Goal: Task Accomplishment & Management: Manage account settings

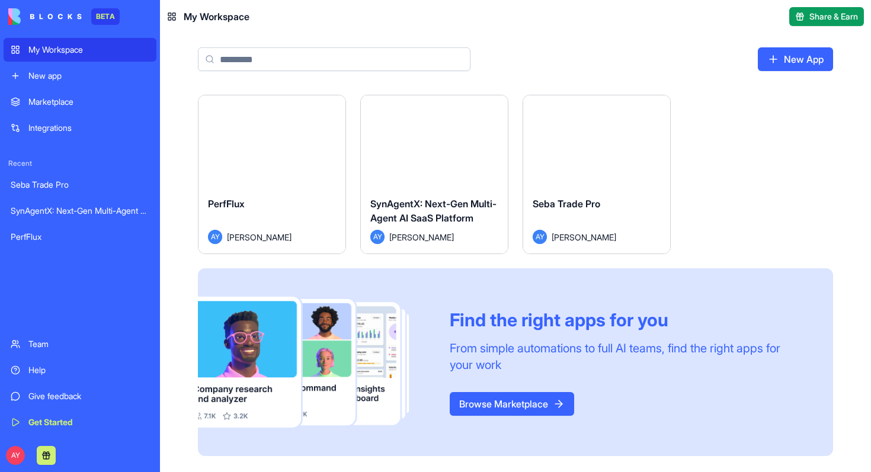
click at [594, 189] on div "Seba Trade Pro AY [PERSON_NAME]" at bounding box center [596, 220] width 147 height 66
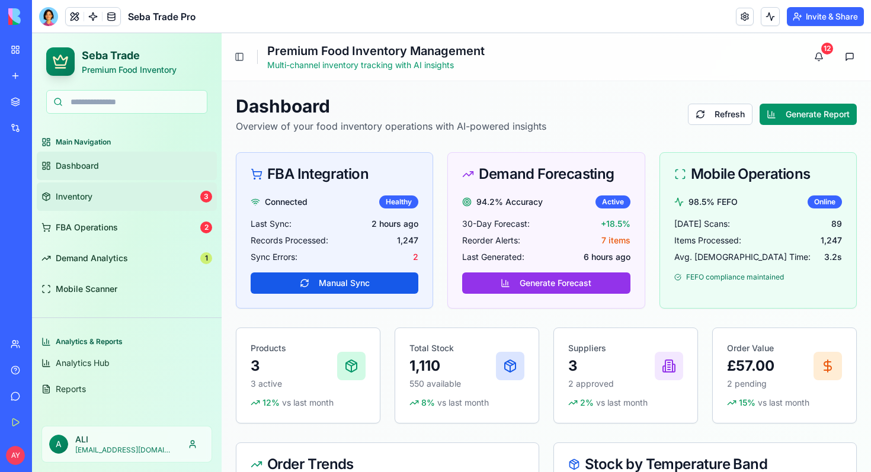
click at [115, 197] on link "Inventory 3" at bounding box center [127, 197] width 180 height 28
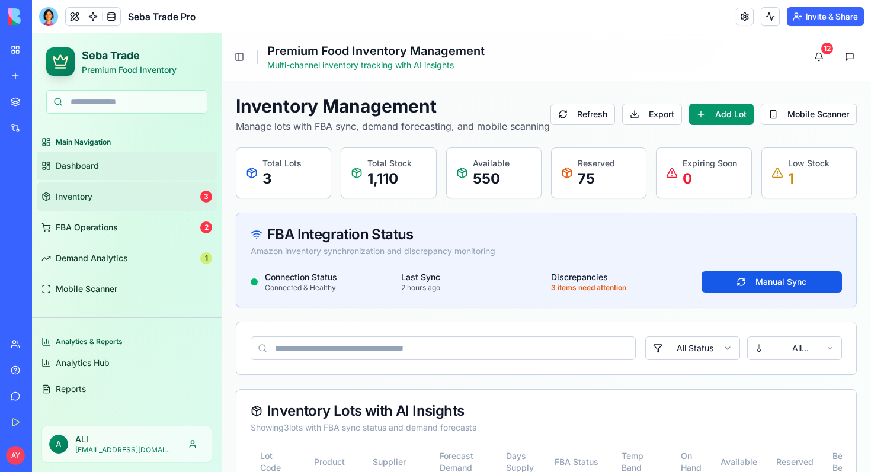
click at [84, 169] on span "Dashboard" at bounding box center [77, 166] width 43 height 12
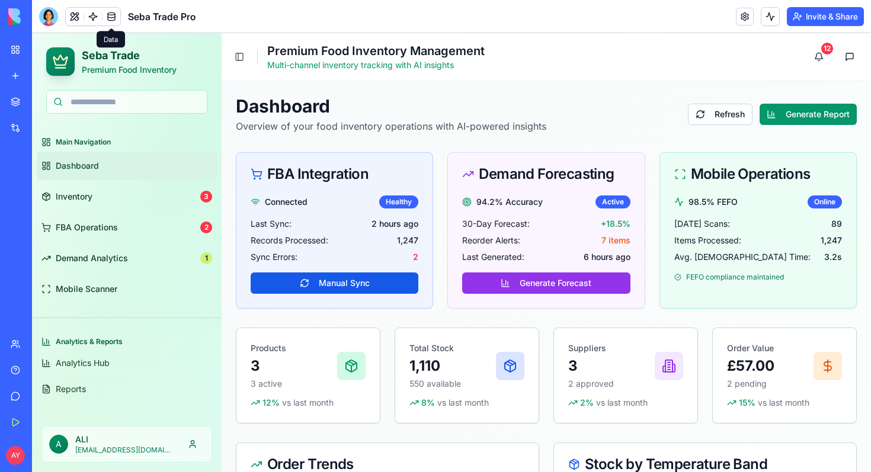
click at [110, 14] on link at bounding box center [112, 17] width 18 height 18
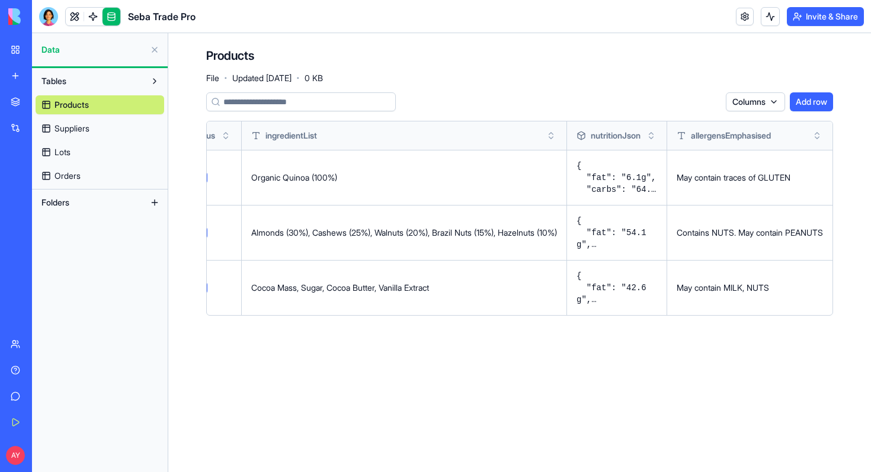
scroll to position [0, 544]
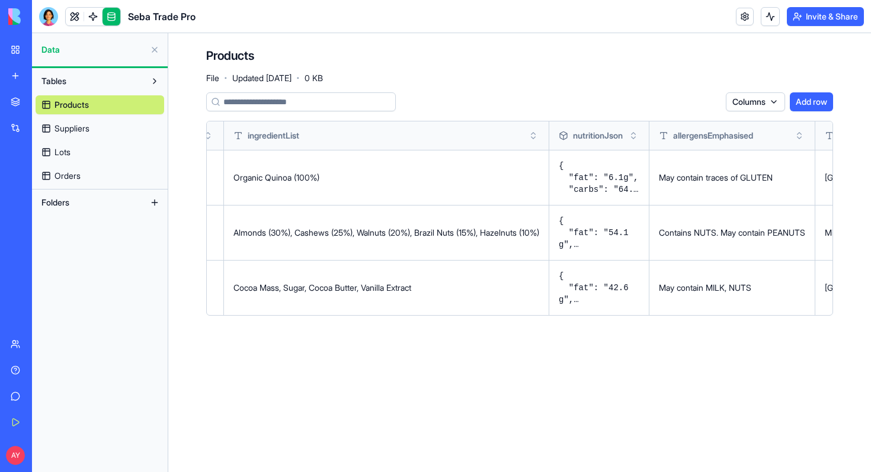
click at [44, 185] on div "Seba Trade Pro" at bounding box center [27, 185] width 33 height 12
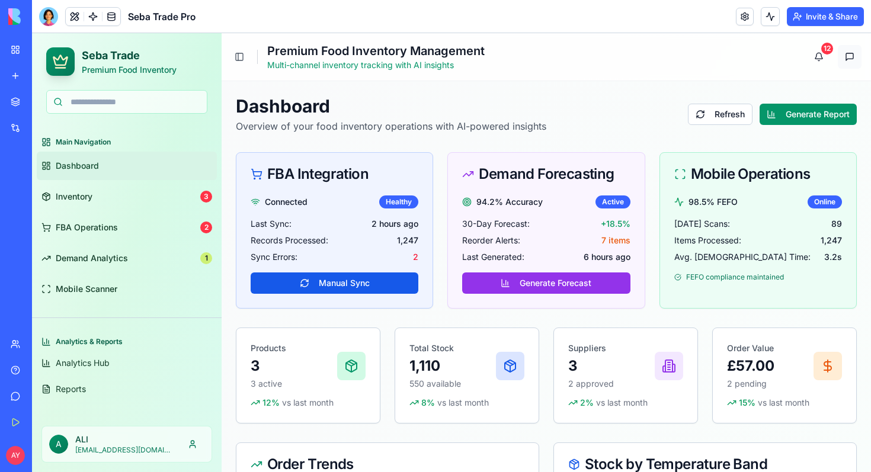
click at [850, 57] on button at bounding box center [850, 57] width 24 height 24
click at [844, 55] on button at bounding box center [850, 57] width 24 height 24
click at [849, 61] on button at bounding box center [850, 57] width 24 height 24
click at [240, 57] on button "Toggle Sidebar" at bounding box center [239, 57] width 17 height 17
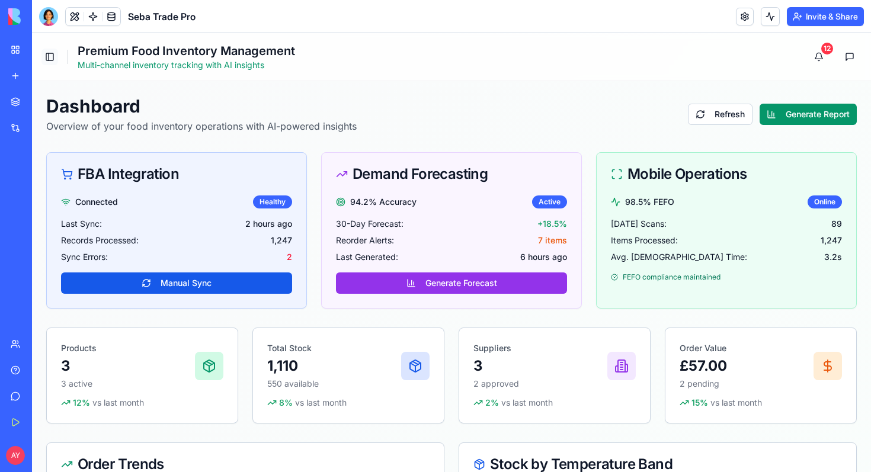
click at [43, 59] on button "Toggle Sidebar" at bounding box center [49, 57] width 17 height 17
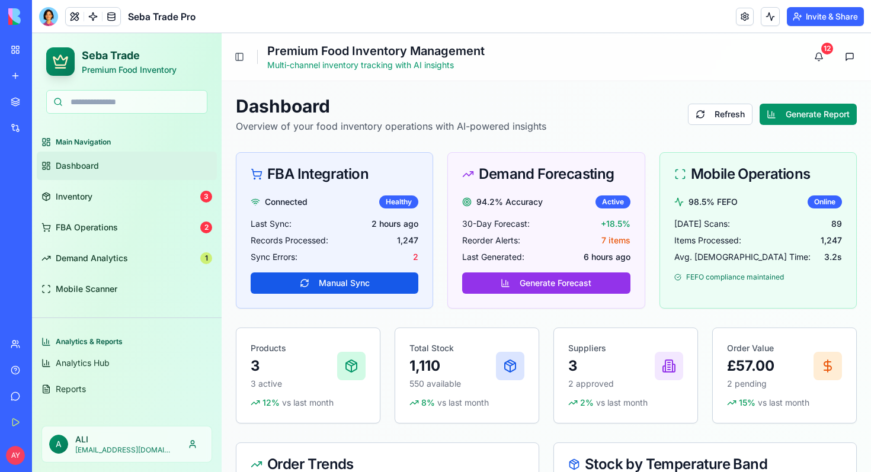
click at [15, 396] on link "Give feedback" at bounding box center [27, 397] width 47 height 24
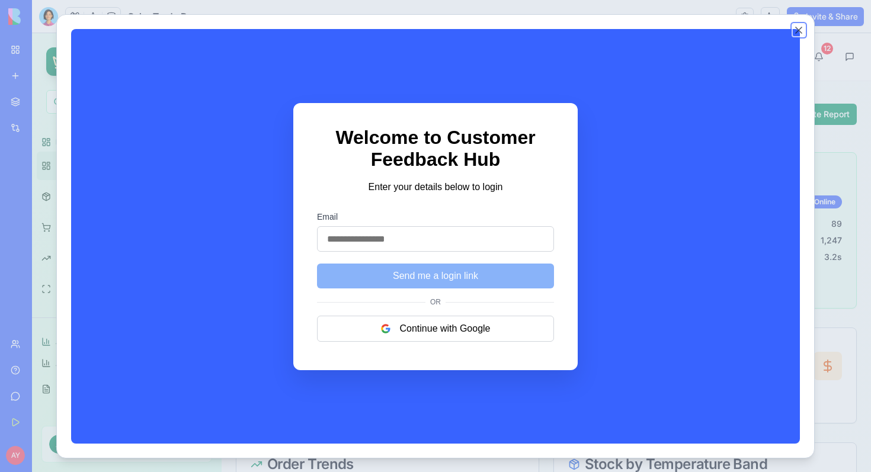
click at [800, 34] on button "Close" at bounding box center [799, 30] width 12 height 12
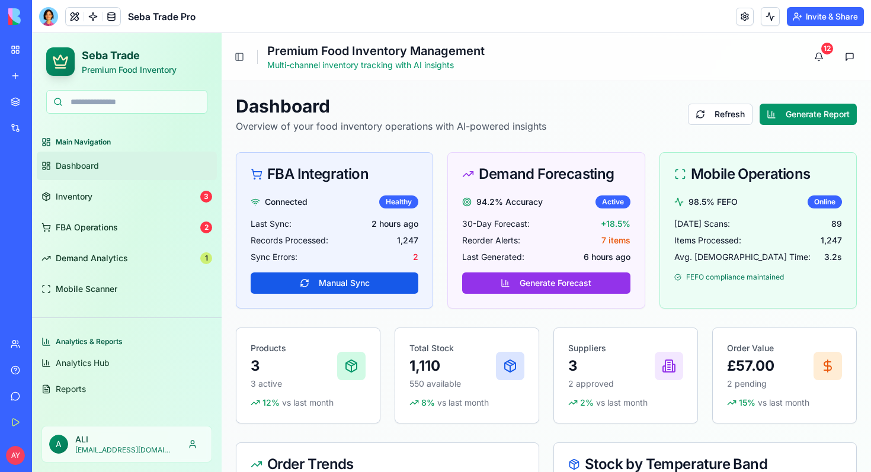
click at [44, 107] on div "Marketplace" at bounding box center [35, 102] width 15 height 12
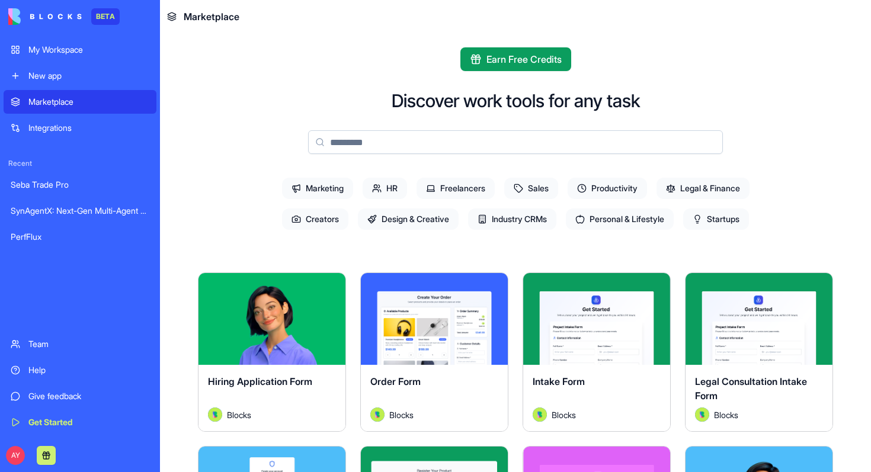
click at [70, 46] on div "My Workspace" at bounding box center [88, 50] width 121 height 12
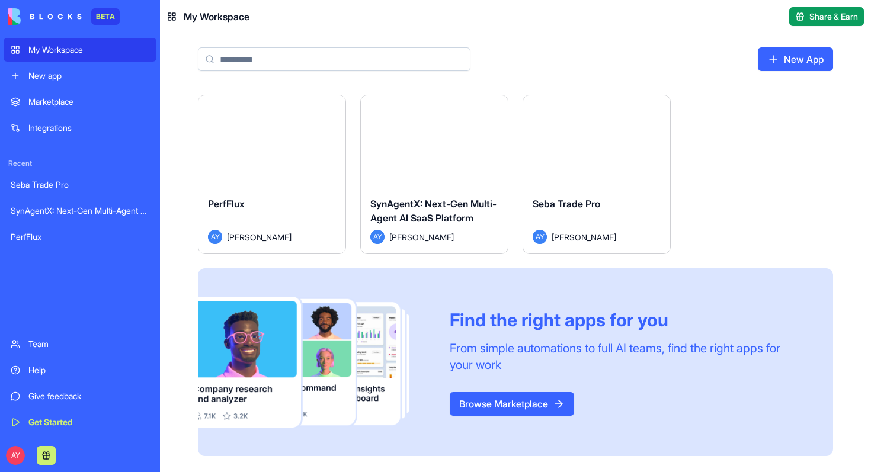
click at [593, 206] on span "Seba Trade Pro" at bounding box center [567, 204] width 68 height 12
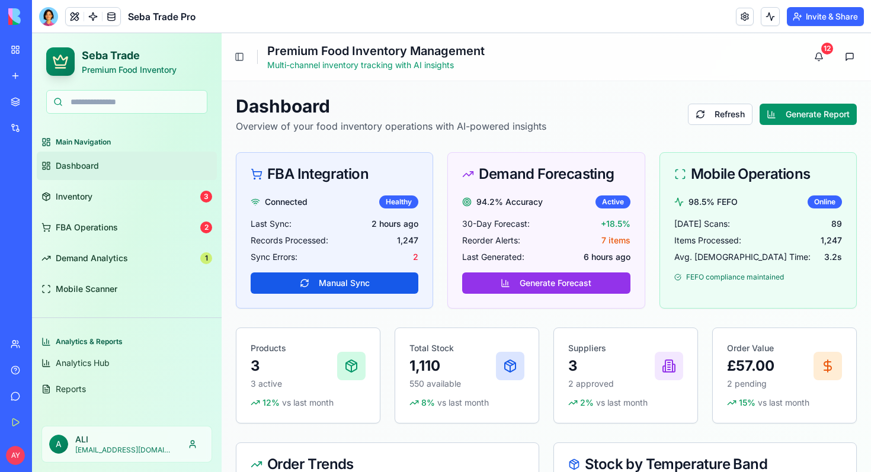
click at [19, 76] on link "New app" at bounding box center [27, 76] width 47 height 24
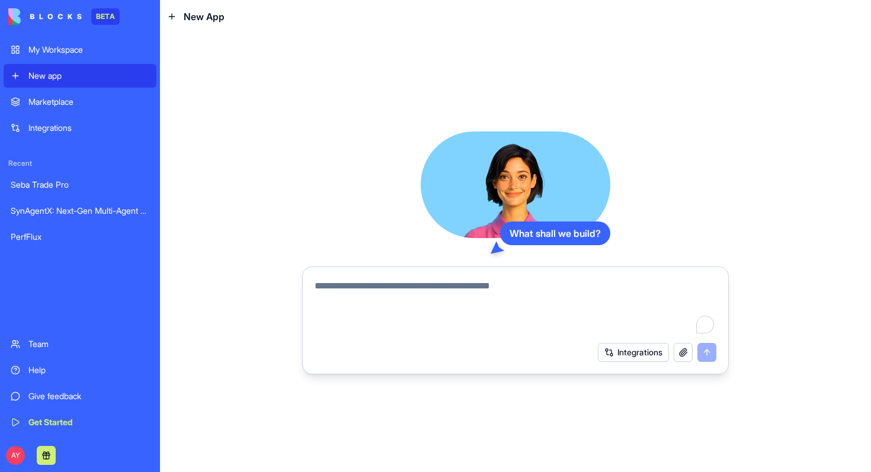
click at [60, 110] on link "Marketplace" at bounding box center [80, 102] width 153 height 24
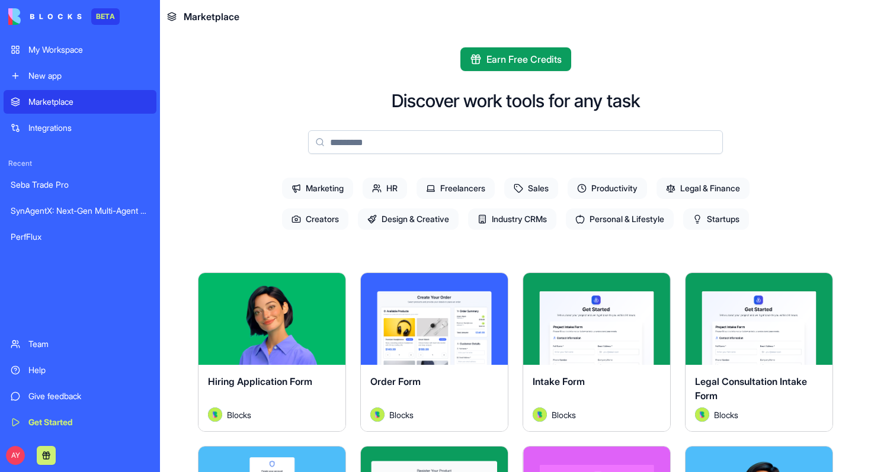
click at [52, 129] on div "Integrations" at bounding box center [88, 128] width 121 height 12
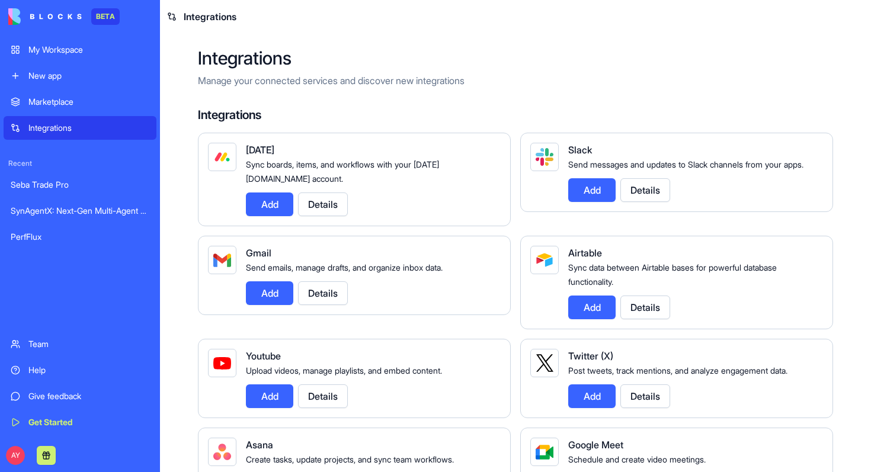
click at [68, 189] on div "Seba Trade Pro" at bounding box center [80, 185] width 139 height 12
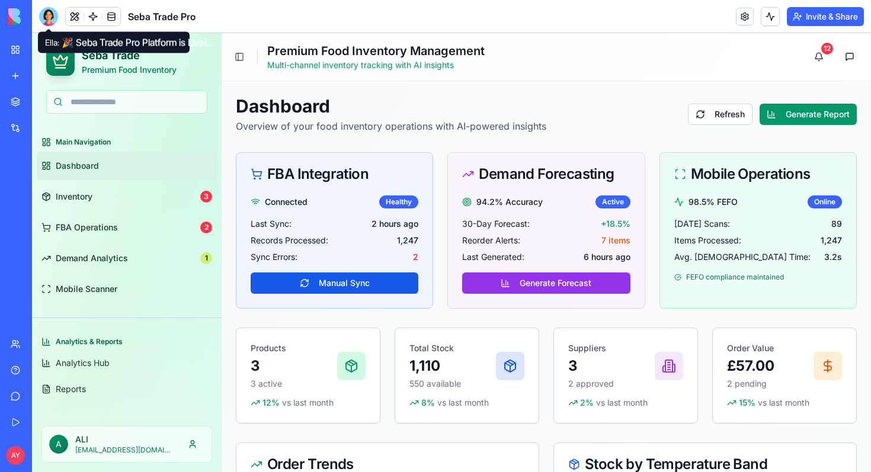
click at [49, 18] on div at bounding box center [48, 16] width 19 height 19
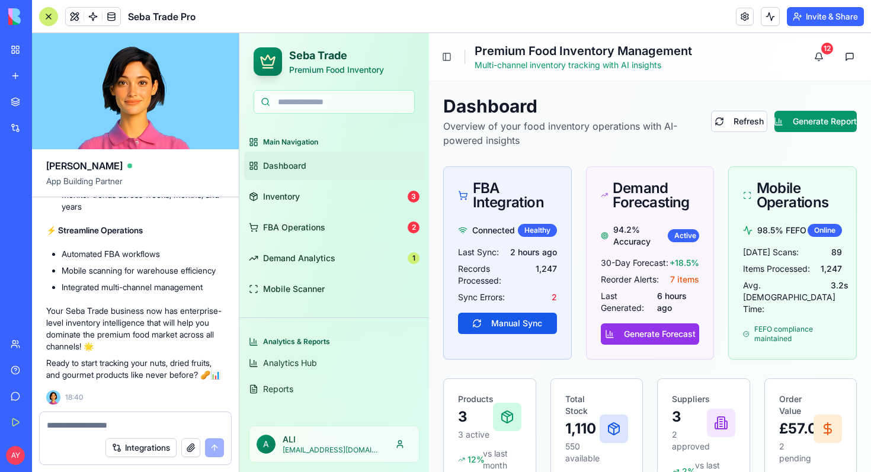
scroll to position [7265, 0]
click at [594, 106] on h1 "Dashboard" at bounding box center [577, 105] width 268 height 21
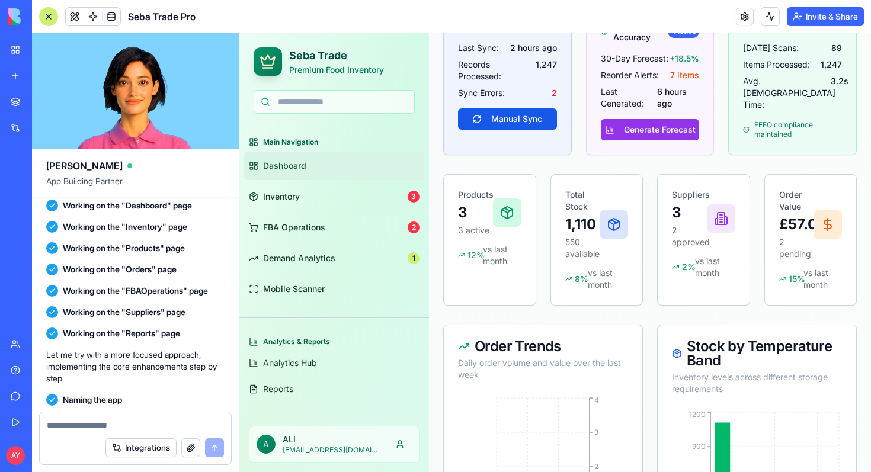
scroll to position [203, 0]
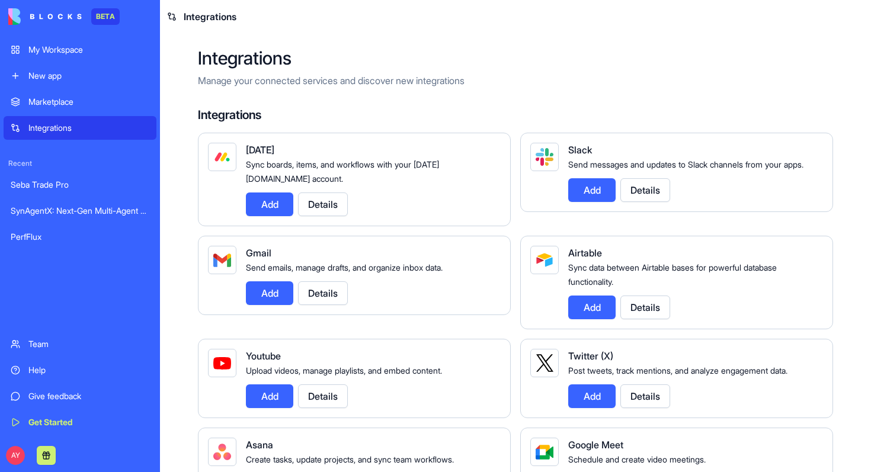
click at [71, 54] on div "My Workspace" at bounding box center [88, 50] width 121 height 12
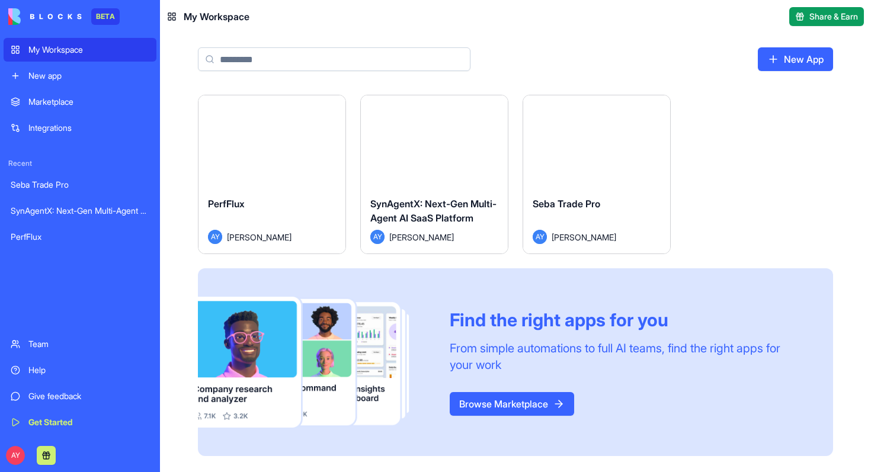
click at [604, 198] on div "Seba Trade Pro" at bounding box center [597, 213] width 128 height 33
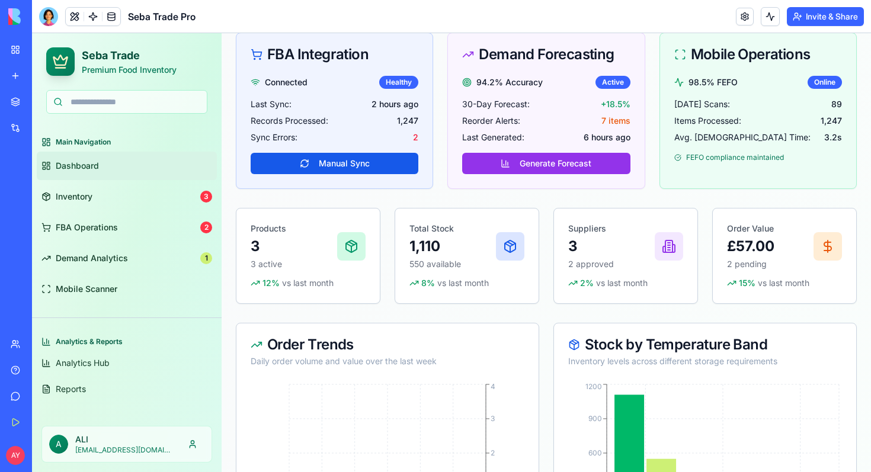
scroll to position [312, 0]
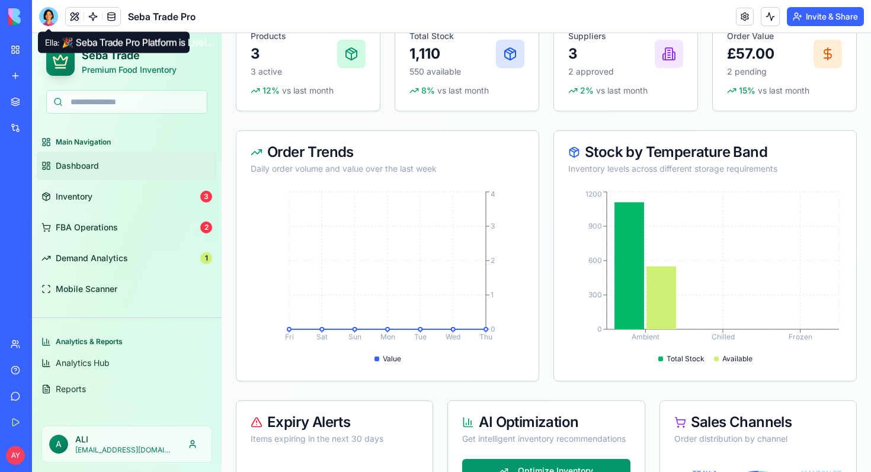
click at [52, 18] on div at bounding box center [48, 16] width 19 height 19
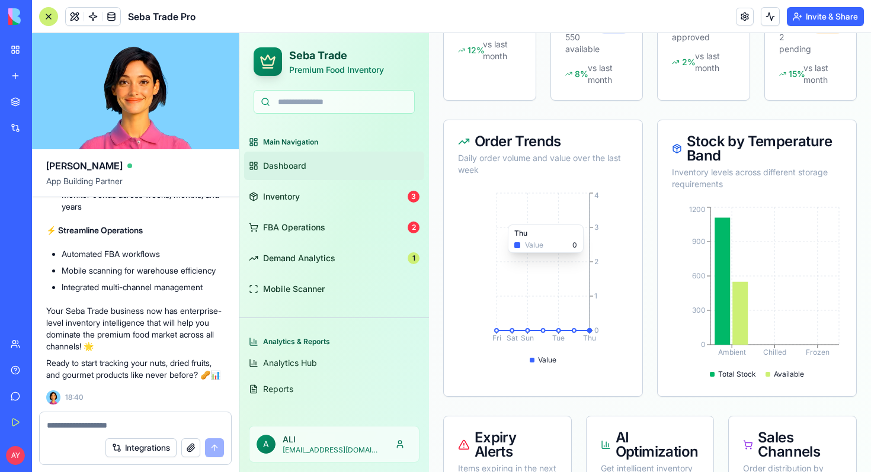
scroll to position [535, 0]
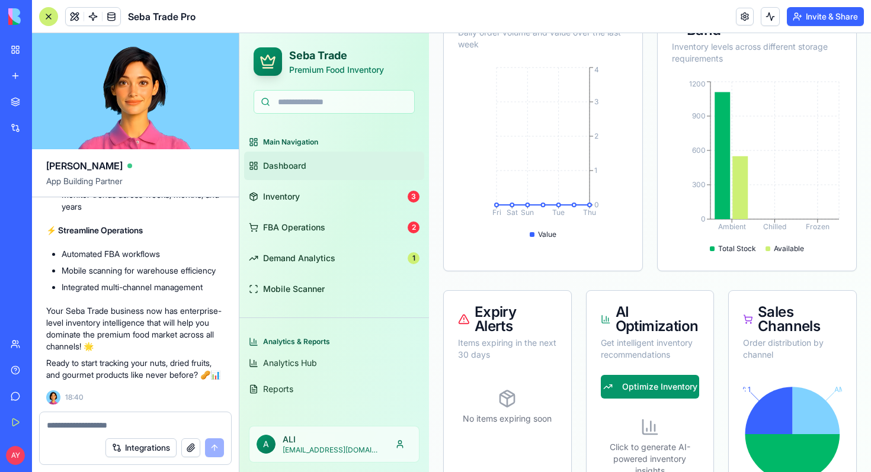
click at [52, 101] on video at bounding box center [135, 91] width 207 height 116
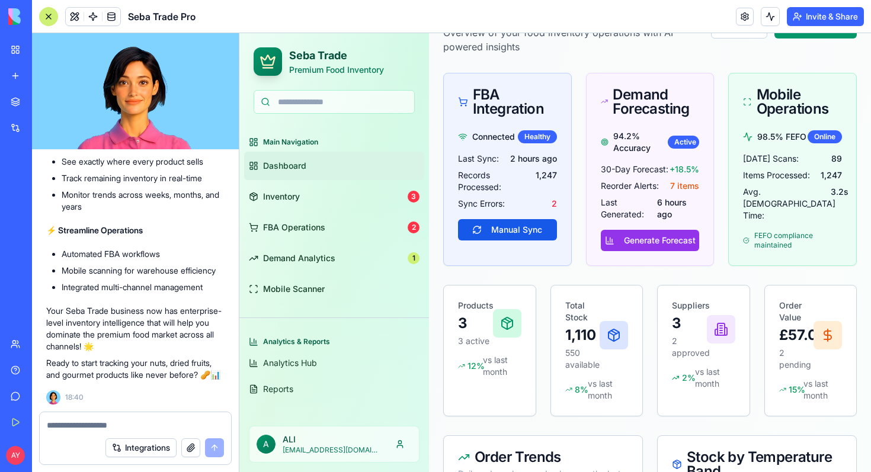
scroll to position [91, 0]
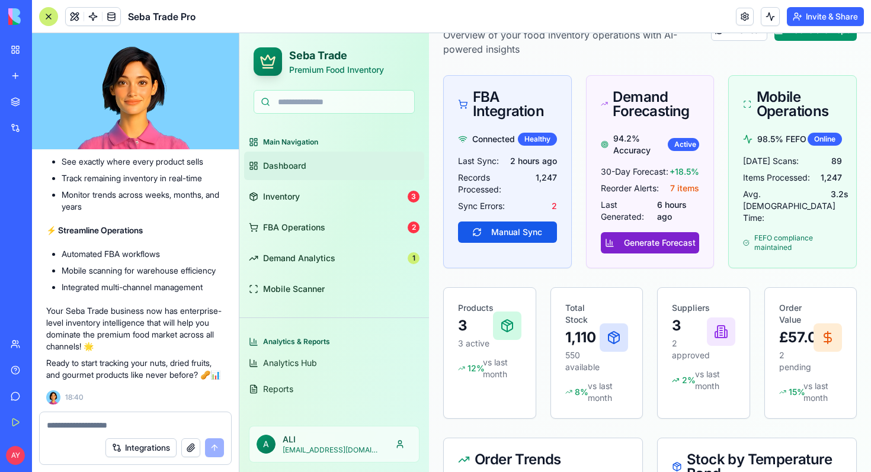
click at [645, 242] on button "Generate Forecast" at bounding box center [650, 242] width 99 height 21
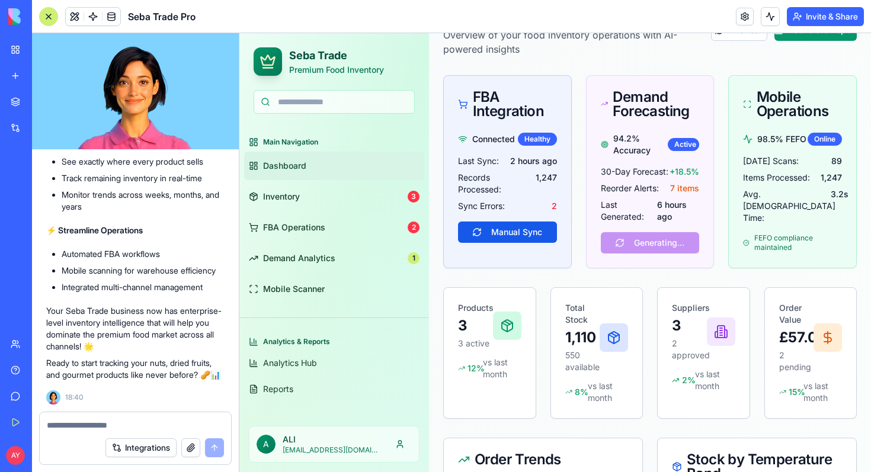
click at [72, 431] on div "Integrations" at bounding box center [135, 447] width 191 height 33
click at [66, 426] on textarea at bounding box center [135, 426] width 177 height 12
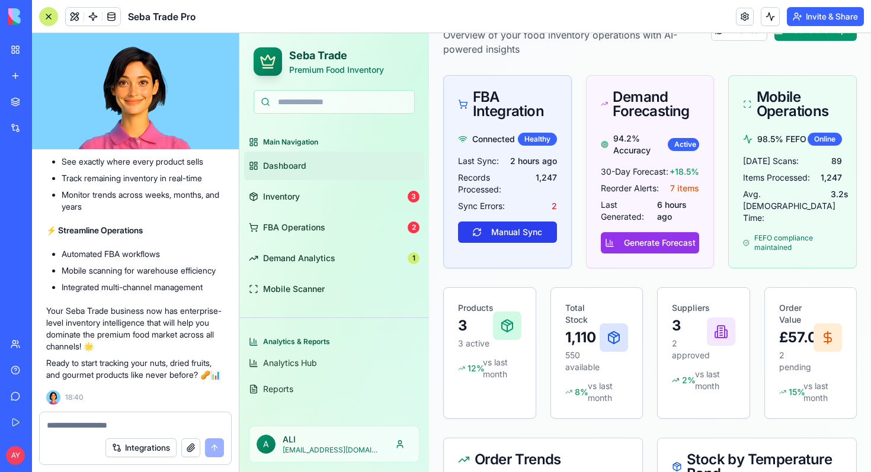
click at [509, 230] on button "Manual Sync" at bounding box center [507, 232] width 99 height 21
click at [51, 19] on div at bounding box center [48, 16] width 19 height 19
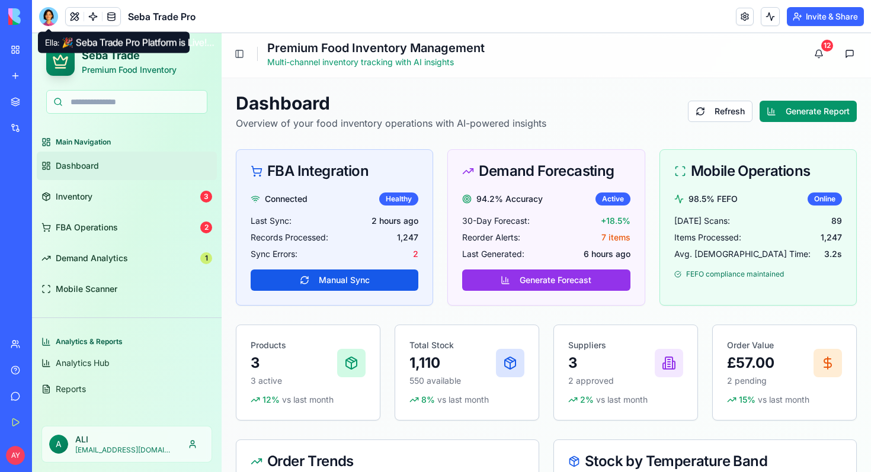
scroll to position [0, 0]
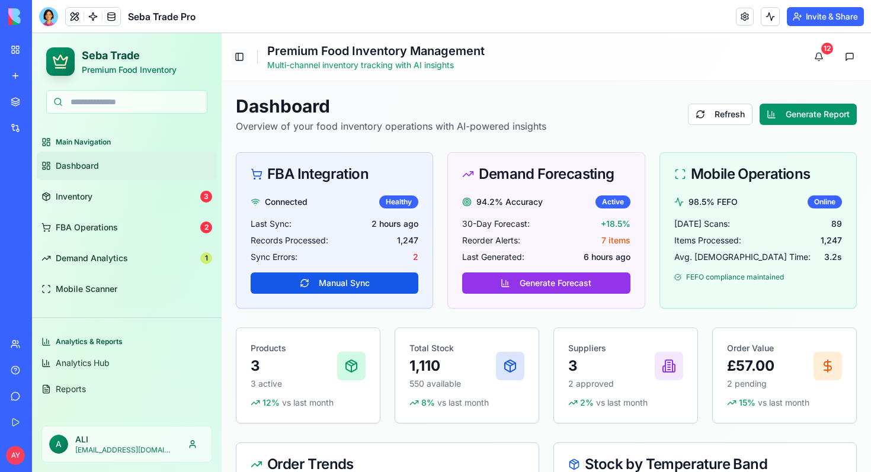
click at [243, 60] on button "Toggle Sidebar" at bounding box center [239, 57] width 17 height 17
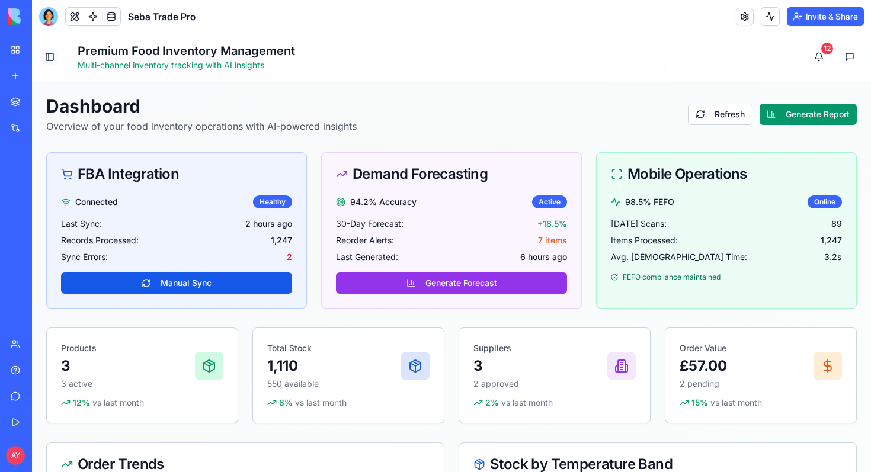
click at [53, 57] on button "Toggle Sidebar" at bounding box center [49, 57] width 17 height 17
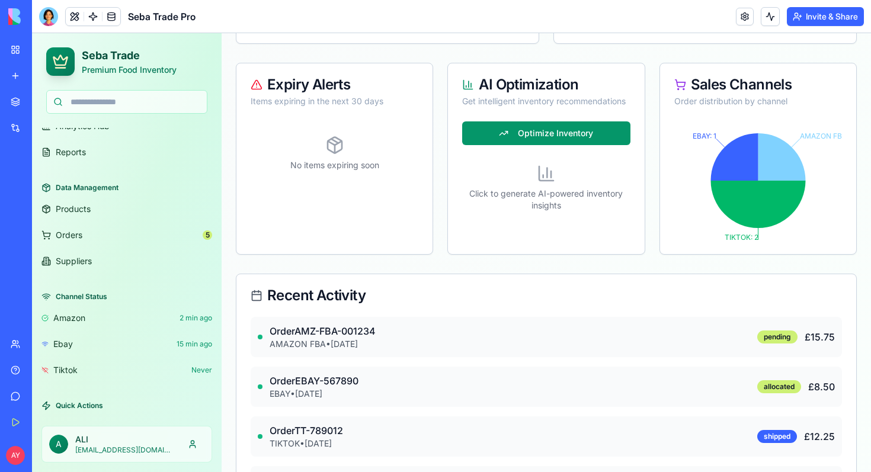
scroll to position [316, 0]
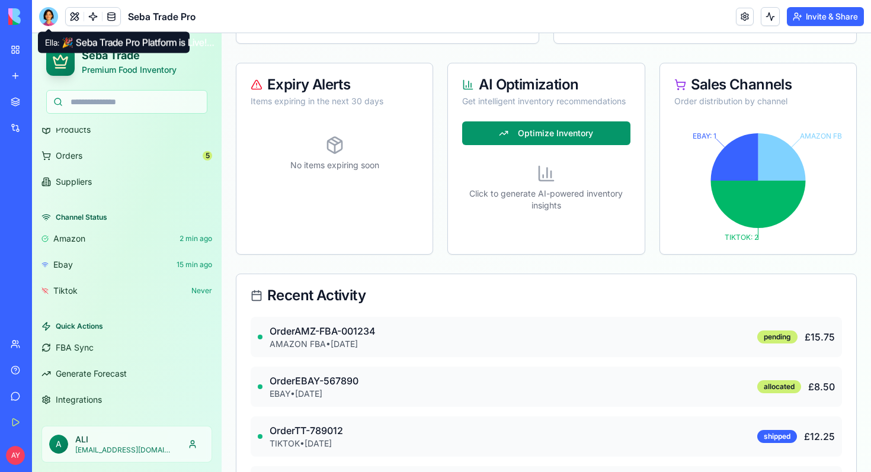
click at [46, 16] on div at bounding box center [48, 16] width 19 height 19
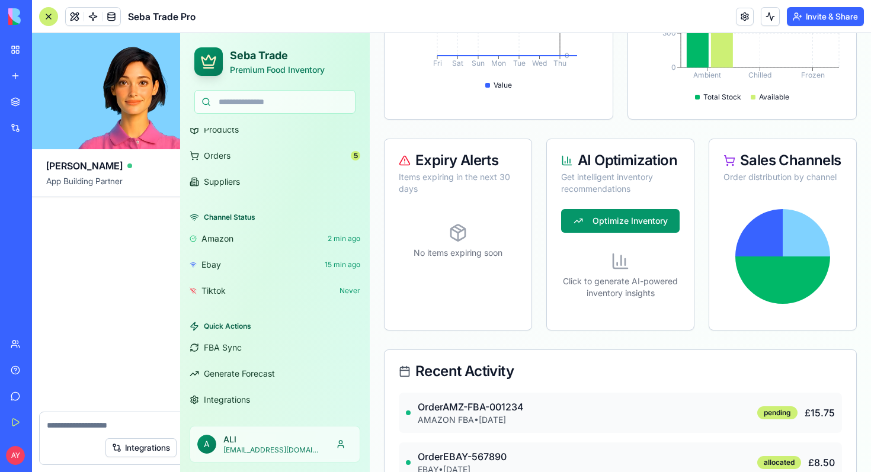
scroll to position [7265, 0]
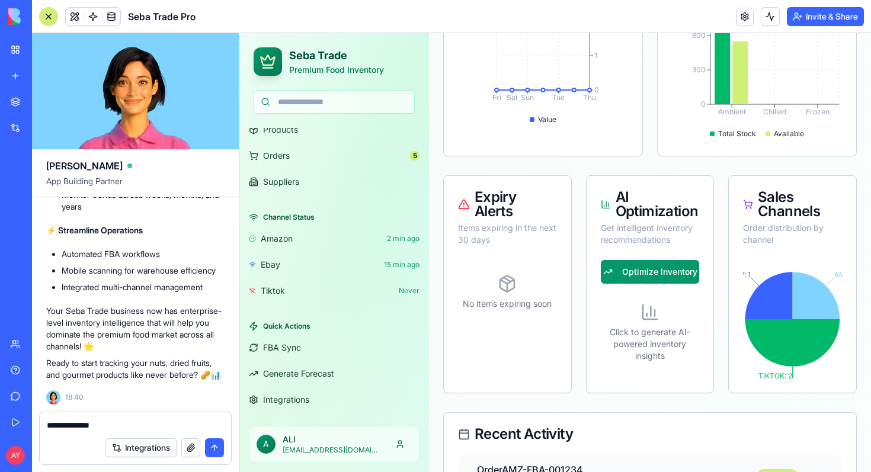
drag, startPoint x: 108, startPoint y: 427, endPoint x: 38, endPoint y: 426, distance: 70.0
click at [38, 426] on div "**********" at bounding box center [135, 442] width 207 height 60
click at [110, 428] on textarea "**********" at bounding box center [135, 426] width 177 height 12
type textarea "**********"
drag, startPoint x: 171, startPoint y: 426, endPoint x: 16, endPoint y: 430, distance: 154.8
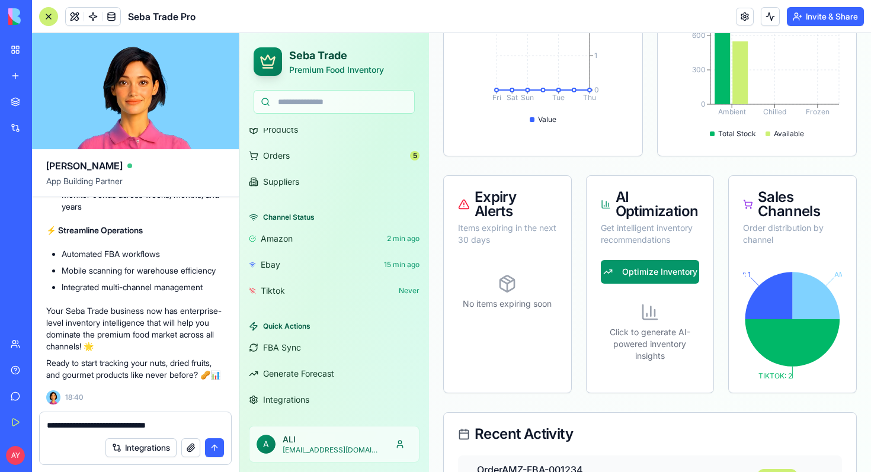
click at [16, 430] on div "BETA My Workspace New app Marketplace Integrations Recent Seba Trade Pro SynAge…" at bounding box center [435, 236] width 871 height 472
click at [57, 431] on textarea at bounding box center [135, 426] width 177 height 12
paste textarea "**********"
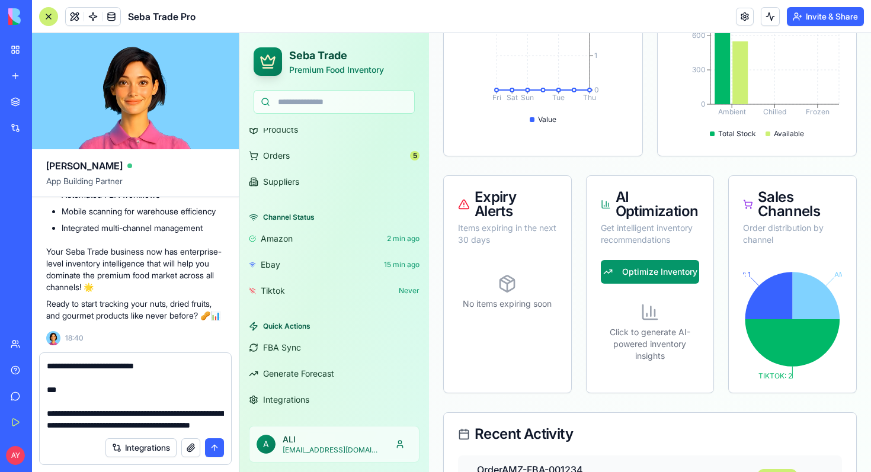
type textarea "**********"
click at [214, 452] on button "submit" at bounding box center [214, 448] width 19 height 19
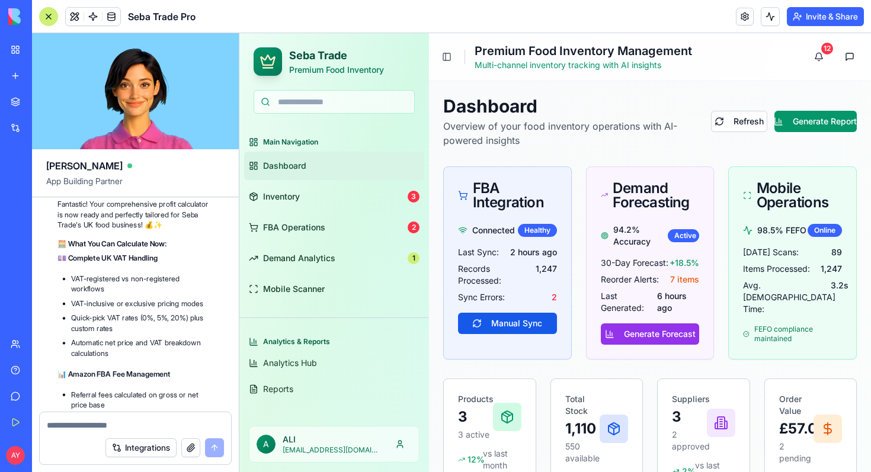
scroll to position [11773, 0]
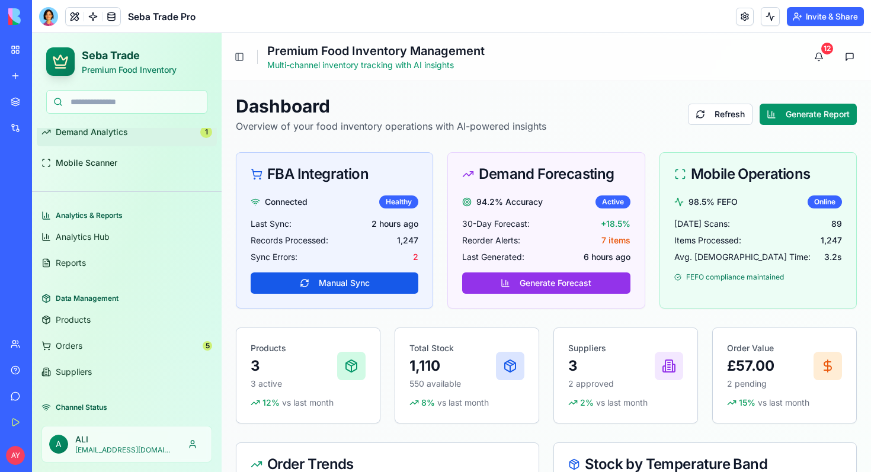
scroll to position [169, 0]
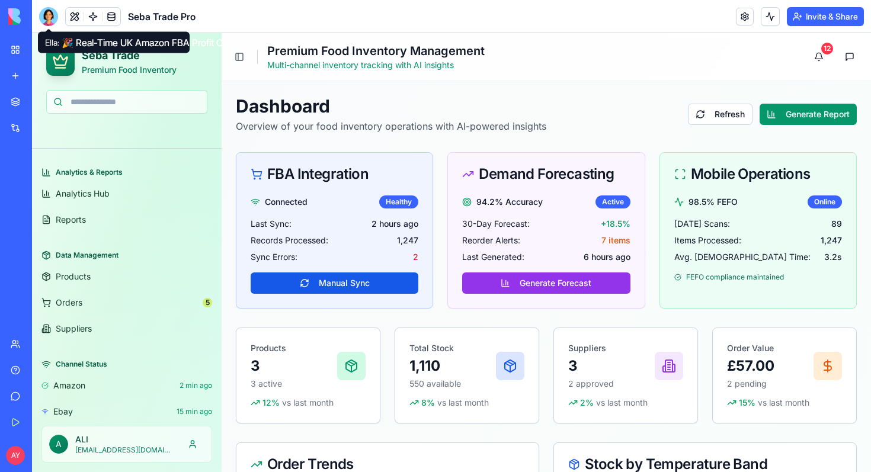
click at [53, 21] on div at bounding box center [48, 16] width 19 height 19
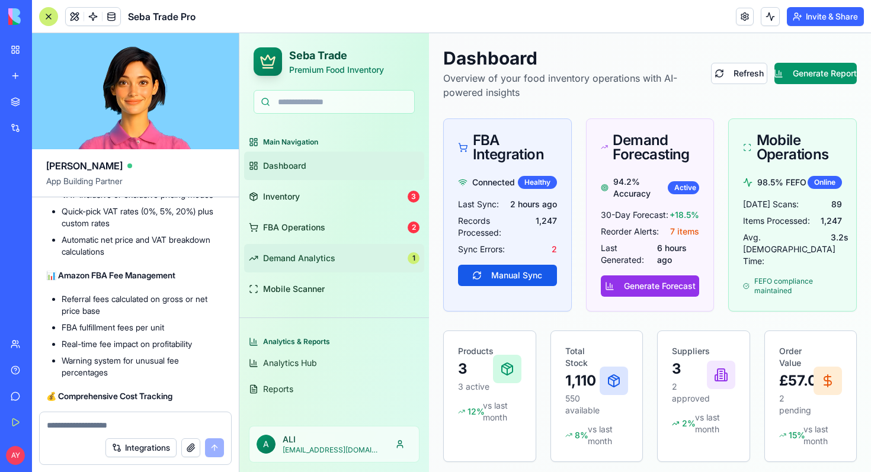
scroll to position [0, 0]
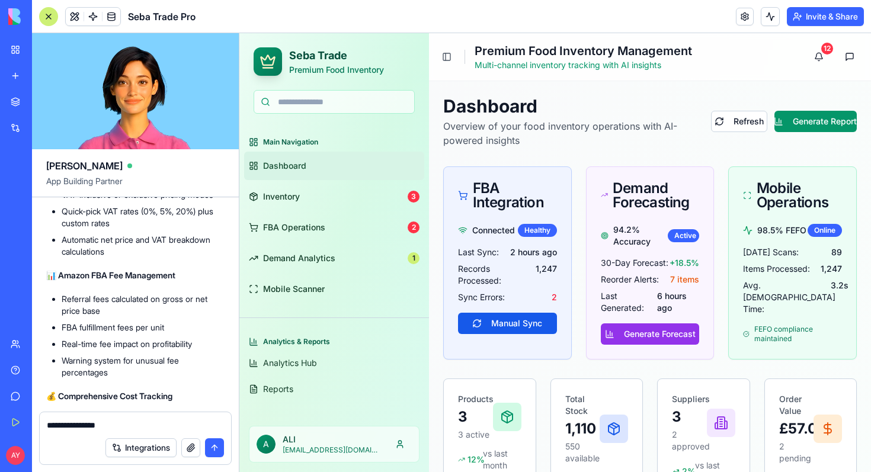
type textarea "**********"
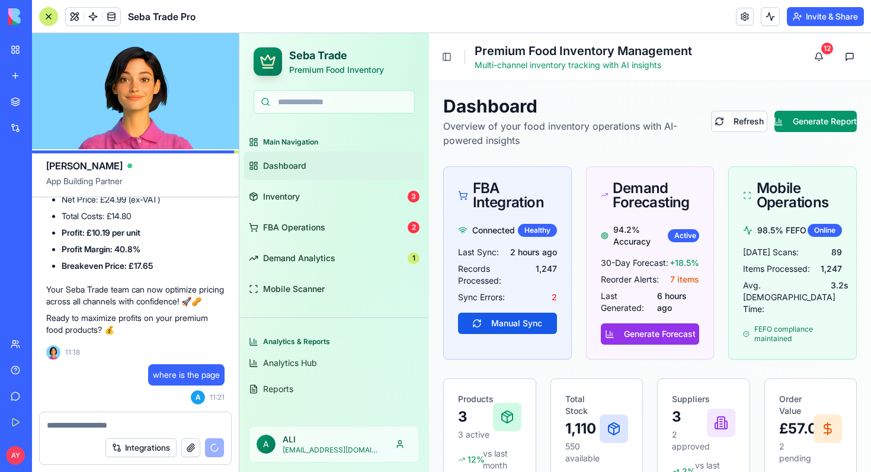
scroll to position [11818, 0]
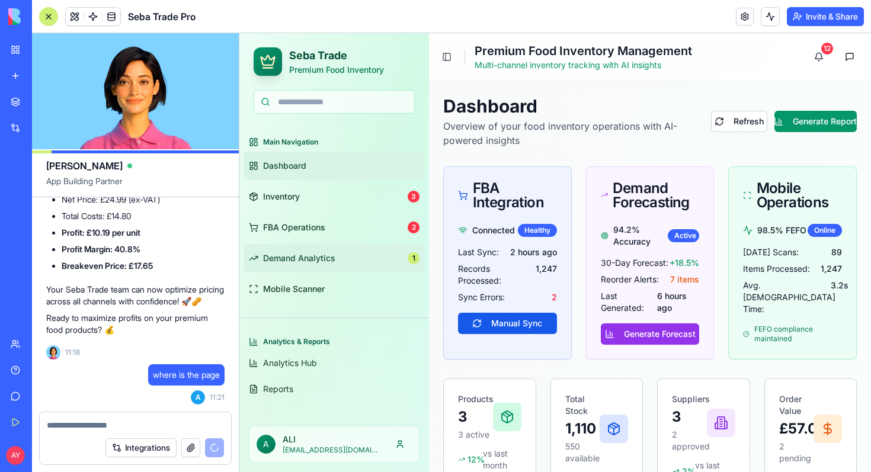
click at [299, 263] on span "Demand Analytics" at bounding box center [299, 258] width 72 height 12
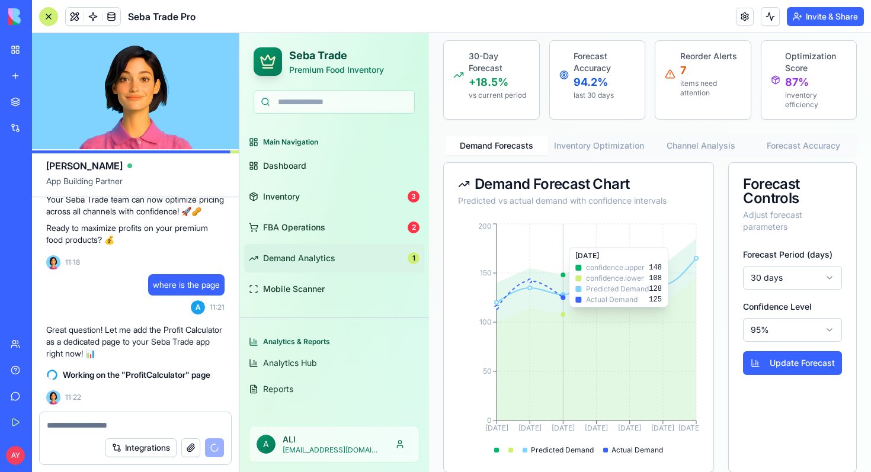
scroll to position [136, 0]
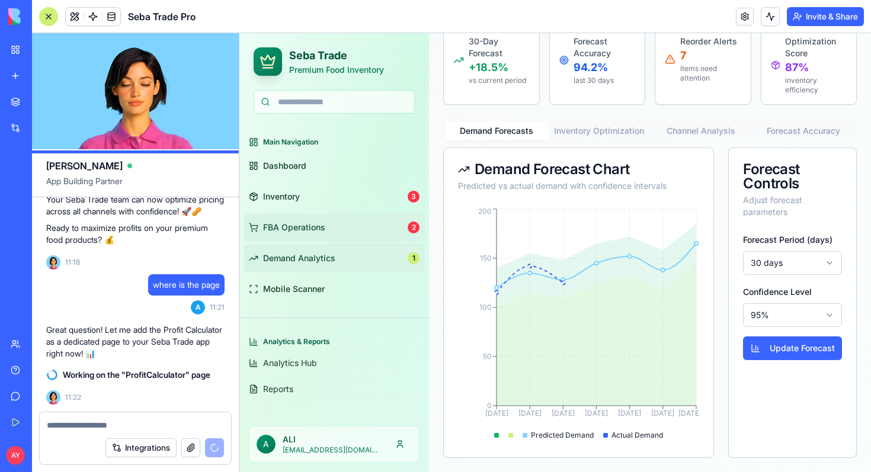
click at [330, 230] on link "FBA Operations 2" at bounding box center [334, 227] width 180 height 28
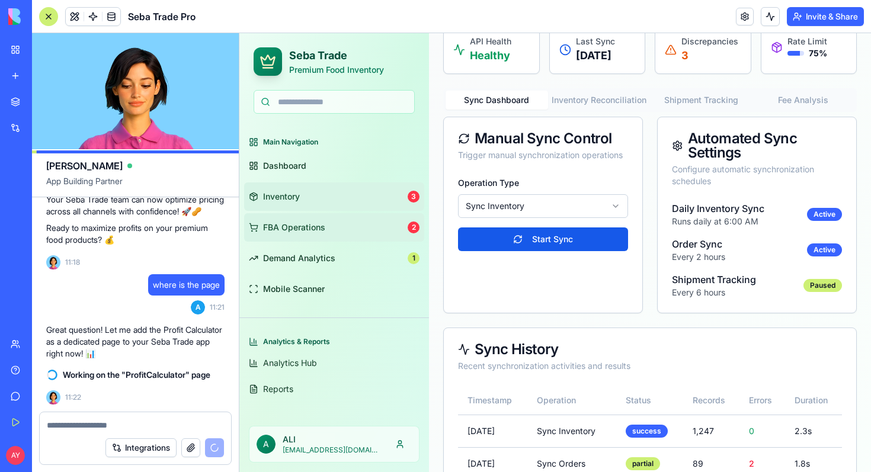
click at [323, 196] on link "Inventory 3" at bounding box center [334, 197] width 180 height 28
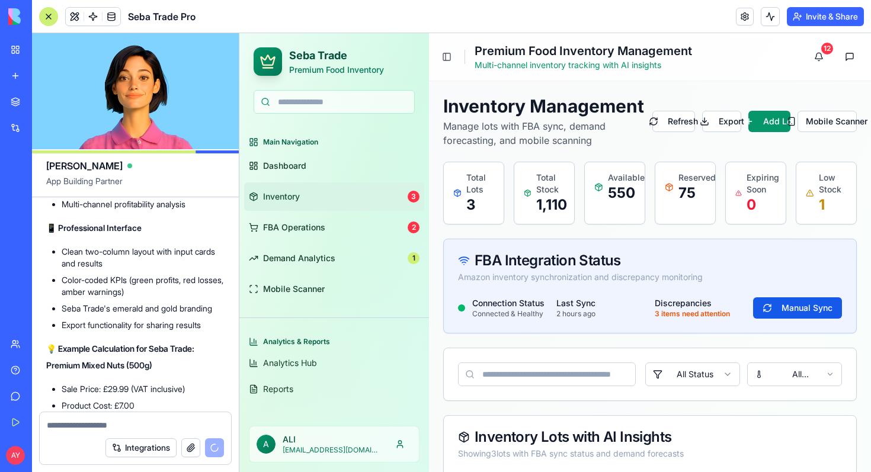
scroll to position [11198, 0]
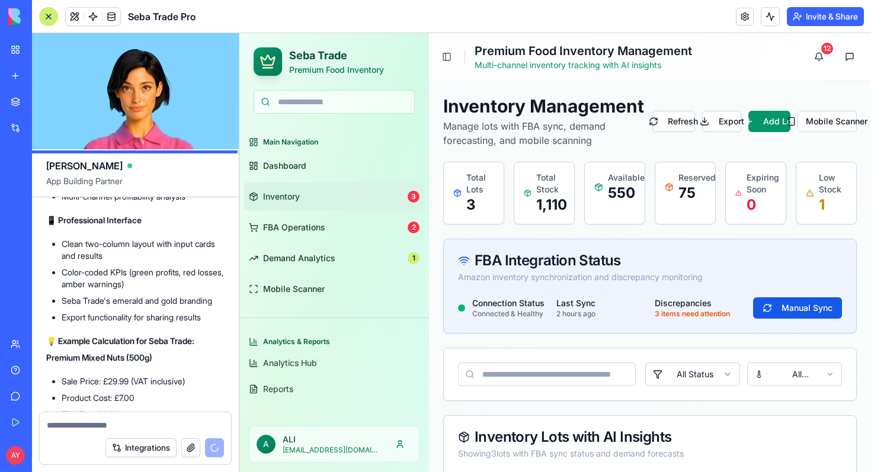
drag, startPoint x: 121, startPoint y: 330, endPoint x: 153, endPoint y: 292, distance: 49.6
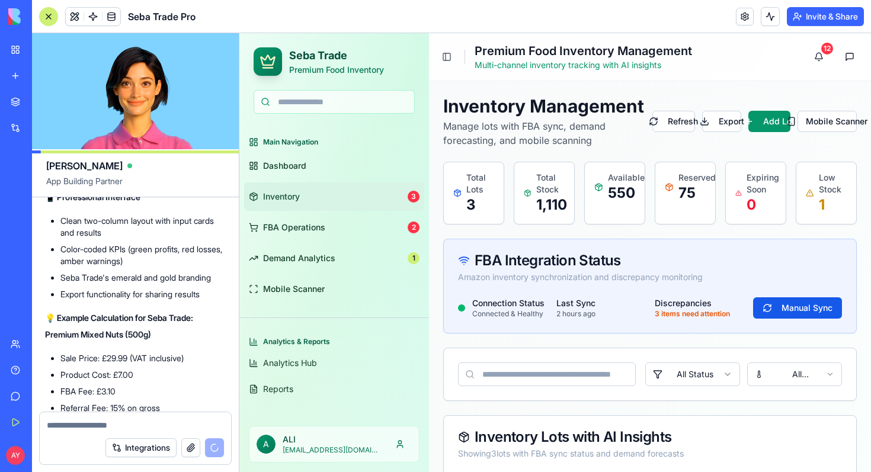
scroll to position [11930, 1]
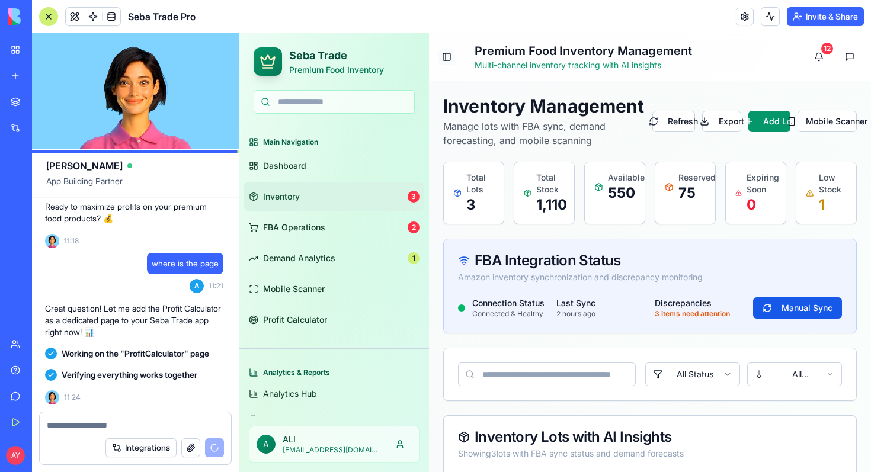
click at [447, 55] on button "Toggle Sidebar" at bounding box center [447, 57] width 17 height 17
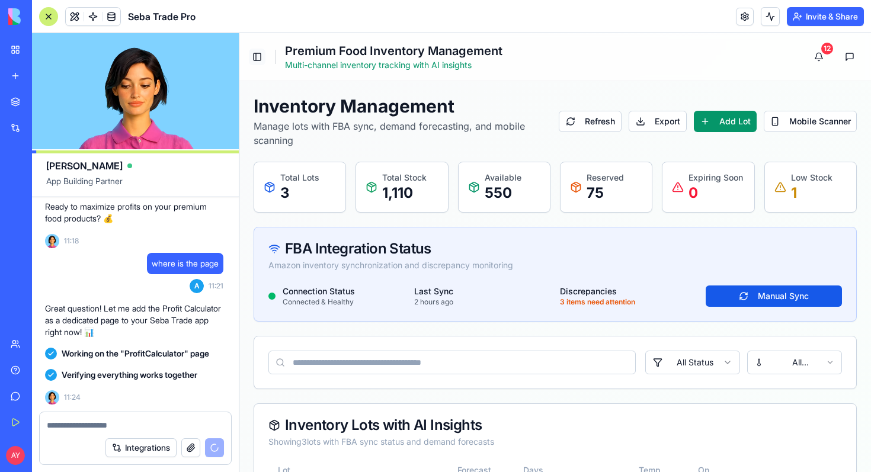
click at [254, 64] on button "Toggle Sidebar" at bounding box center [257, 57] width 17 height 17
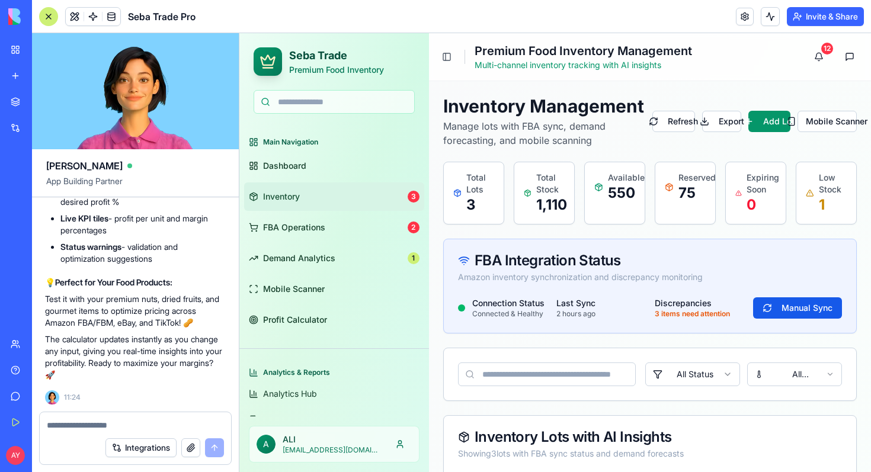
scroll to position [12719, 1]
click at [321, 318] on span "Profit Calculator" at bounding box center [295, 320] width 64 height 12
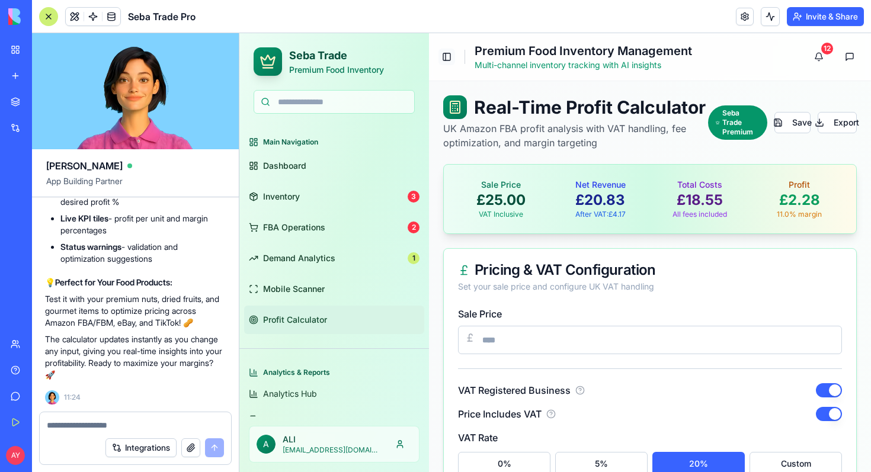
click at [445, 57] on button "Toggle Sidebar" at bounding box center [447, 57] width 17 height 17
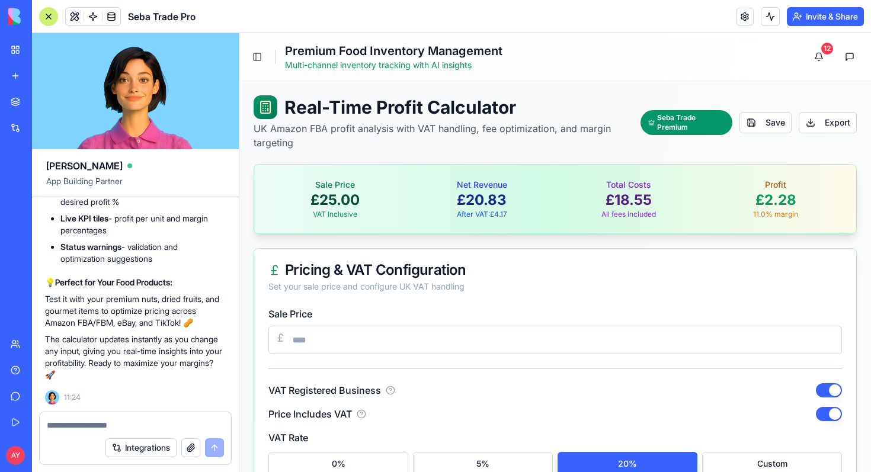
click at [46, 18] on div at bounding box center [48, 16] width 19 height 19
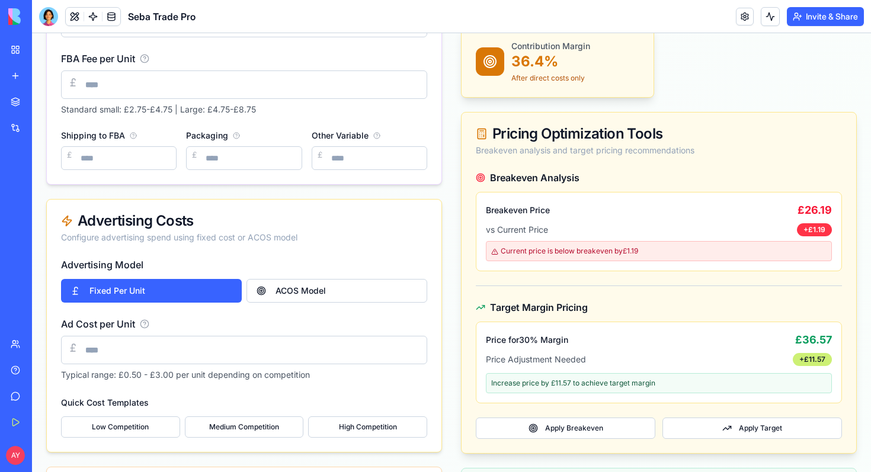
scroll to position [858, 0]
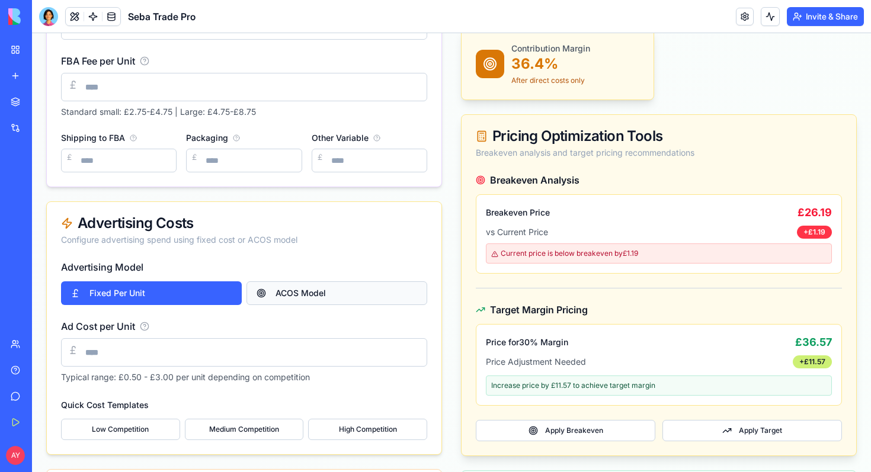
click at [320, 296] on button "ACOS Model" at bounding box center [337, 294] width 181 height 24
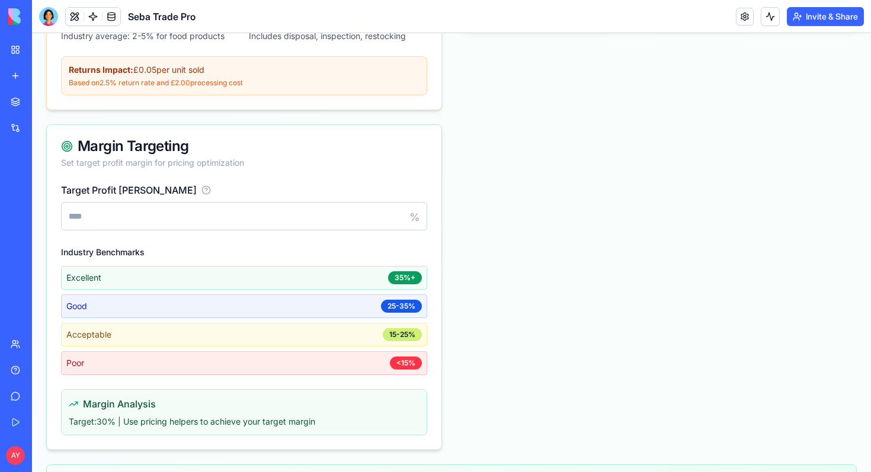
scroll to position [1483, 0]
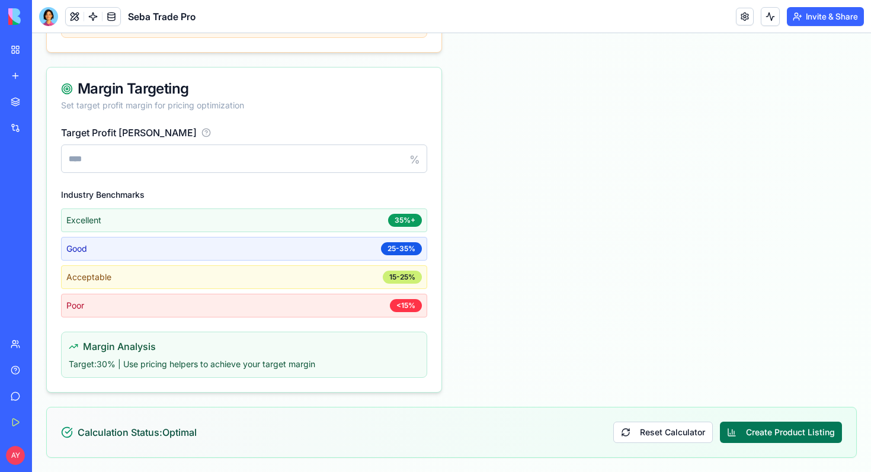
click at [798, 434] on button "Create Product Listing" at bounding box center [781, 432] width 122 height 21
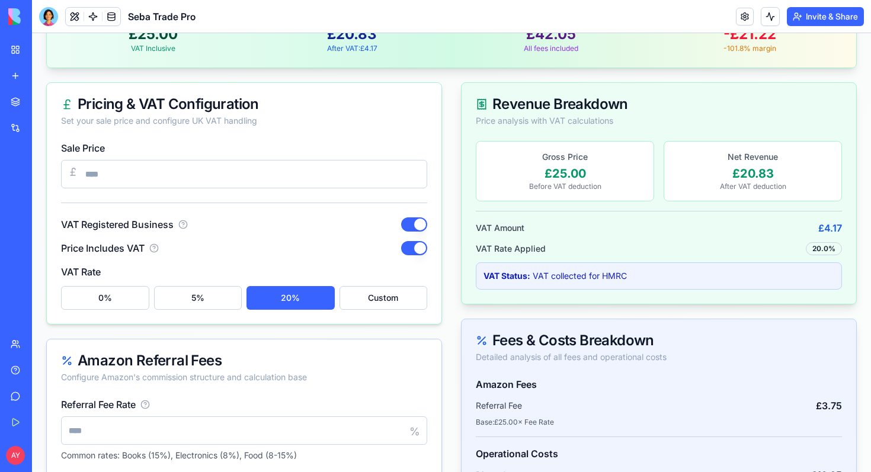
scroll to position [0, 0]
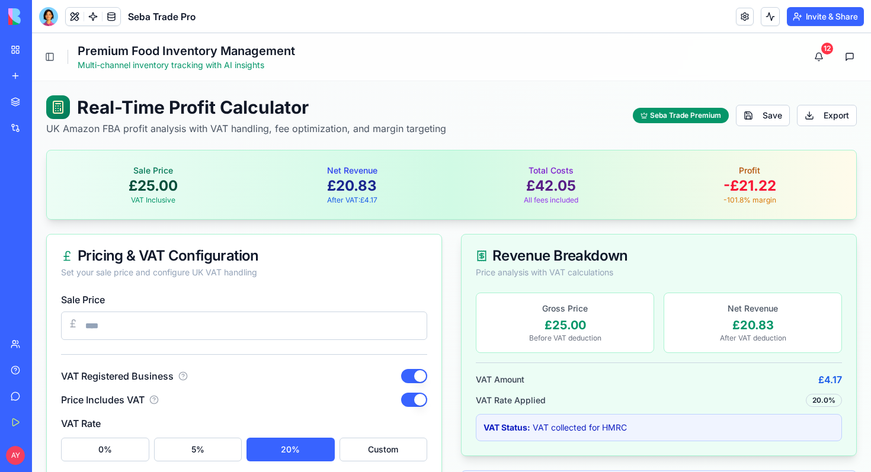
click at [44, 190] on div "Seba Trade Pro" at bounding box center [27, 185] width 33 height 12
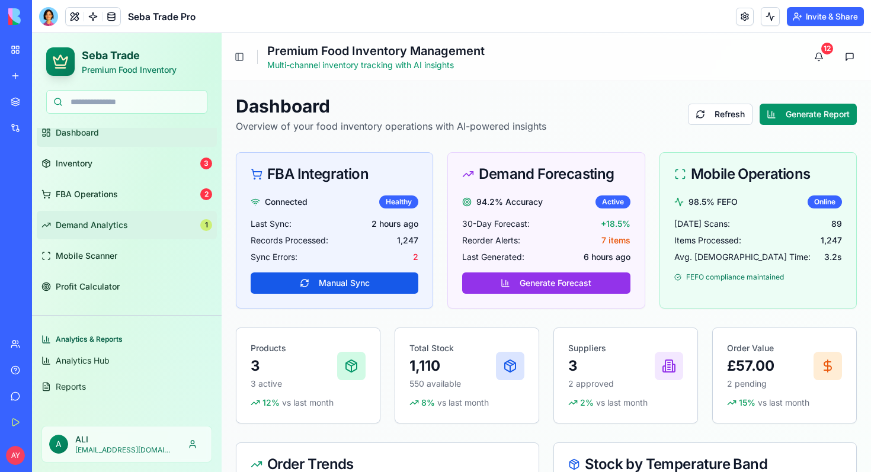
scroll to position [36, 0]
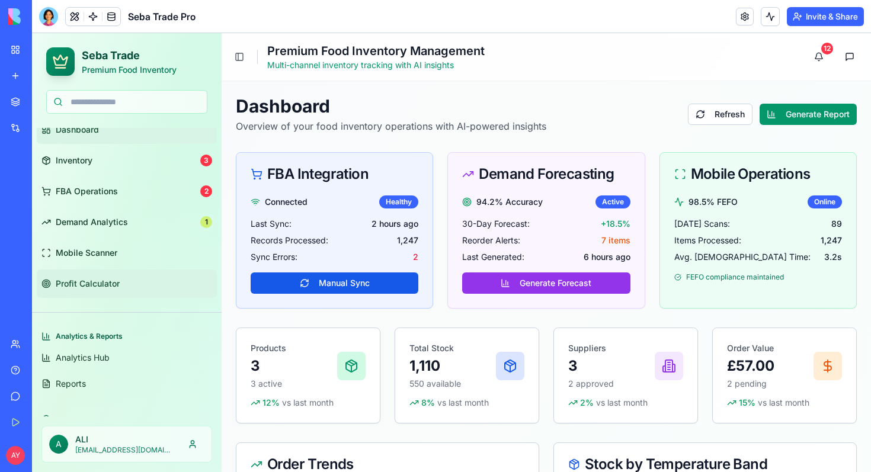
click at [107, 282] on span "Profit Calculator" at bounding box center [88, 284] width 64 height 12
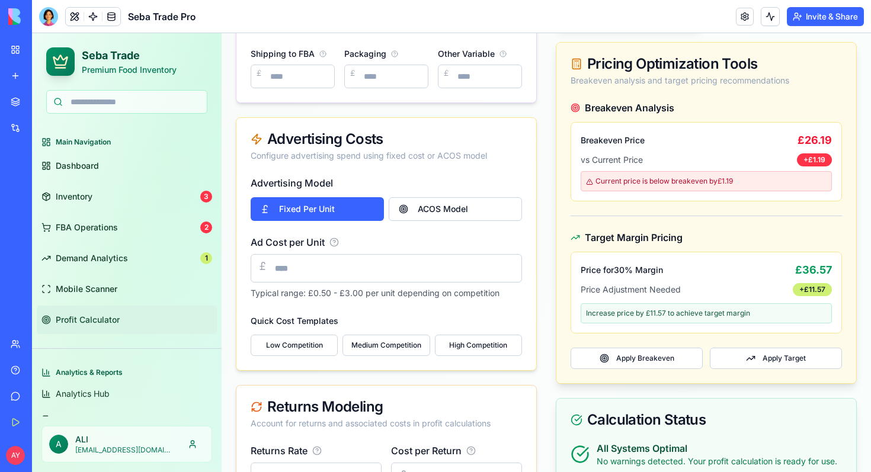
scroll to position [999, 0]
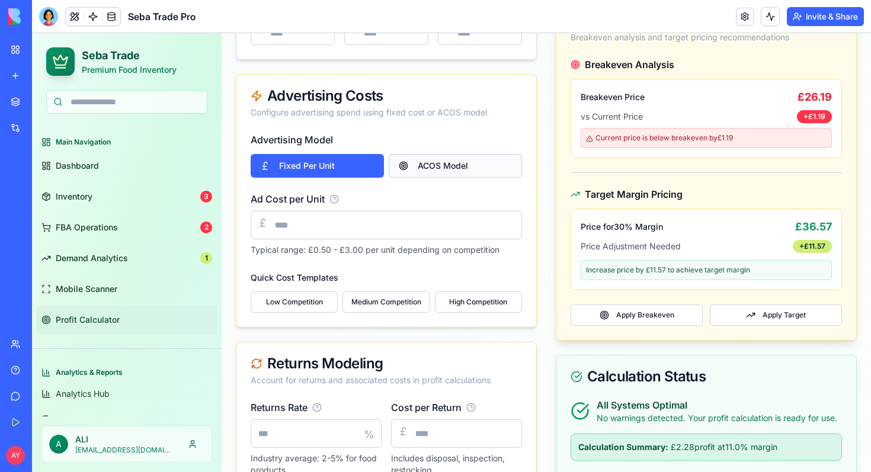
click at [457, 166] on button "ACOS Model" at bounding box center [455, 166] width 133 height 24
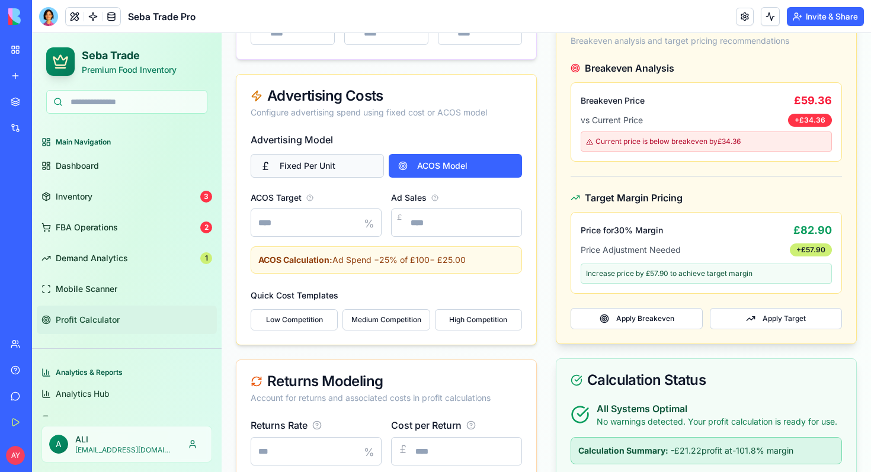
click at [317, 167] on button "Fixed Per Unit" at bounding box center [317, 166] width 133 height 24
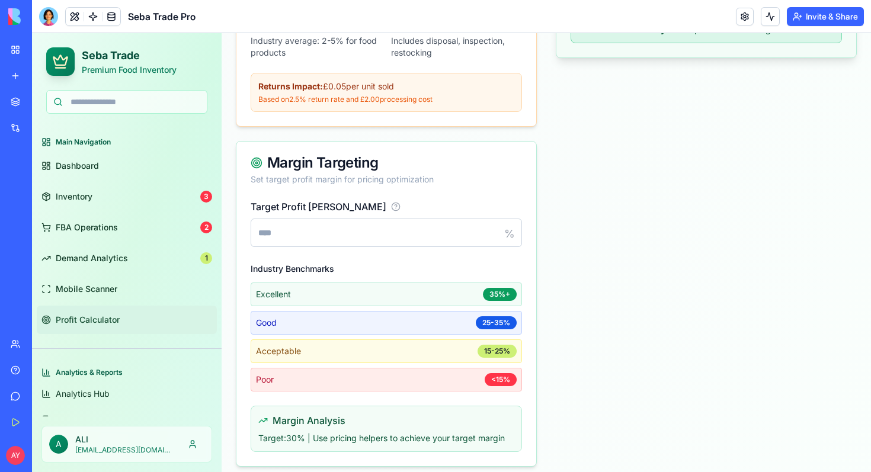
scroll to position [1419, 0]
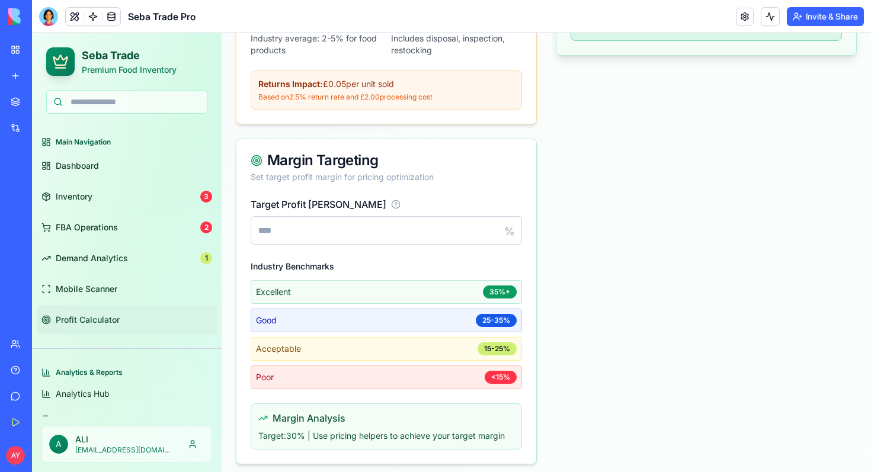
click at [104, 317] on span "Profit Calculator" at bounding box center [88, 320] width 64 height 12
click at [54, 15] on div at bounding box center [48, 16] width 19 height 19
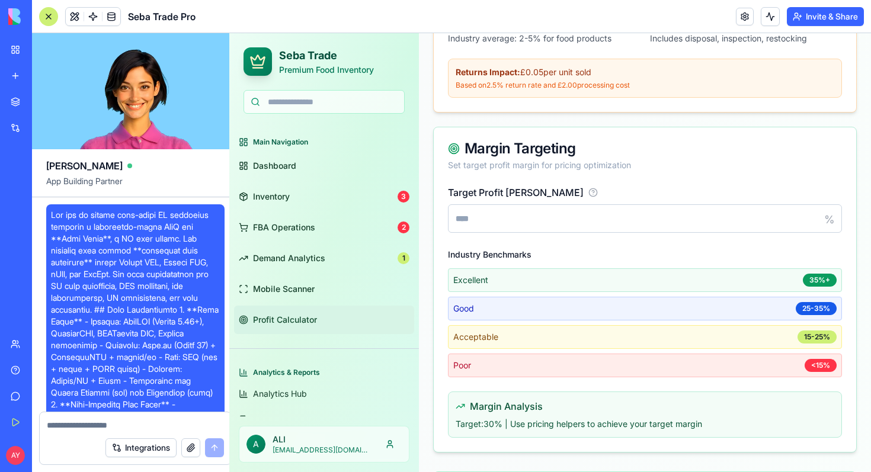
scroll to position [12719, 0]
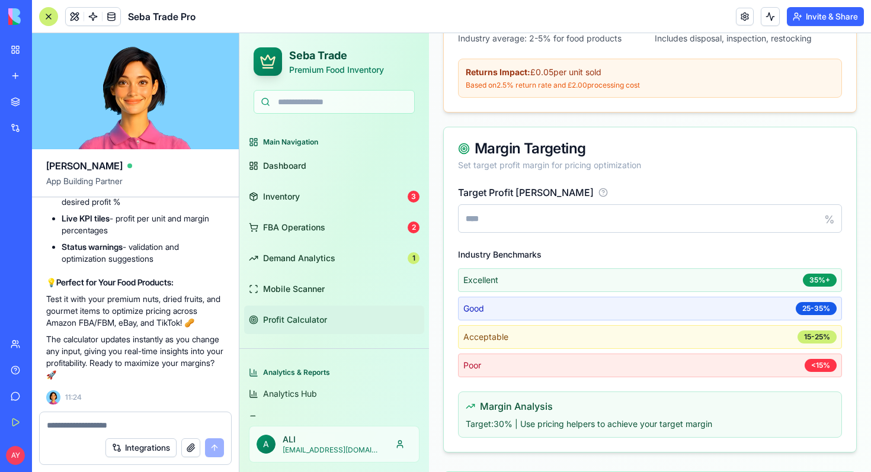
click at [330, 325] on link "Profit Calculator" at bounding box center [334, 320] width 180 height 28
click at [315, 323] on span "Profit Calculator" at bounding box center [295, 320] width 64 height 12
click at [61, 418] on div at bounding box center [135, 421] width 191 height 19
click at [55, 433] on div "Integrations" at bounding box center [135, 447] width 191 height 33
click at [70, 424] on textarea at bounding box center [135, 426] width 177 height 12
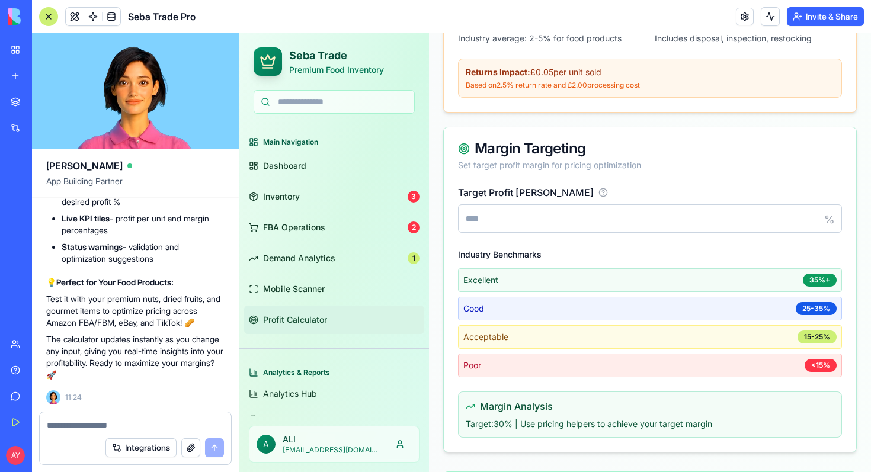
click at [57, 427] on textarea at bounding box center [135, 426] width 177 height 12
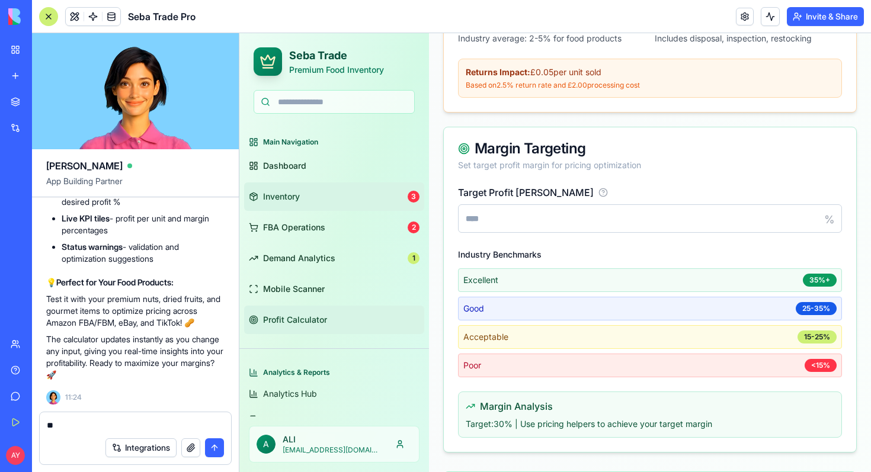
click at [287, 200] on span "Inventory" at bounding box center [281, 197] width 37 height 12
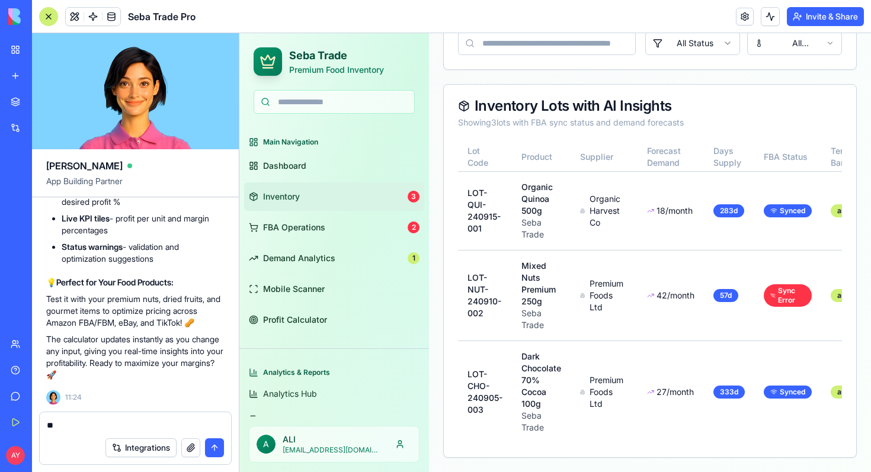
scroll to position [331, 0]
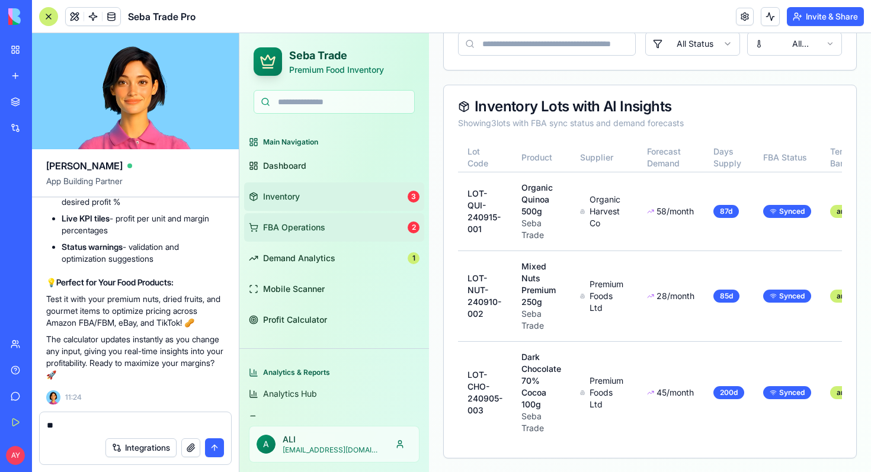
click at [286, 227] on span "FBA Operations" at bounding box center [294, 228] width 62 height 12
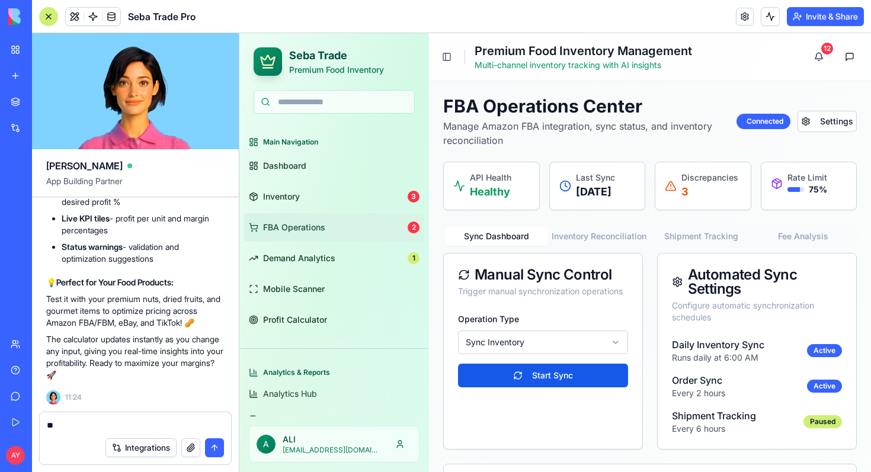
click at [56, 426] on textarea "*" at bounding box center [135, 426] width 177 height 12
type textarea "*"
click at [132, 452] on button "Integrations" at bounding box center [140, 448] width 71 height 19
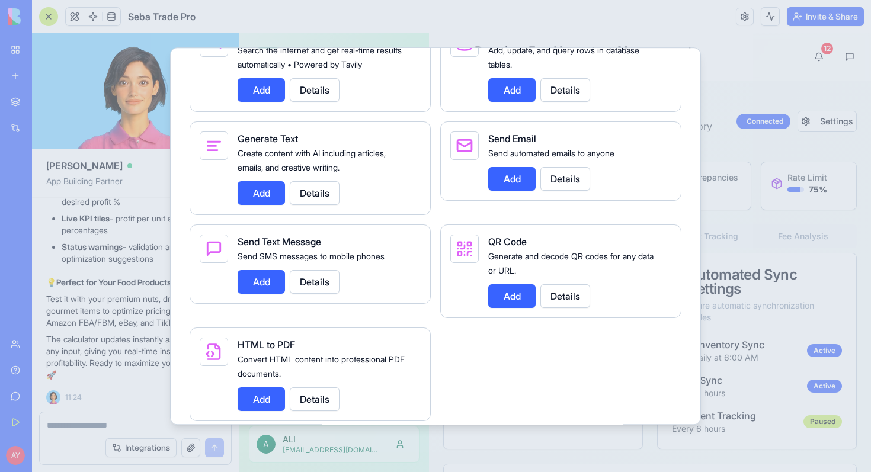
scroll to position [2036, 0]
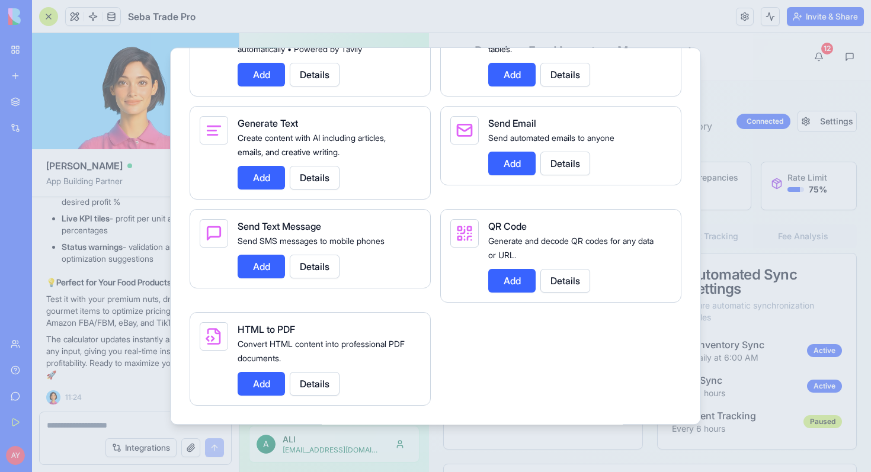
click at [100, 281] on div at bounding box center [435, 236] width 871 height 472
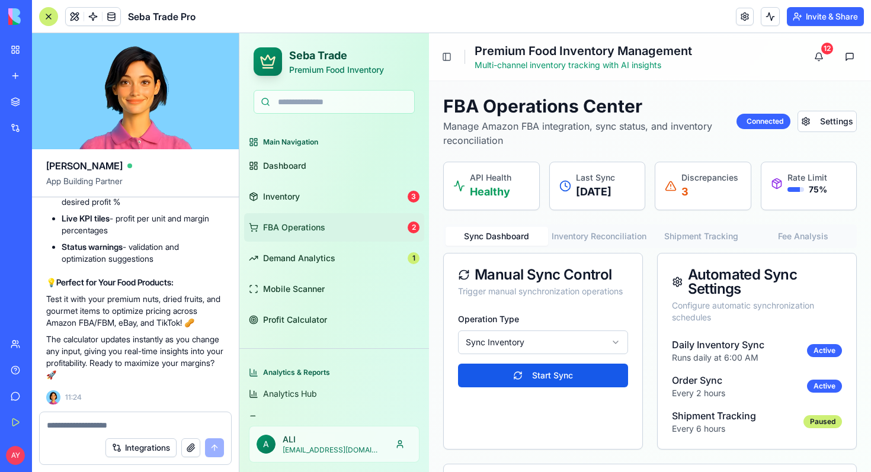
click at [79, 419] on div at bounding box center [135, 421] width 191 height 19
click at [65, 430] on textarea at bounding box center [135, 426] width 177 height 12
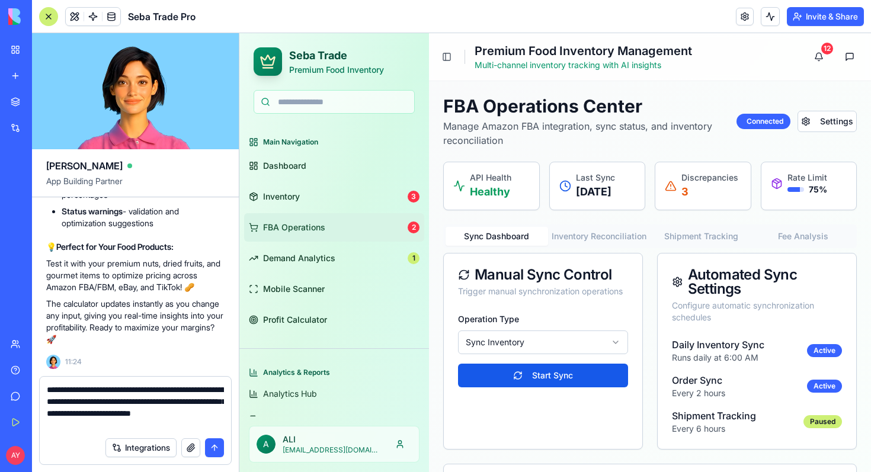
type textarea "**********"
click at [215, 449] on button "submit" at bounding box center [214, 448] width 19 height 19
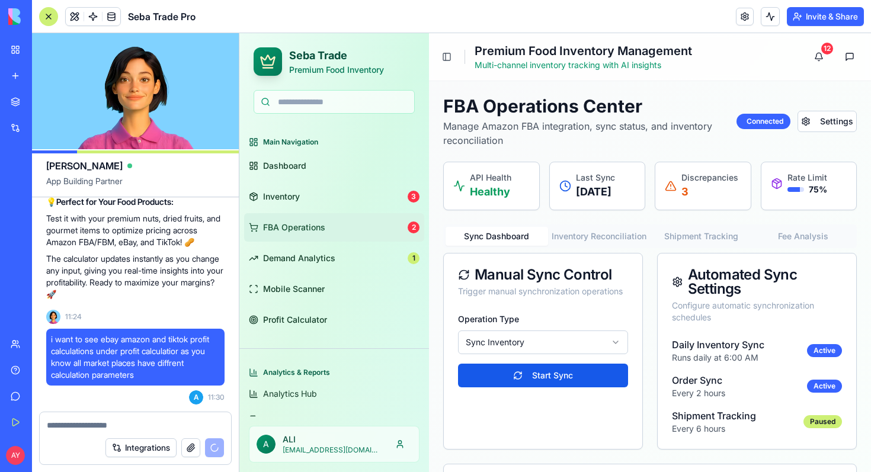
scroll to position [12800, 0]
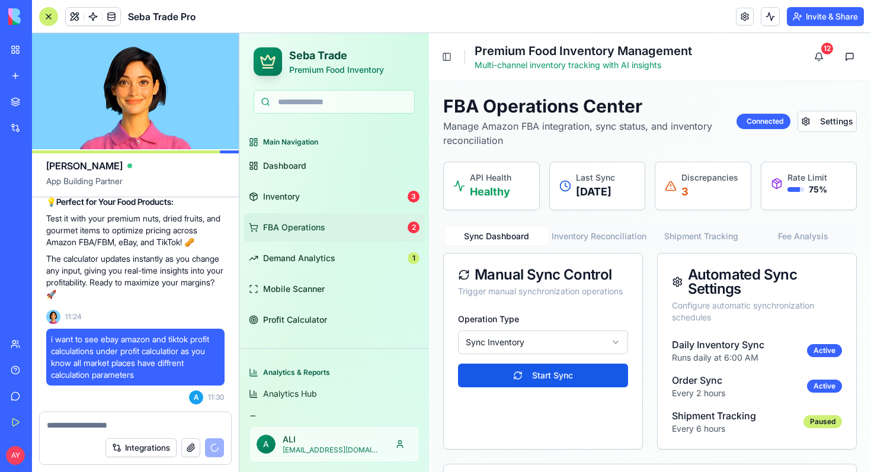
click at [217, 449] on div "Integrations" at bounding box center [164, 448] width 119 height 19
click at [219, 450] on div "Integrations" at bounding box center [164, 448] width 119 height 19
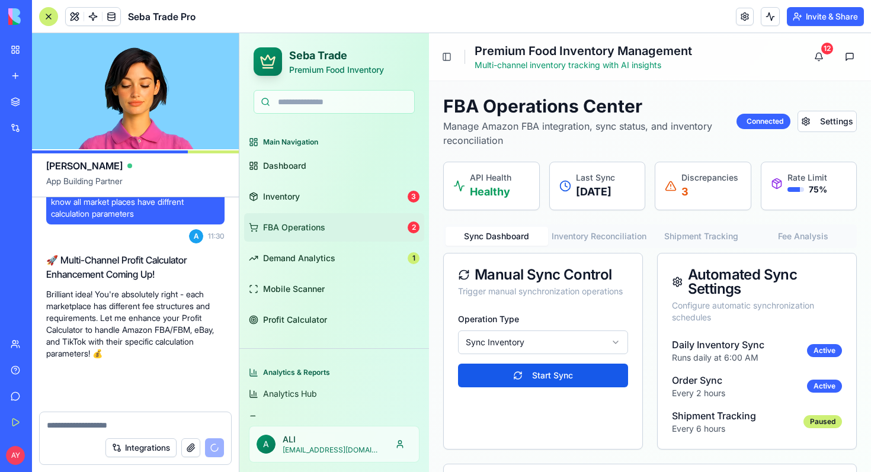
scroll to position [12961, 0]
drag, startPoint x: 152, startPoint y: 378, endPoint x: 67, endPoint y: 340, distance: 92.8
click at [203, 283] on div "🚀 Multi-Channel Profit Calculator Enhancement Coming Up! Brilliant idea! You're…" at bounding box center [135, 306] width 178 height 107
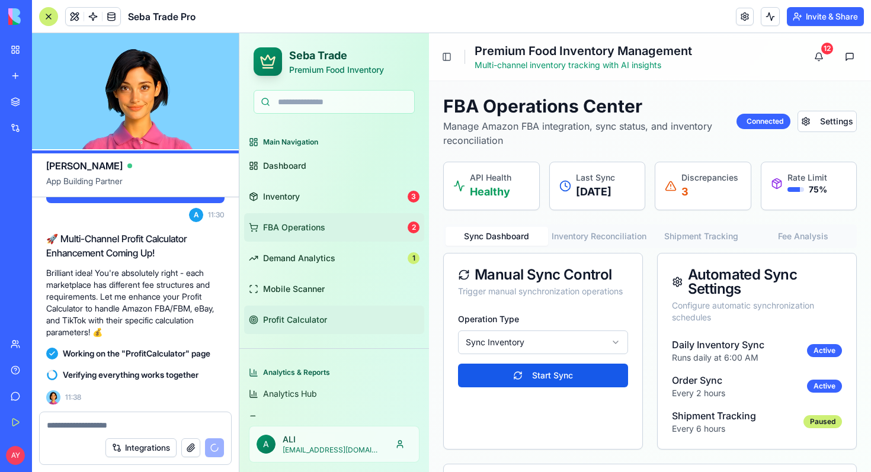
click at [270, 327] on link "Profit Calculator" at bounding box center [334, 320] width 180 height 28
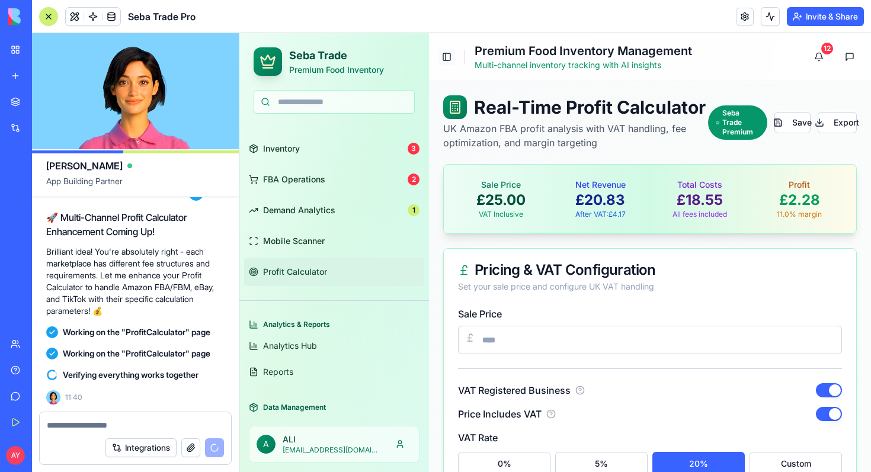
click at [447, 61] on button "Toggle Sidebar" at bounding box center [447, 57] width 17 height 17
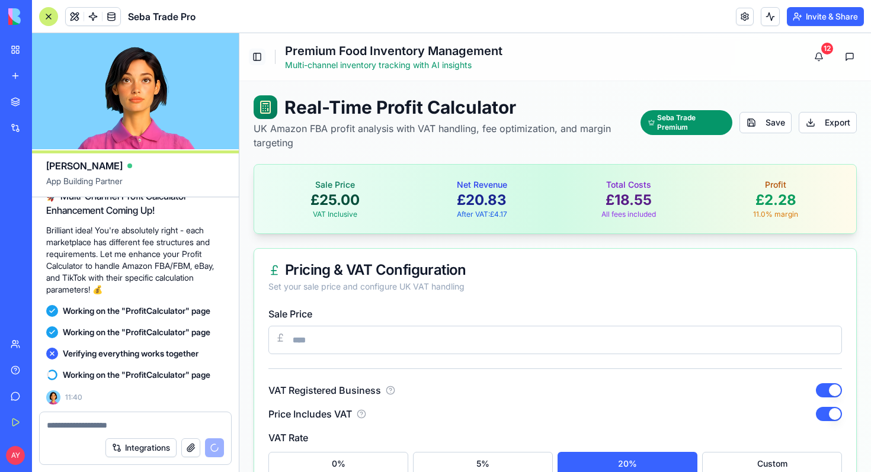
click at [255, 59] on button "Toggle Sidebar" at bounding box center [257, 57] width 17 height 17
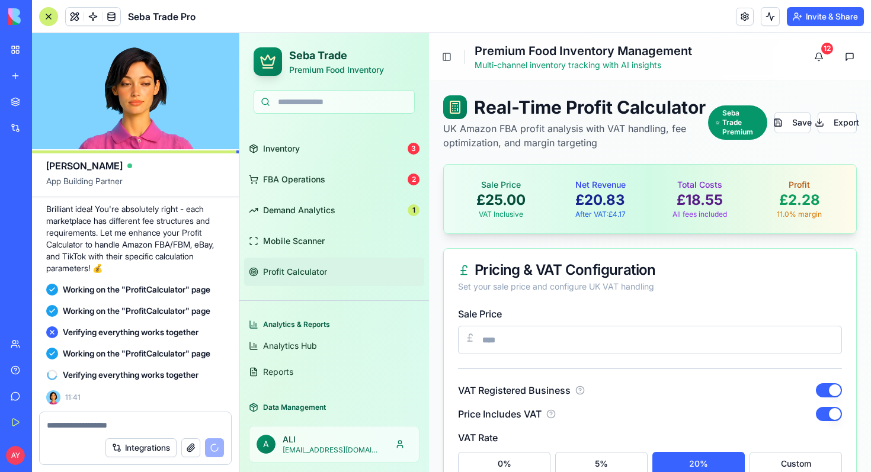
scroll to position [13068, 0]
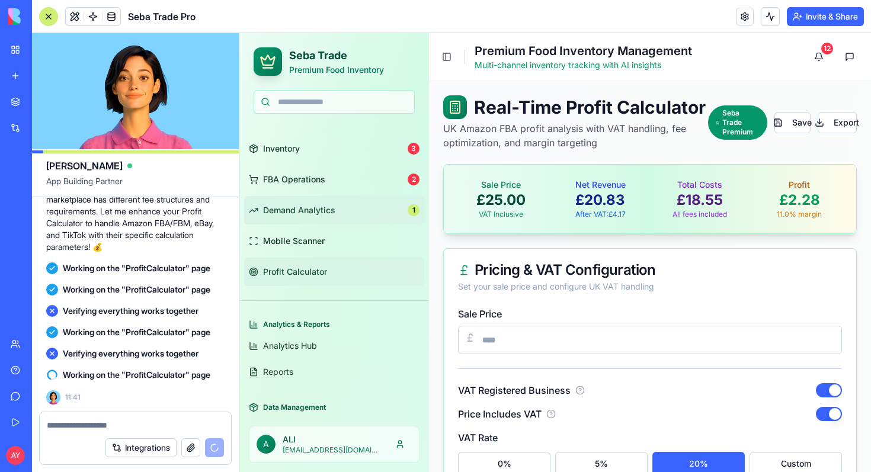
click at [359, 211] on link "Demand Analytics 1" at bounding box center [334, 210] width 180 height 28
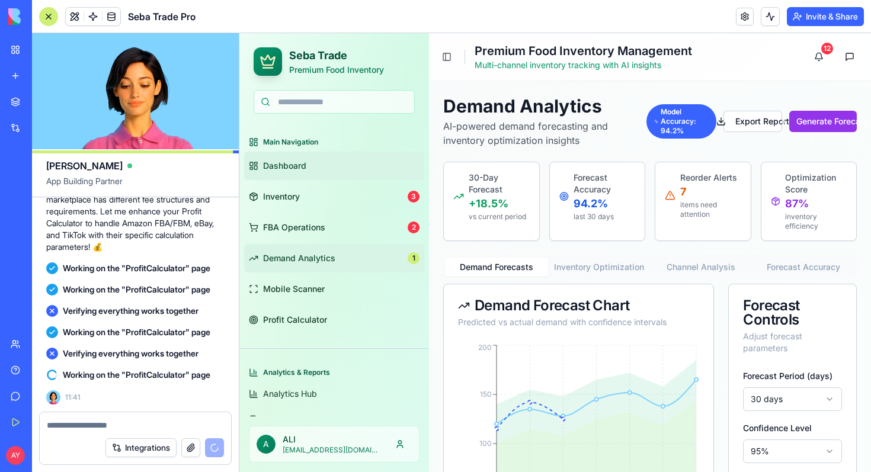
click at [318, 166] on link "Dashboard" at bounding box center [334, 166] width 180 height 28
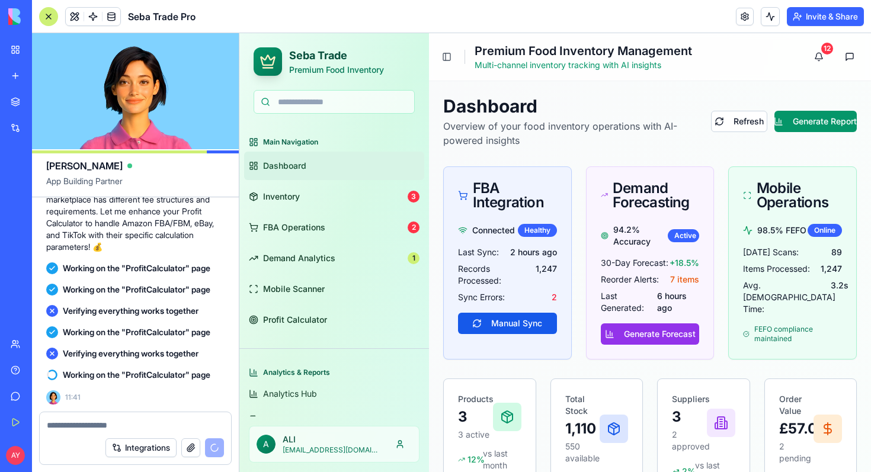
click at [314, 135] on div "Main Navigation" at bounding box center [334, 142] width 180 height 19
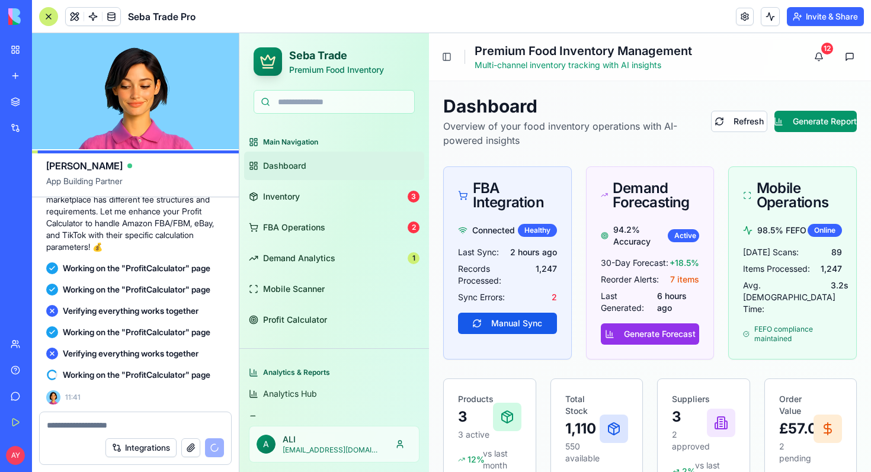
click at [302, 145] on div "Main Navigation" at bounding box center [334, 142] width 180 height 19
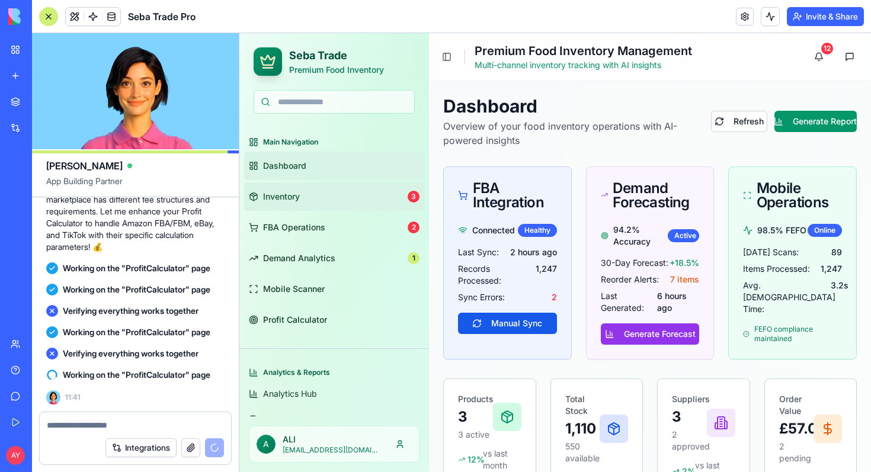
click at [292, 193] on span "Inventory" at bounding box center [281, 197] width 37 height 12
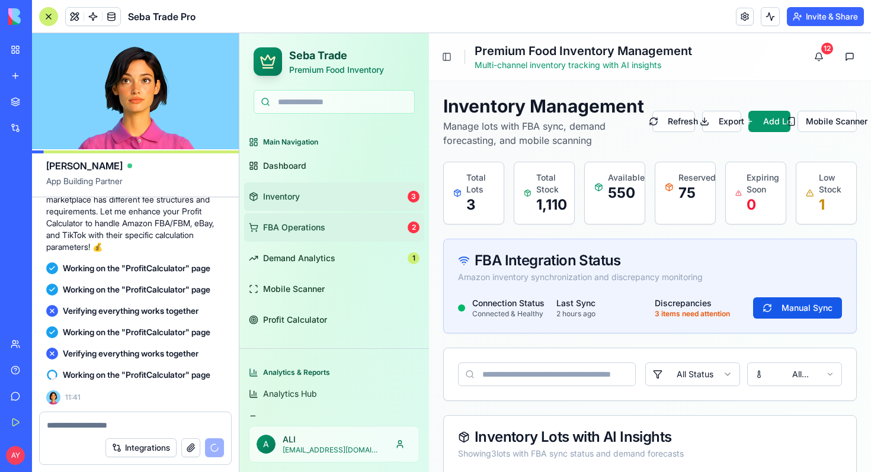
click at [291, 226] on span "FBA Operations" at bounding box center [294, 228] width 62 height 12
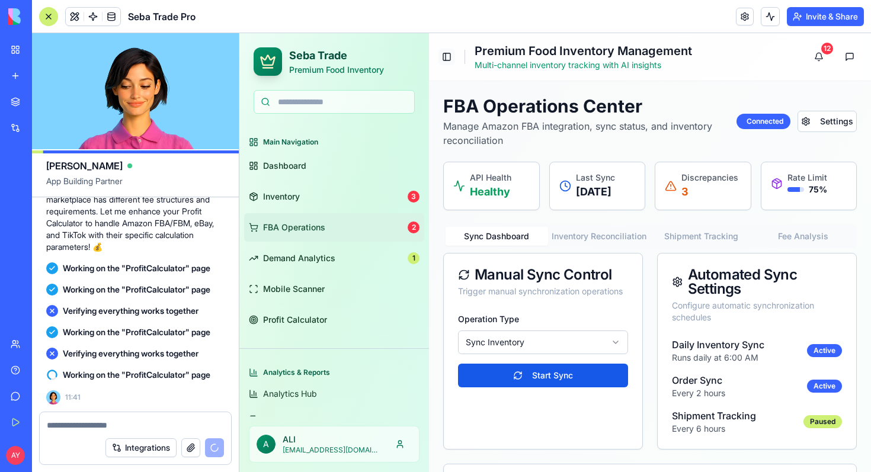
click at [442, 60] on button "Toggle Sidebar" at bounding box center [447, 57] width 17 height 17
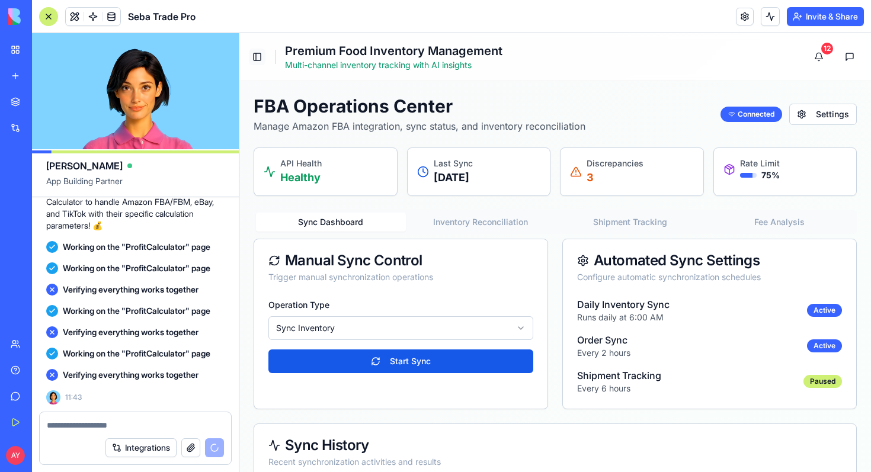
click at [258, 62] on button "Toggle Sidebar" at bounding box center [257, 57] width 17 height 17
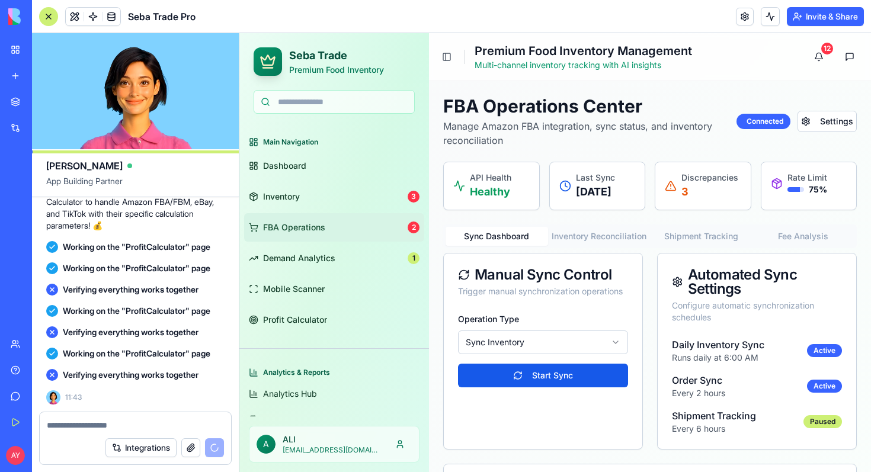
click at [324, 372] on div "Analytics & Reports" at bounding box center [334, 372] width 180 height 19
click at [302, 393] on span "Analytics Hub" at bounding box center [290, 394] width 54 height 12
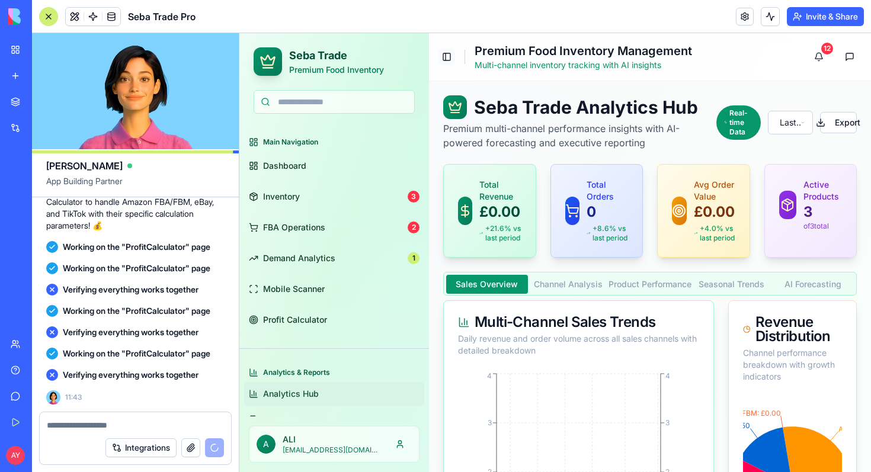
click at [443, 55] on button "Toggle Sidebar" at bounding box center [447, 57] width 17 height 17
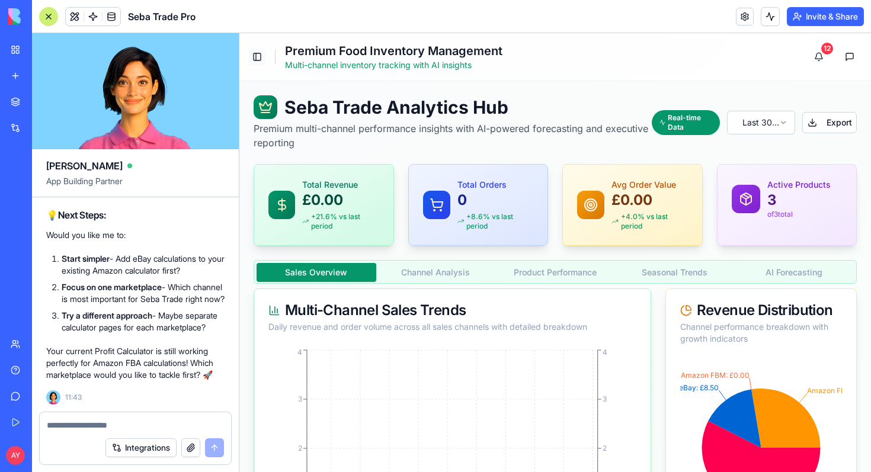
click at [261, 55] on button "Toggle Sidebar" at bounding box center [257, 57] width 17 height 17
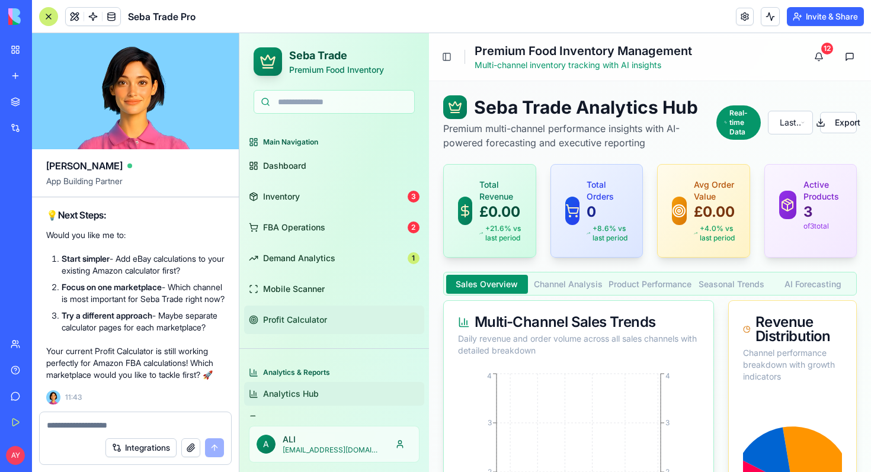
click at [309, 320] on span "Profit Calculator" at bounding box center [295, 320] width 64 height 12
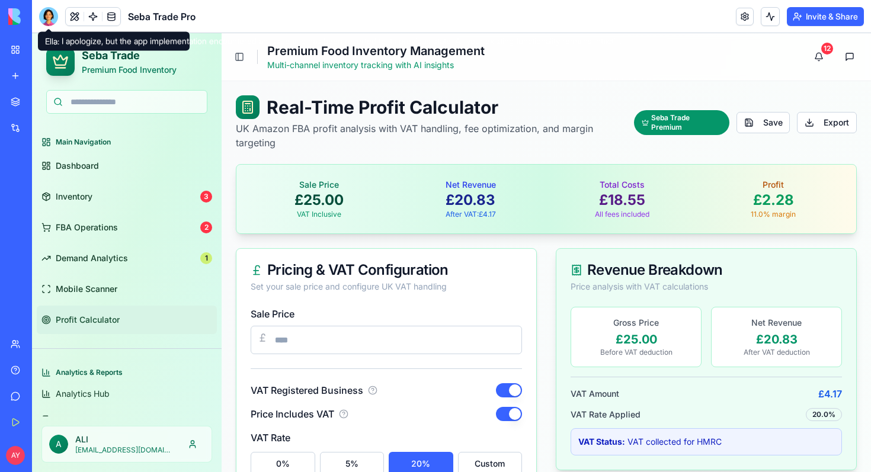
click at [49, 15] on div at bounding box center [48, 16] width 19 height 19
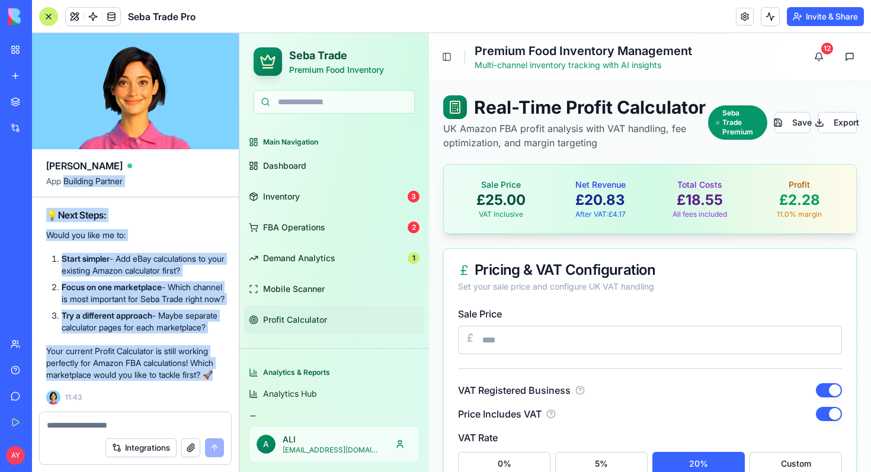
scroll to position [13159, 0]
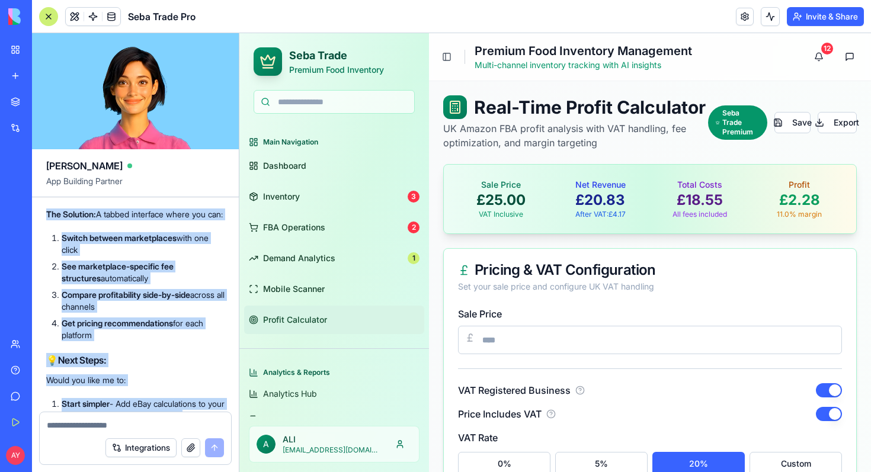
drag, startPoint x: 84, startPoint y: 375, endPoint x: 55, endPoint y: 386, distance: 31.1
click at [55, 386] on div "I apologize, but the app implementation encountered an issue and has been rever…" at bounding box center [135, 254] width 178 height 543
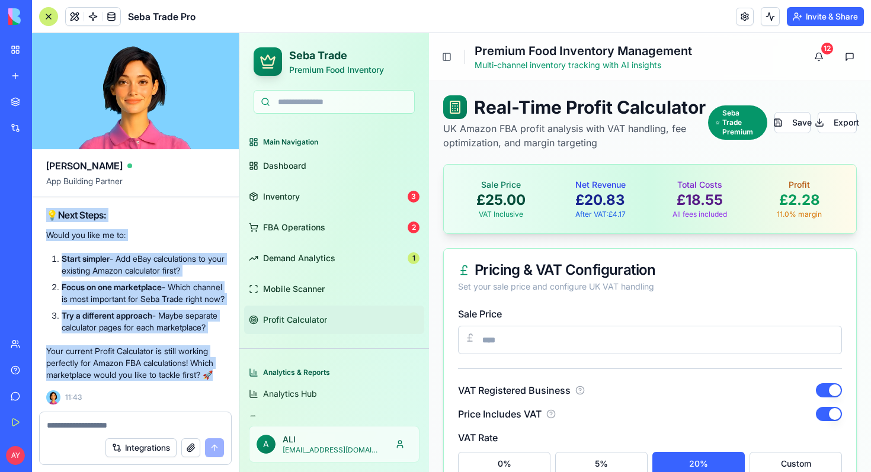
scroll to position [13344, 0]
click at [77, 269] on div "I apologize, but the app implementation encountered an issue and has been rever…" at bounding box center [135, 109] width 178 height 543
drag, startPoint x: 56, startPoint y: 238, endPoint x: 136, endPoint y: 367, distance: 152.5
click at [136, 367] on div "I apologize, but the app implementation encountered an issue and has been rever…" at bounding box center [135, 109] width 178 height 543
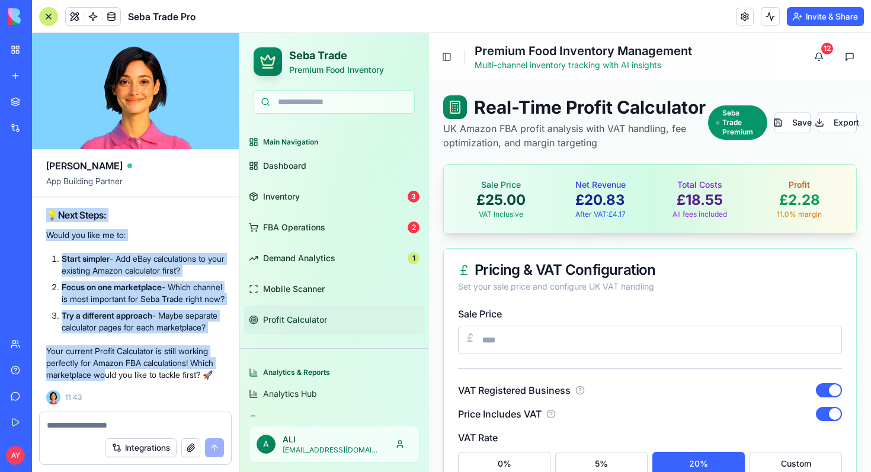
click at [130, 369] on p "Your current Profit Calculator is still working perfectly for Amazon FBA calcul…" at bounding box center [135, 364] width 178 height 36
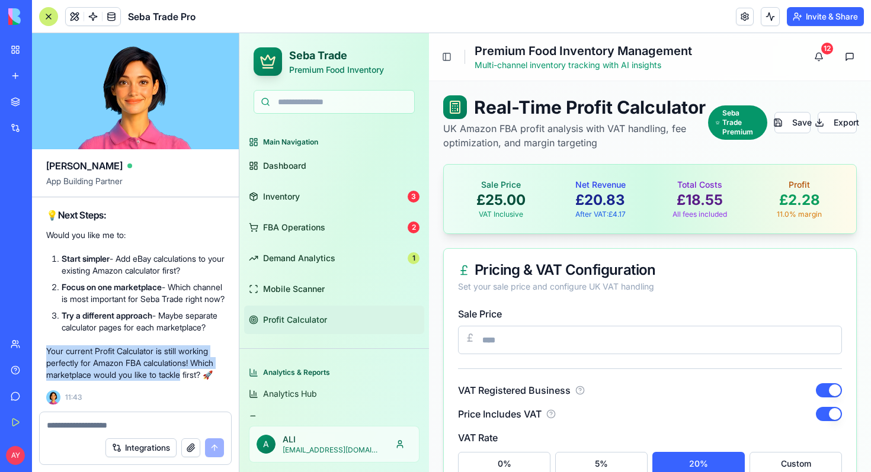
drag, startPoint x: 219, startPoint y: 363, endPoint x: 100, endPoint y: 330, distance: 123.1
click at [100, 330] on div "I apologize, but the app implementation encountered an issue and has been rever…" at bounding box center [135, 109] width 178 height 543
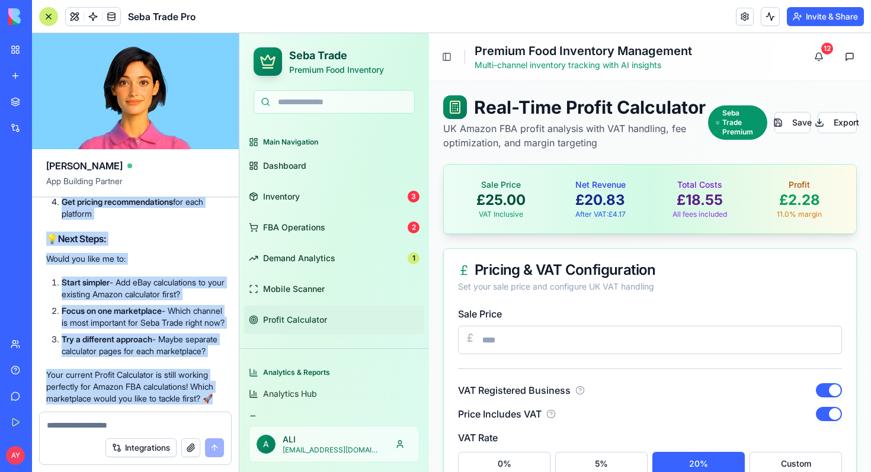
scroll to position [13264, 0]
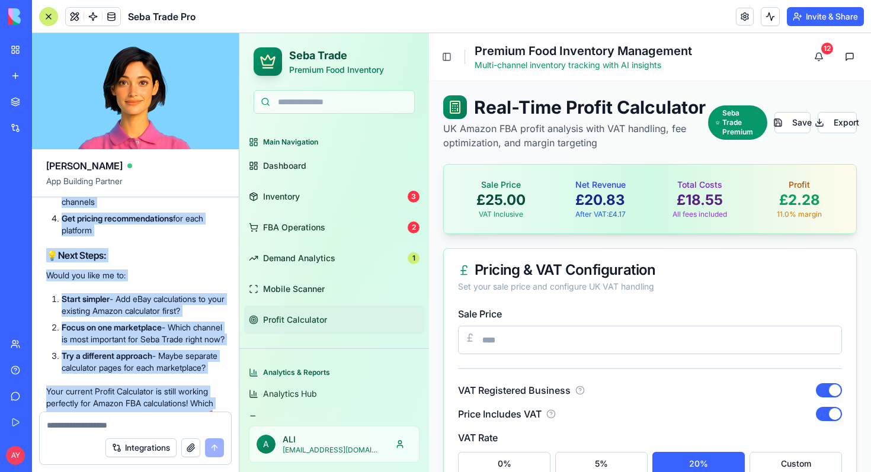
drag, startPoint x: 87, startPoint y: 379, endPoint x: 47, endPoint y: 320, distance: 71.0
click at [47, 320] on div "I apologize, but the app implementation encountered an issue and has been rever…" at bounding box center [135, 150] width 178 height 543
copy div "🎯 Multi-Channel Profit Calculator Vision What You Need: Amazon FBA/FBM : Referr…"
click at [69, 420] on textarea at bounding box center [135, 426] width 177 height 12
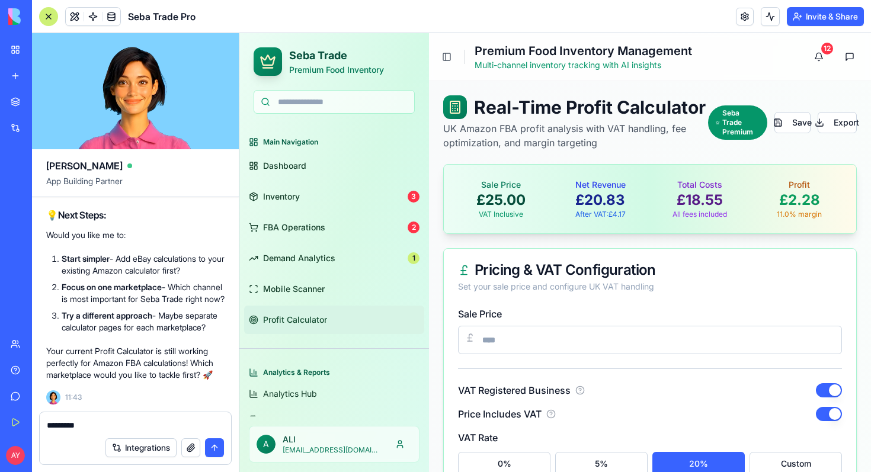
scroll to position [13712, 0]
type textarea "*"
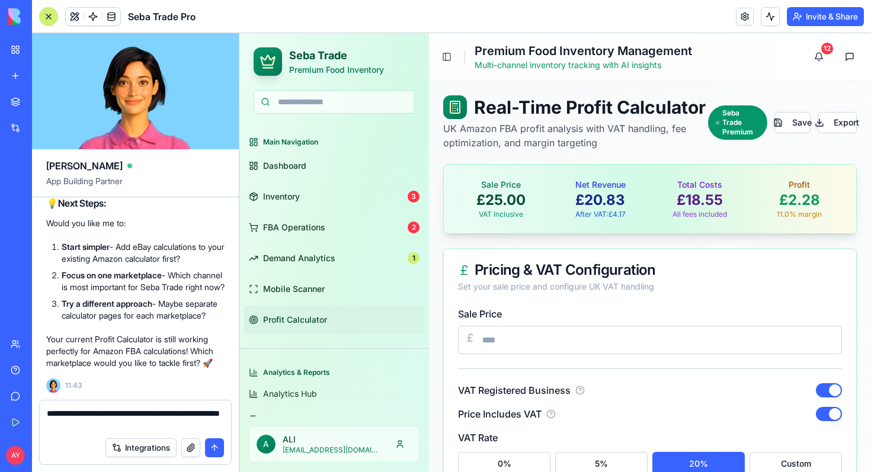
type textarea "**********"
drag, startPoint x: 116, startPoint y: 426, endPoint x: 30, endPoint y: 411, distance: 87.2
click at [30, 411] on div "BETA My Workspace New app Marketplace Integrations Recent Seba Trade Pro SynAge…" at bounding box center [435, 236] width 871 height 472
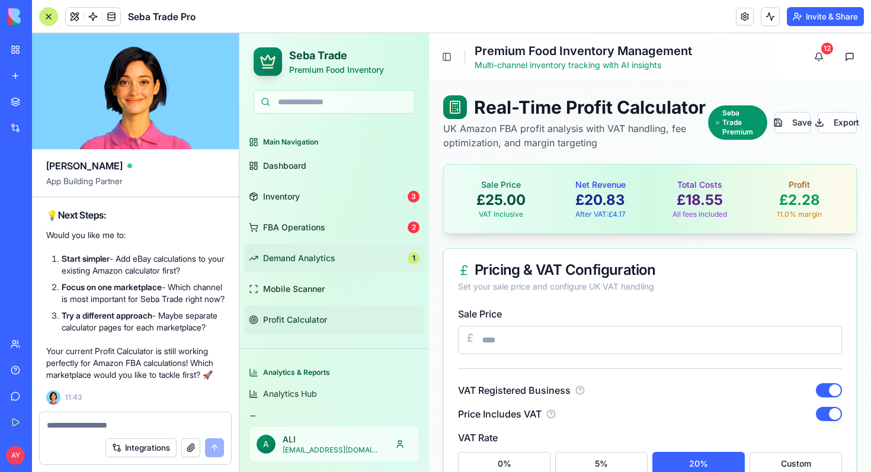
click at [351, 257] on link "Demand Analytics 1" at bounding box center [334, 258] width 180 height 28
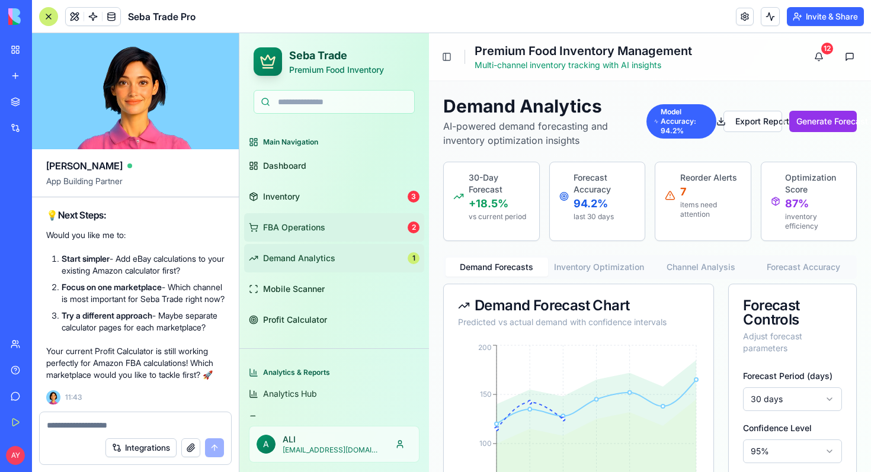
click at [351, 224] on link "FBA Operations 2" at bounding box center [334, 227] width 180 height 28
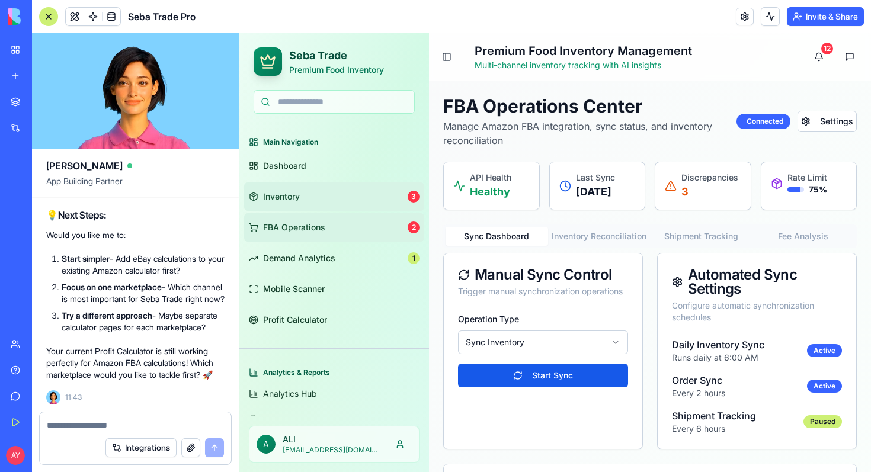
click at [335, 199] on link "Inventory 3" at bounding box center [334, 197] width 180 height 28
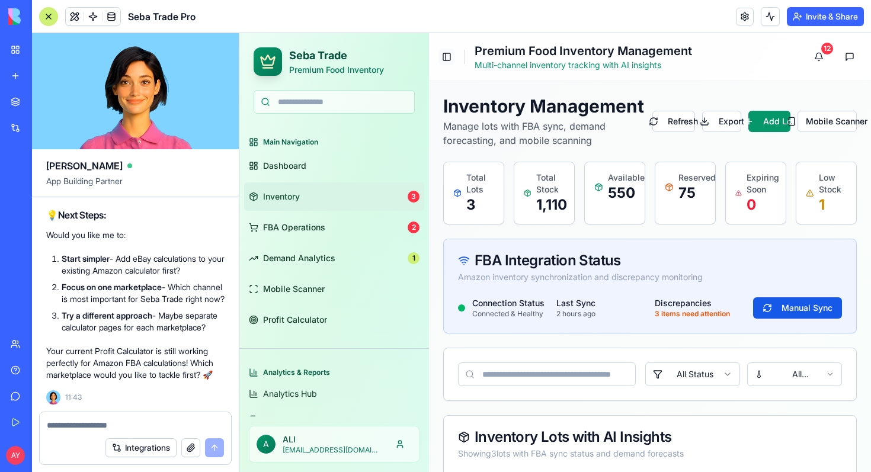
click at [449, 59] on button "Toggle Sidebar" at bounding box center [447, 57] width 17 height 17
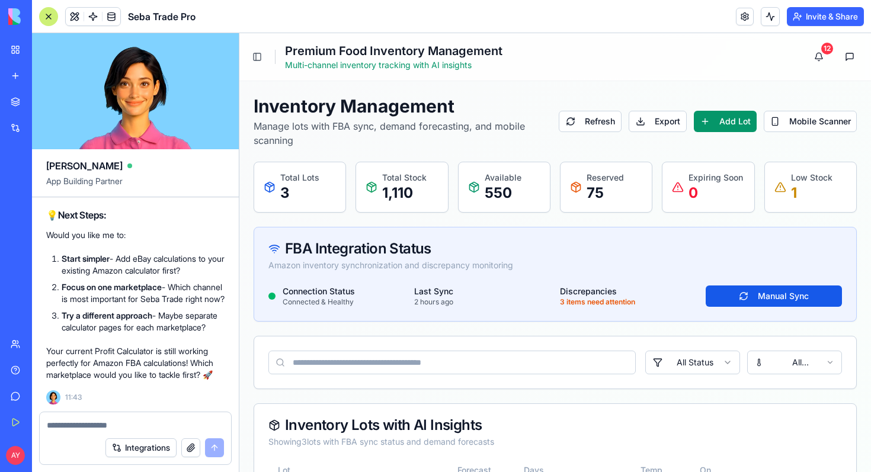
scroll to position [13712, 0]
click at [64, 423] on textarea at bounding box center [135, 426] width 177 height 12
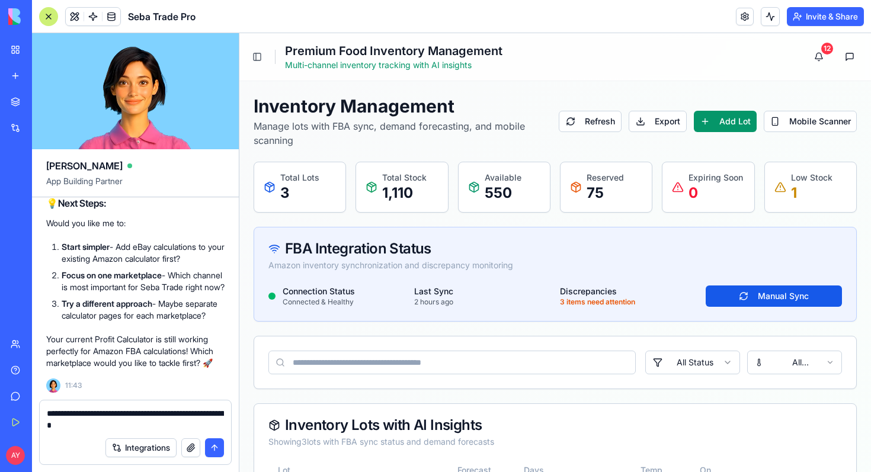
type textarea "**********"
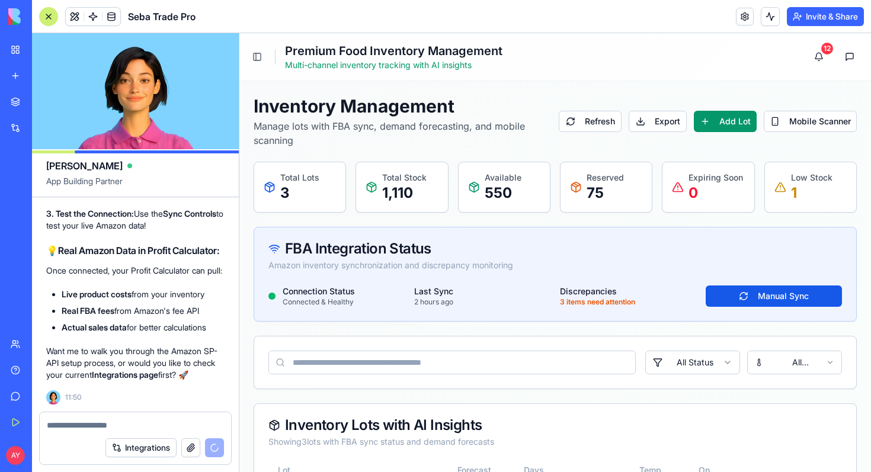
scroll to position [14526, 0]
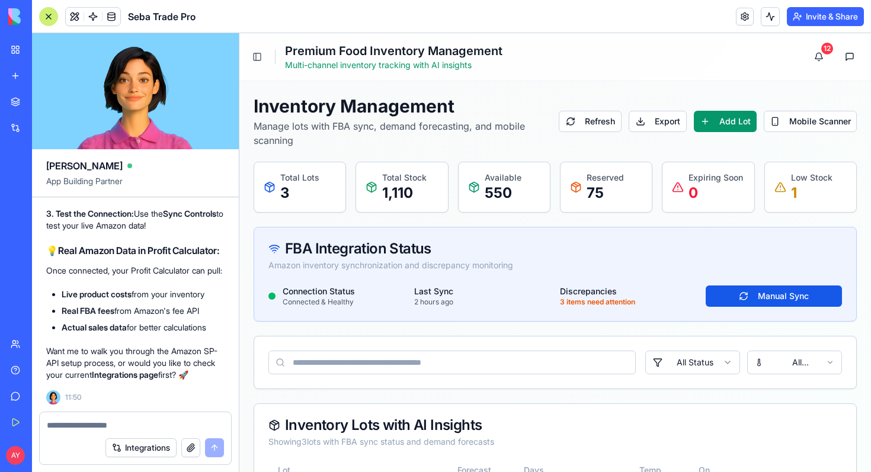
click at [67, 424] on textarea at bounding box center [135, 426] width 177 height 12
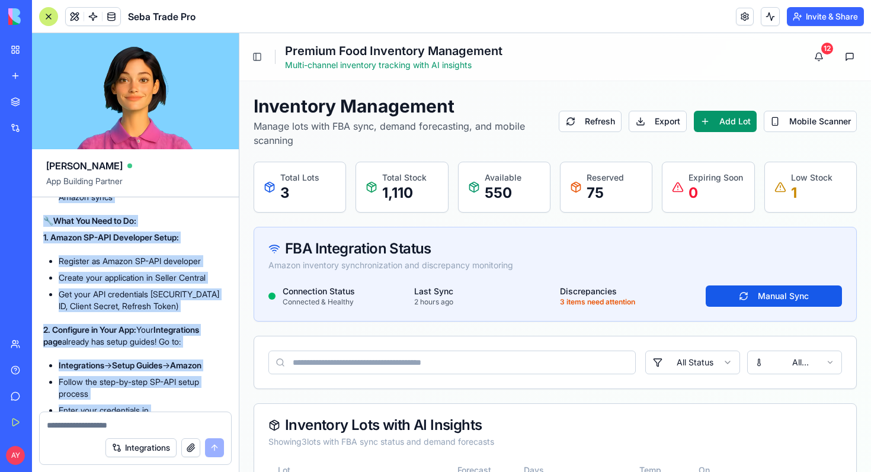
scroll to position [13842, 3]
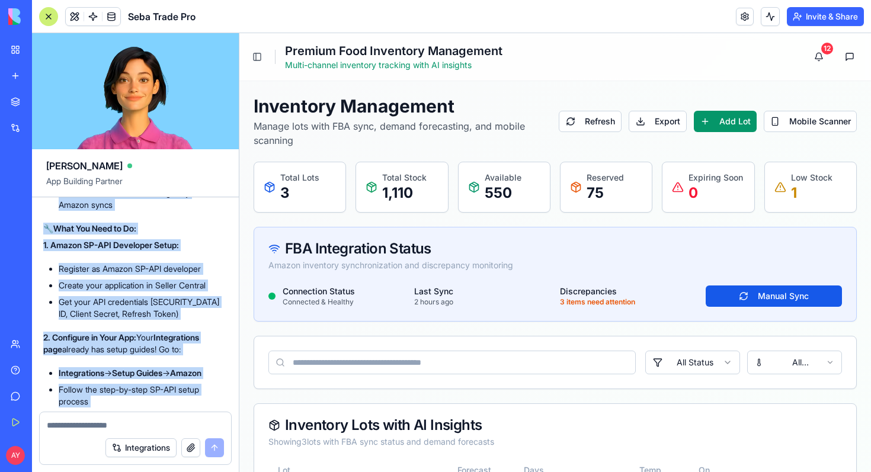
drag, startPoint x: 215, startPoint y: 363, endPoint x: 47, endPoint y: 347, distance: 168.5
copy div "🔌 Amazon API Integration Setup! Great question! Let me check what integrations …"
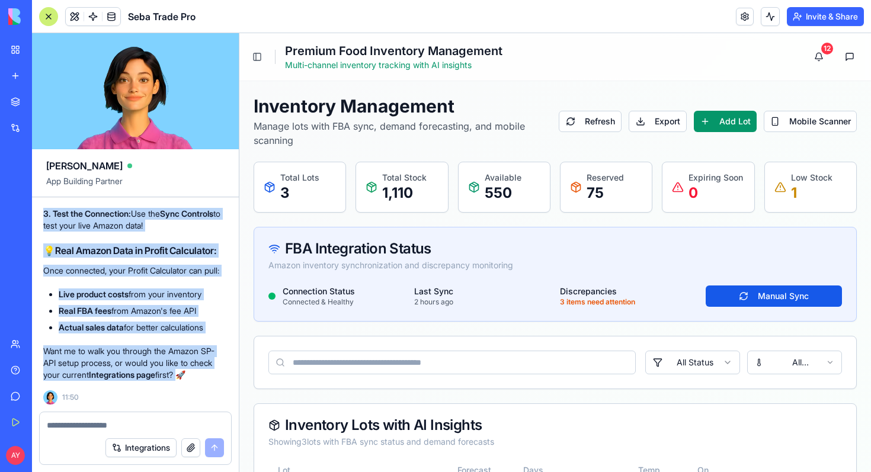
scroll to position [14526, 3]
click at [127, 370] on strong "Integrations page" at bounding box center [122, 375] width 66 height 10
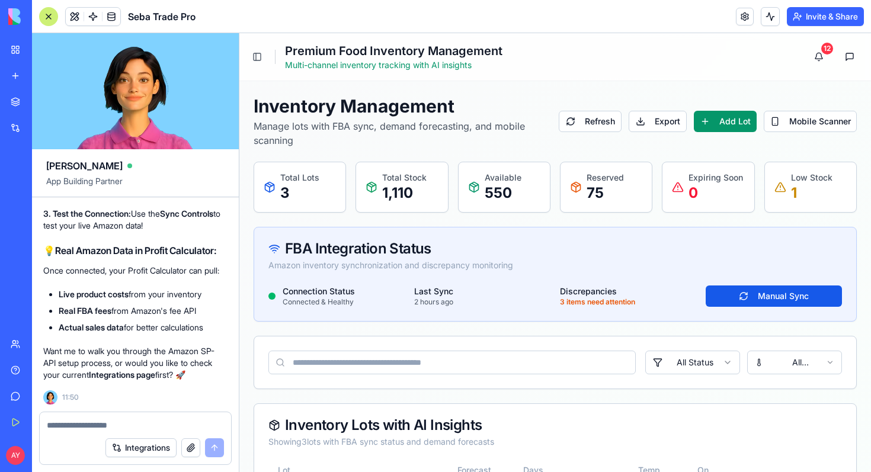
scroll to position [14361, 3]
click at [259, 61] on button "Toggle Sidebar" at bounding box center [257, 57] width 17 height 17
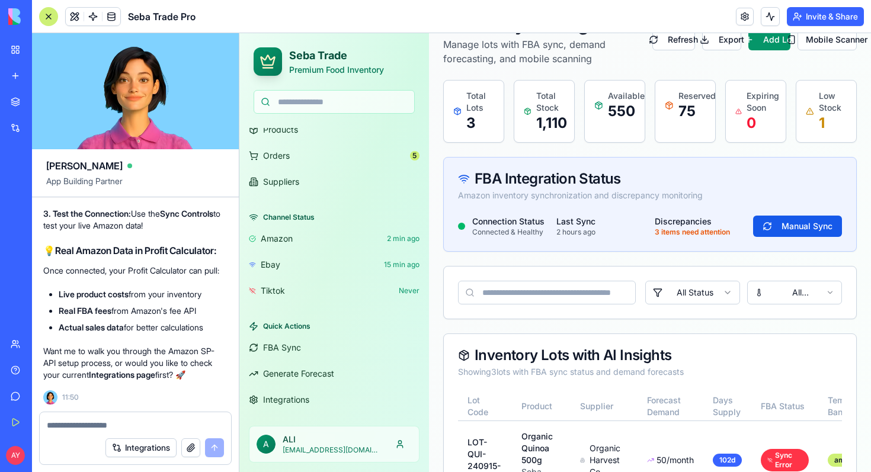
scroll to position [103, 0]
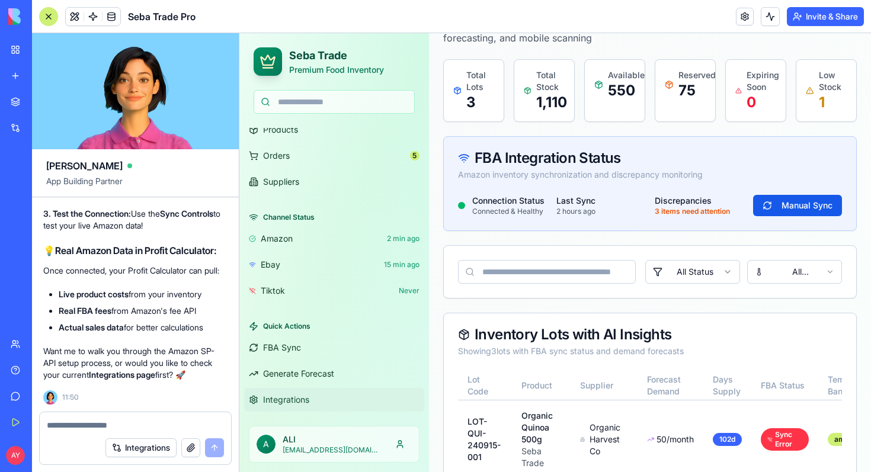
click at [290, 402] on span "Integrations" at bounding box center [286, 400] width 46 height 12
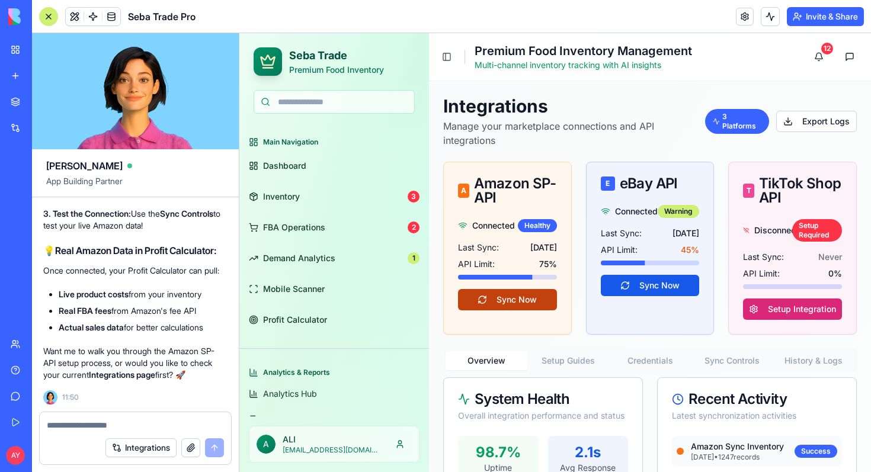
click at [503, 300] on button "Sync Now" at bounding box center [507, 299] width 99 height 21
click at [314, 266] on link "Demand Analytics 1" at bounding box center [334, 258] width 180 height 28
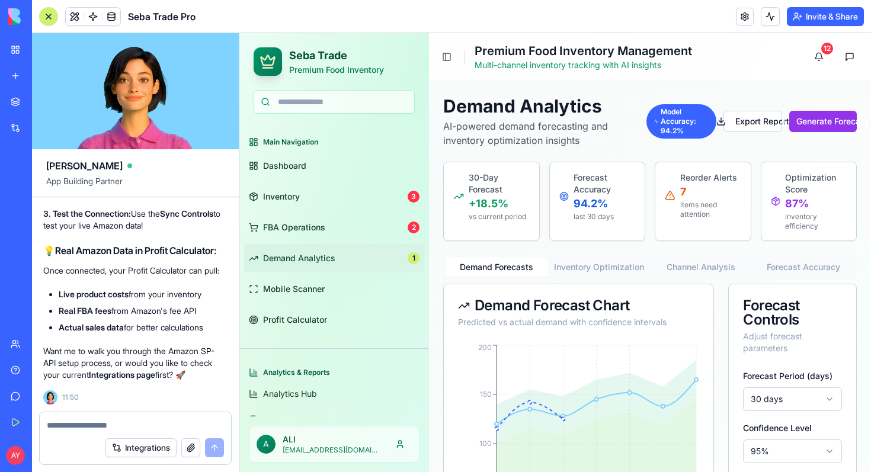
scroll to position [14271, 3]
drag, startPoint x: 164, startPoint y: 278, endPoint x: 217, endPoint y: 277, distance: 53.4
click at [217, 52] on li "Create your application in Seller Central" at bounding box center [140, 46] width 163 height 12
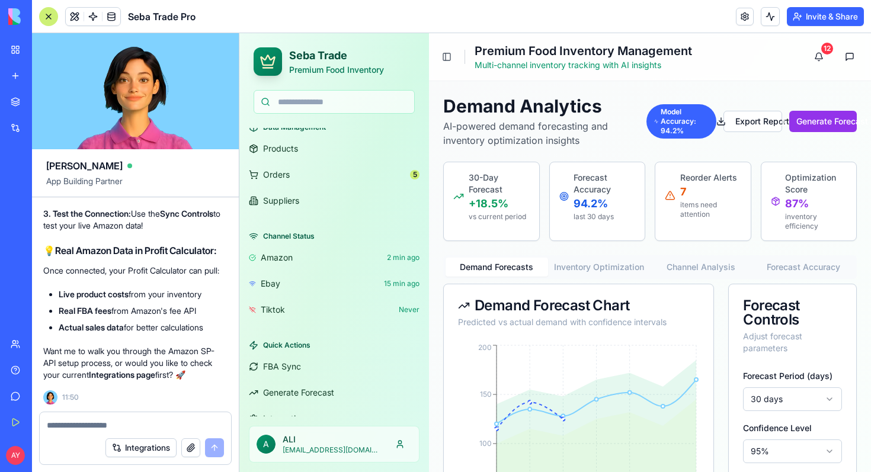
scroll to position [347, 0]
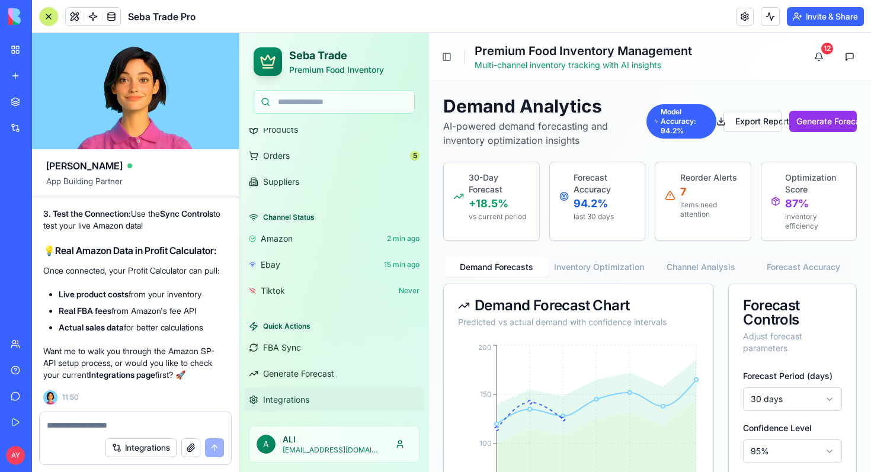
click at [299, 404] on span "Integrations" at bounding box center [286, 400] width 46 height 12
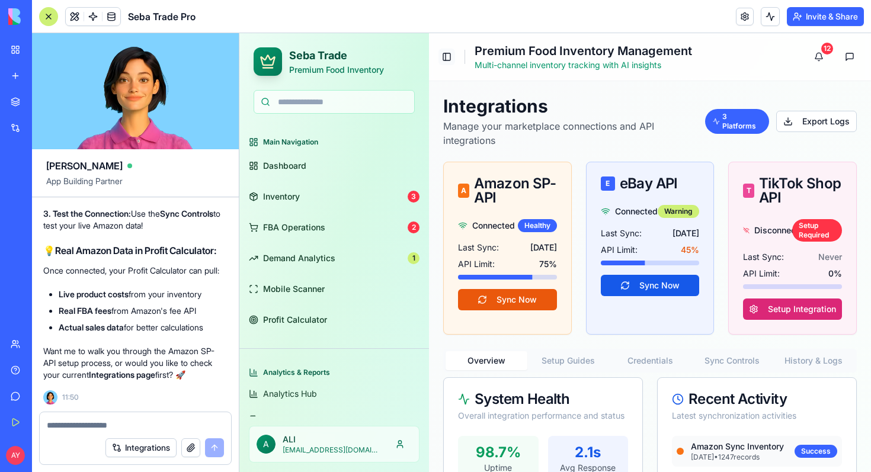
click at [448, 57] on button "Toggle Sidebar" at bounding box center [447, 57] width 17 height 17
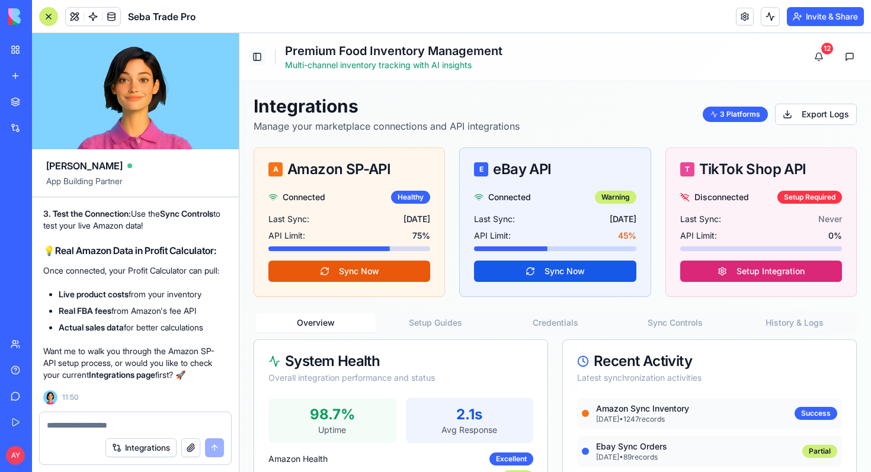
click at [257, 53] on button "Toggle Sidebar" at bounding box center [257, 57] width 17 height 17
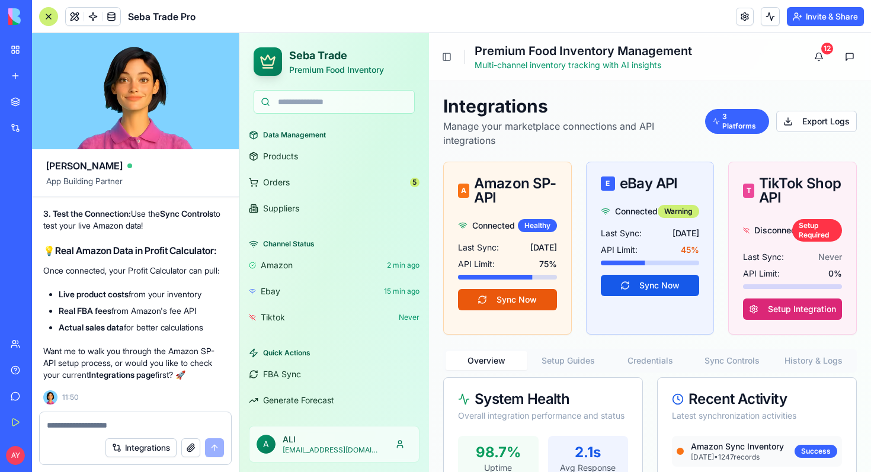
scroll to position [347, 0]
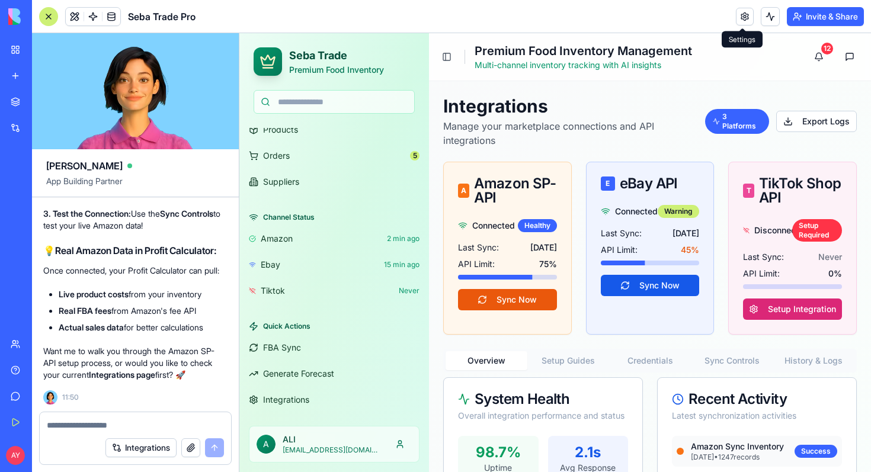
click at [744, 13] on link at bounding box center [745, 17] width 18 height 18
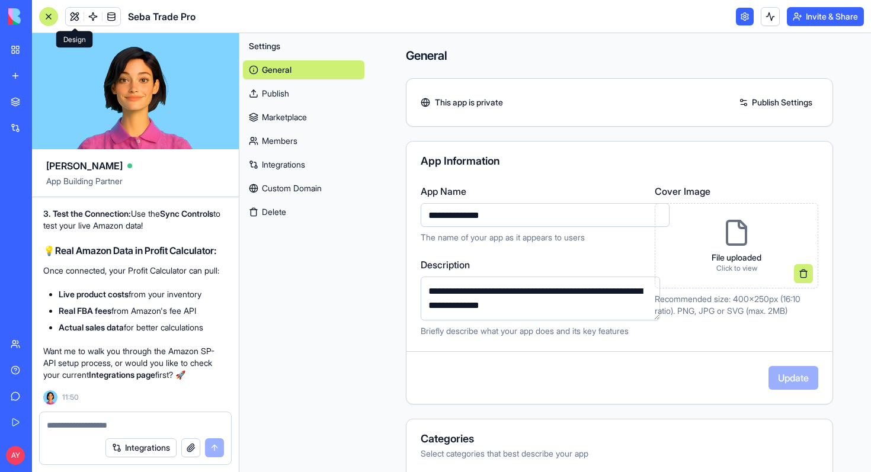
click at [75, 18] on link at bounding box center [75, 17] width 18 height 18
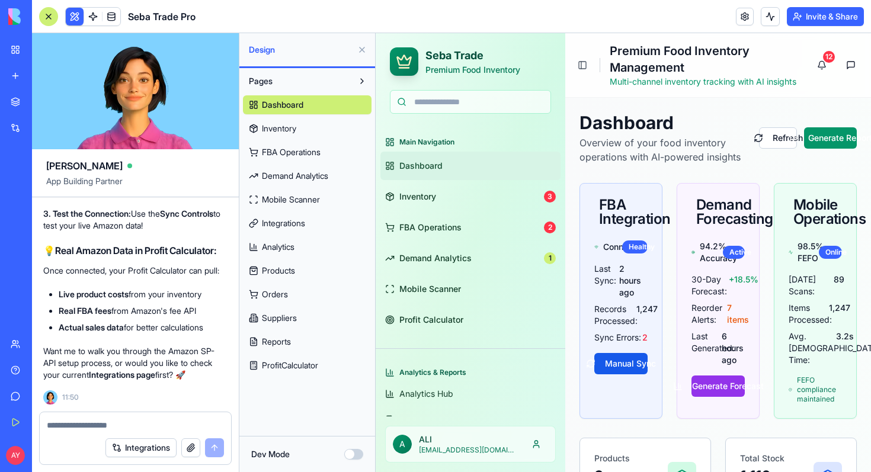
click at [362, 48] on button at bounding box center [362, 49] width 19 height 19
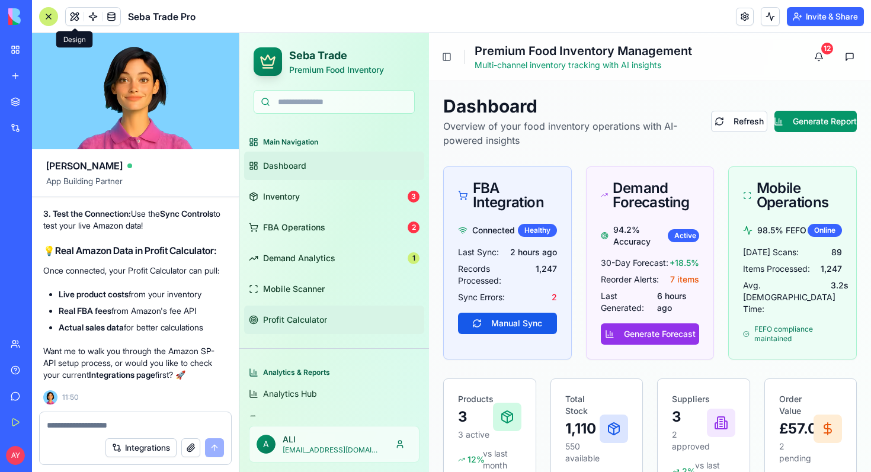
click at [306, 326] on link "Profit Calculator" at bounding box center [334, 320] width 180 height 28
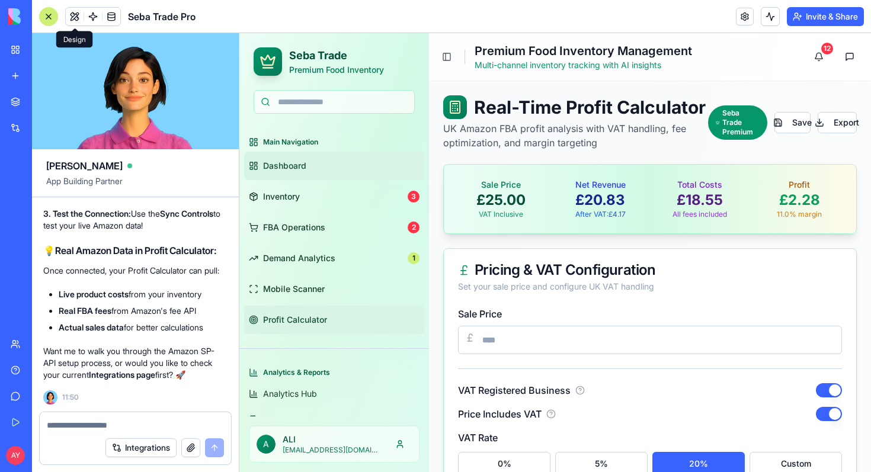
click at [302, 171] on span "Dashboard" at bounding box center [284, 166] width 43 height 12
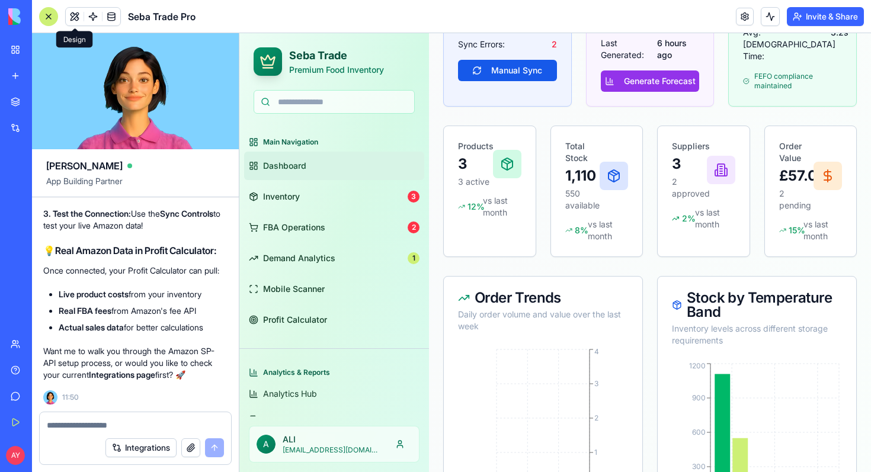
scroll to position [187, 0]
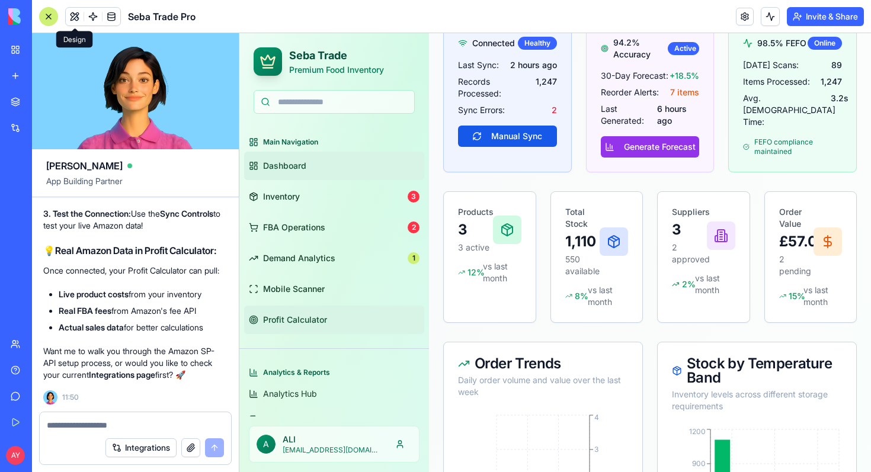
click at [314, 324] on span "Profit Calculator" at bounding box center [295, 320] width 64 height 12
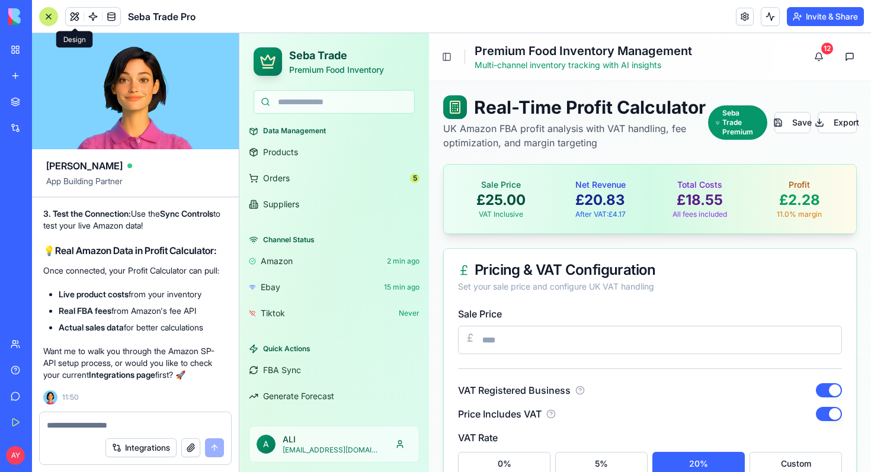
scroll to position [347, 0]
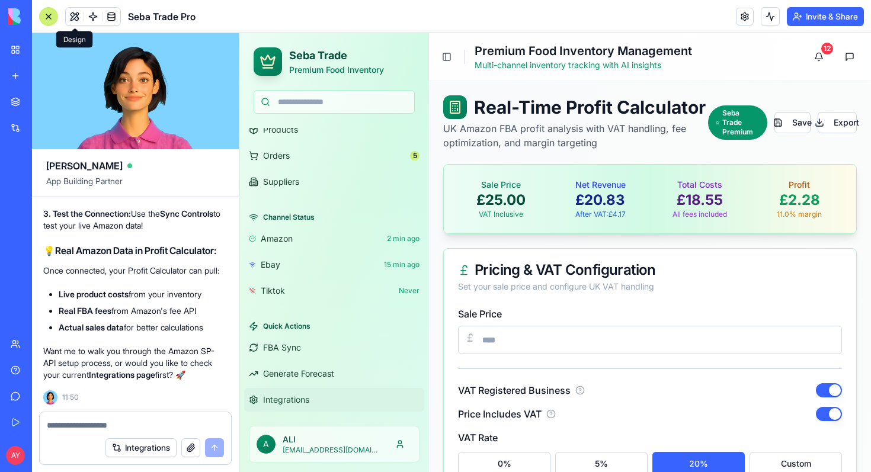
click at [282, 402] on span "Integrations" at bounding box center [286, 400] width 46 height 12
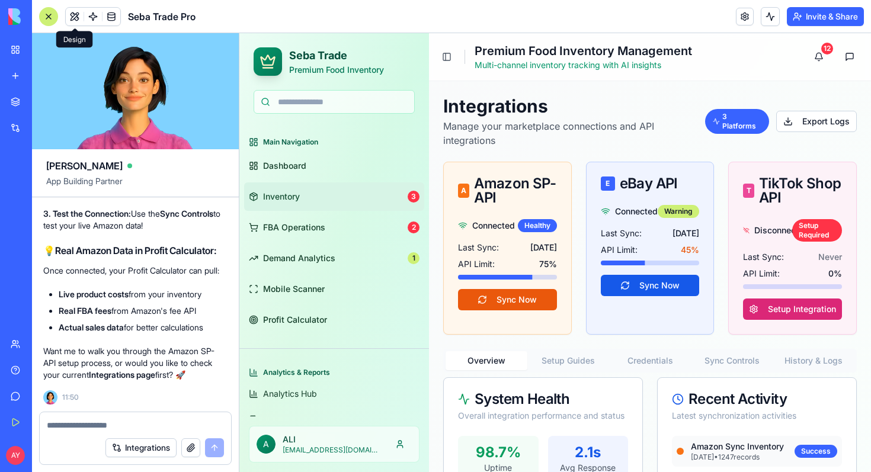
click at [292, 203] on link "Inventory 3" at bounding box center [334, 197] width 180 height 28
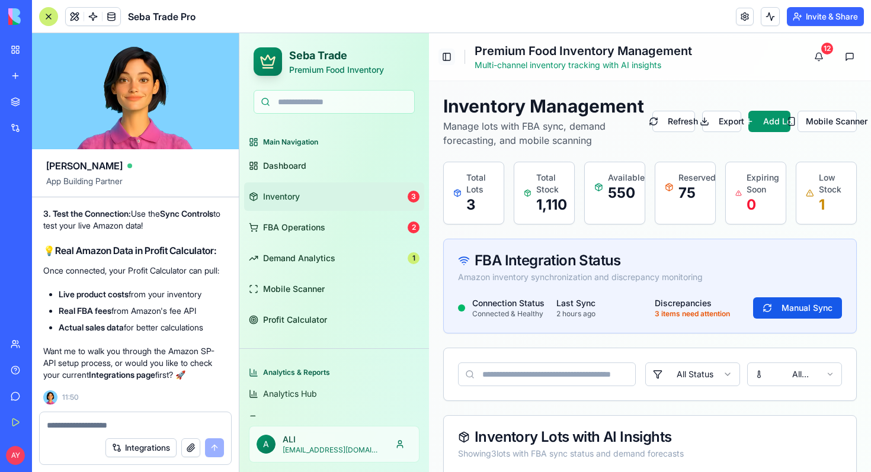
click at [446, 58] on button "Toggle Sidebar" at bounding box center [447, 57] width 17 height 17
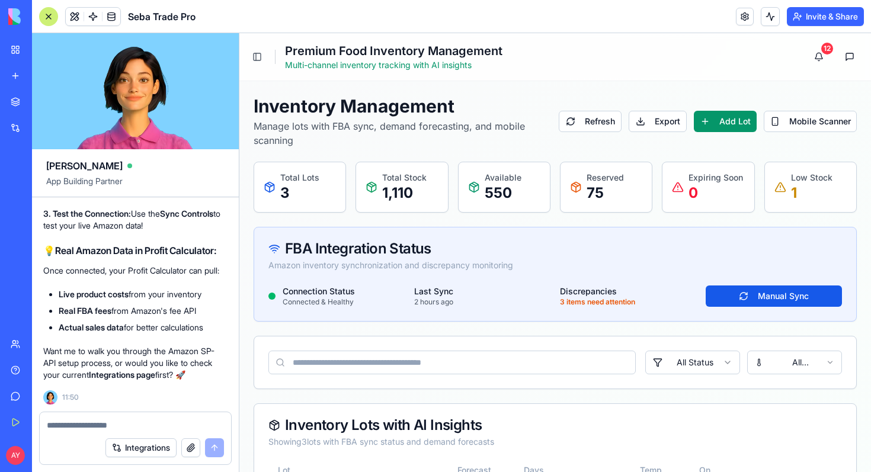
scroll to position [8, 0]
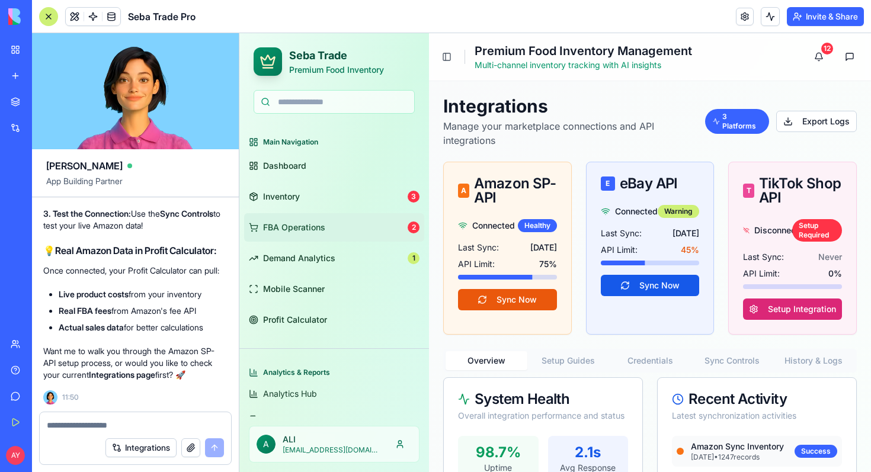
click at [305, 223] on span "FBA Operations" at bounding box center [294, 228] width 62 height 12
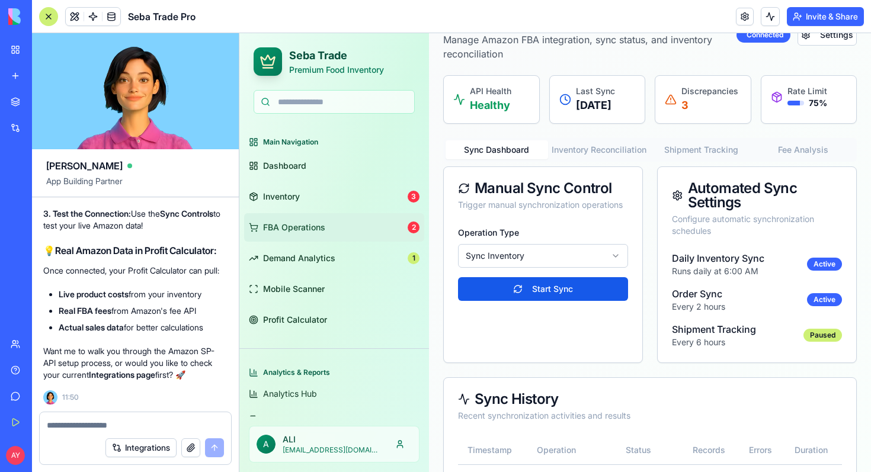
scroll to position [88, 0]
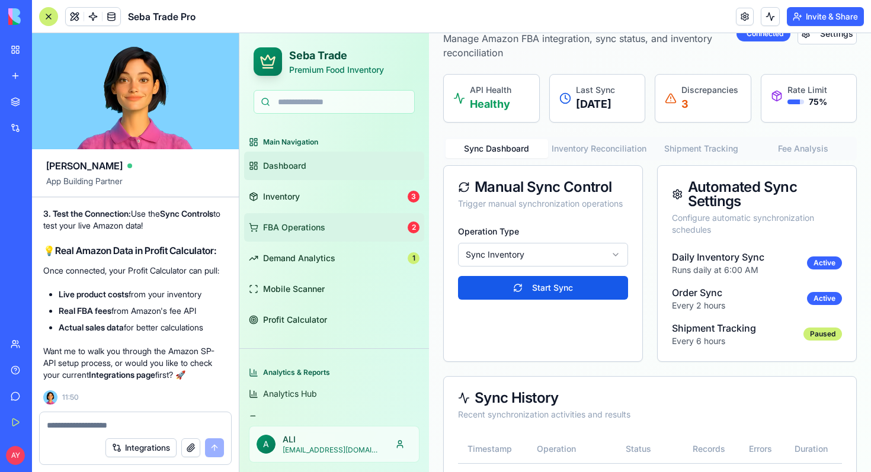
click at [282, 171] on span "Dashboard" at bounding box center [284, 166] width 43 height 12
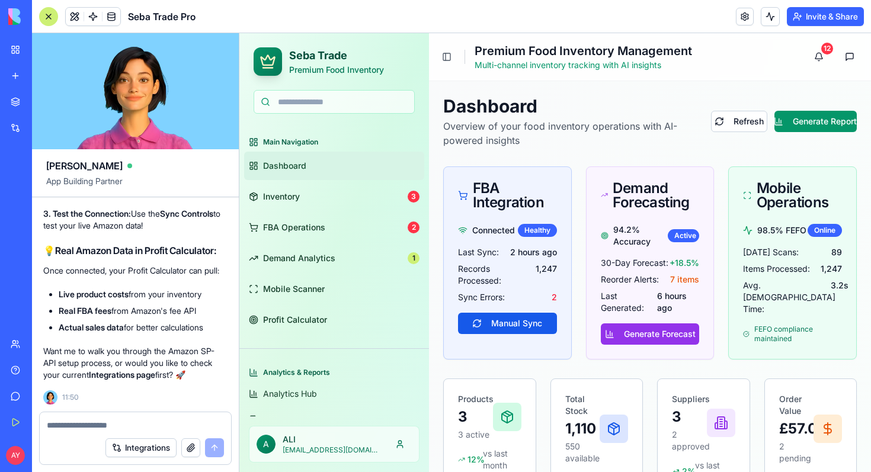
scroll to position [14504, 3]
click at [81, 425] on textarea at bounding box center [135, 426] width 177 height 12
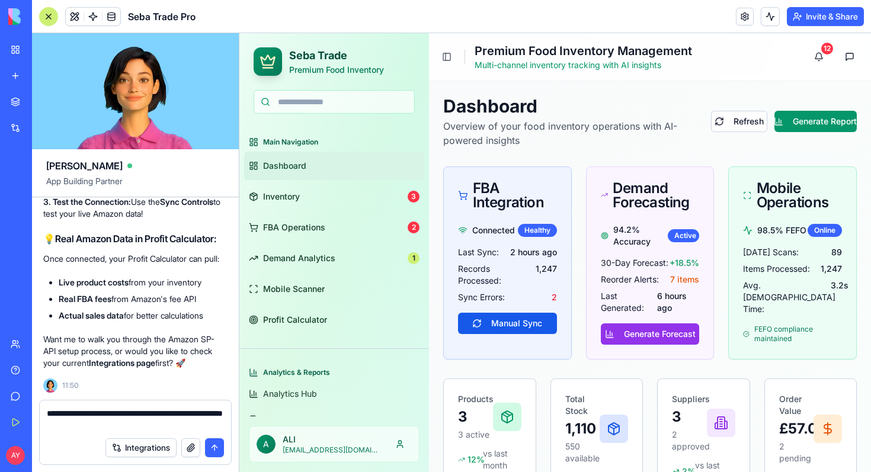
type textarea "**********"
click at [220, 446] on button "submit" at bounding box center [214, 448] width 19 height 19
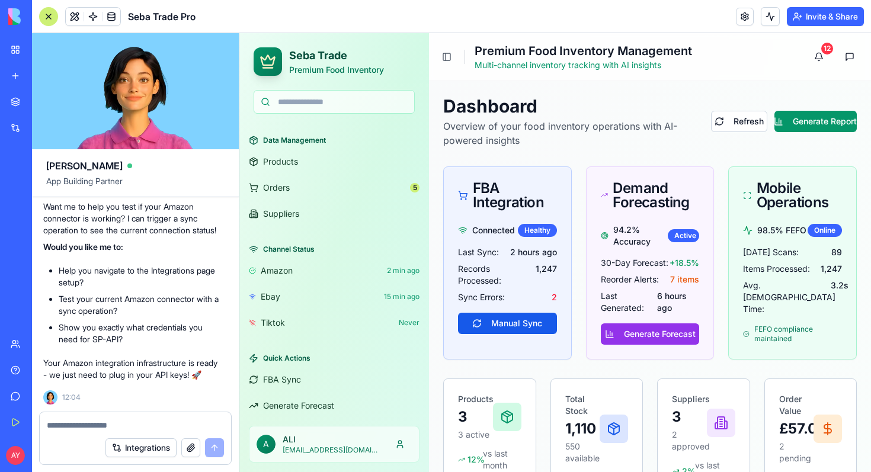
scroll to position [347, 0]
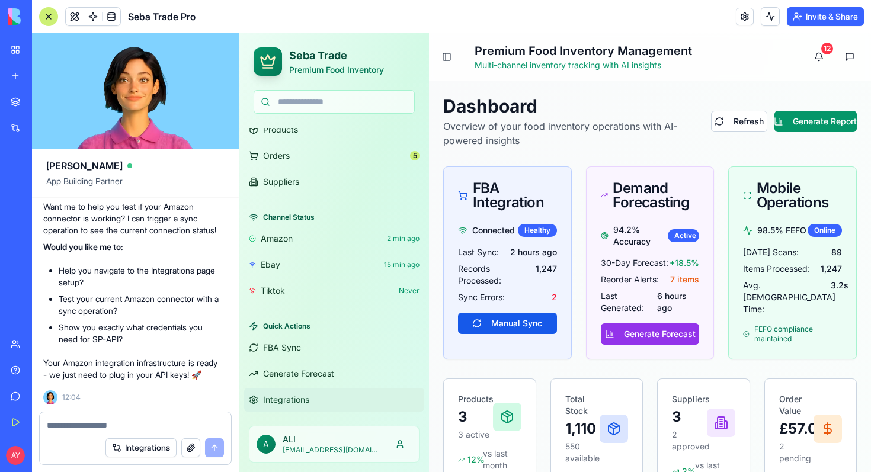
click at [302, 402] on span "Integrations" at bounding box center [286, 400] width 46 height 12
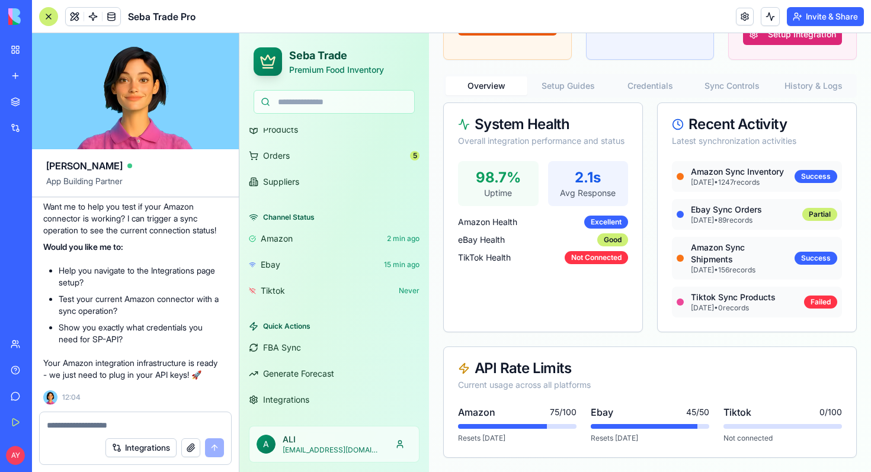
scroll to position [14993, 3]
drag, startPoint x: 98, startPoint y: 301, endPoint x: 46, endPoint y: 276, distance: 57.8
click at [46, 276] on div "📊 Amazon API Connection Status Check I checked your app's integration status, a…" at bounding box center [132, 75] width 178 height 612
click at [92, 114] on strong "Integrations" at bounding box center [89, 109] width 46 height 10
click at [95, 66] on p "What You Need: Amazon SP-API works through custom API credentials rather than O…" at bounding box center [132, 41] width 178 height 47
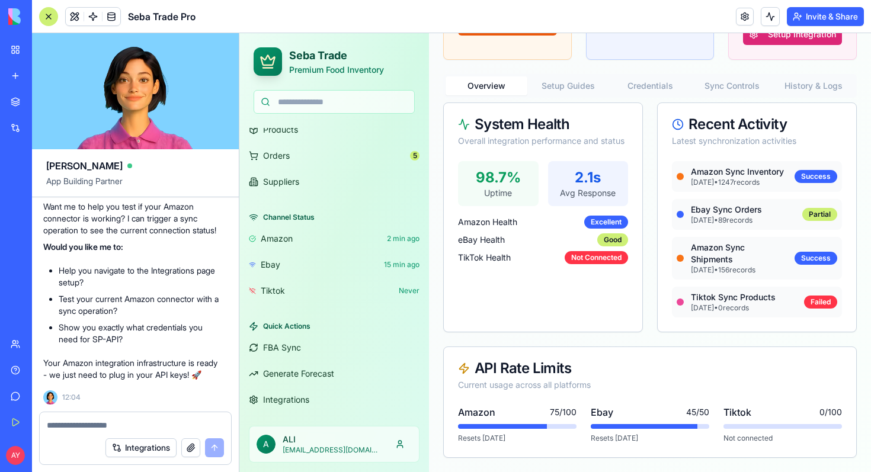
scroll to position [15047, 3]
click at [282, 396] on span "Integrations" at bounding box center [286, 400] width 46 height 12
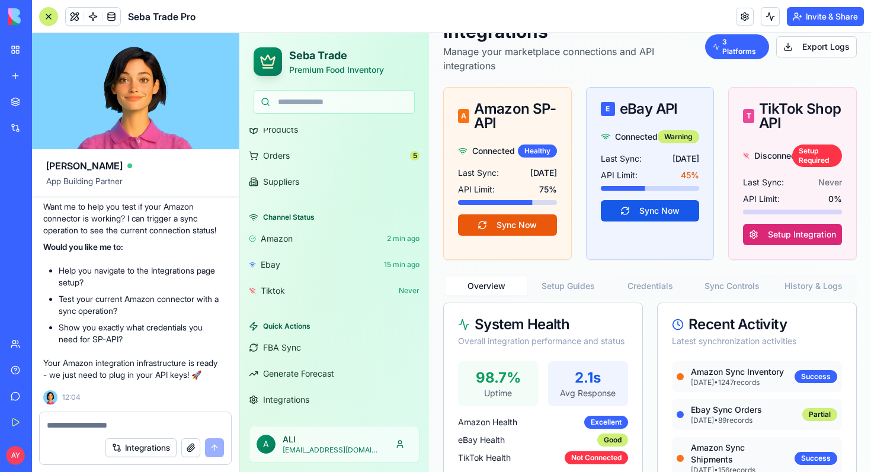
scroll to position [0, 0]
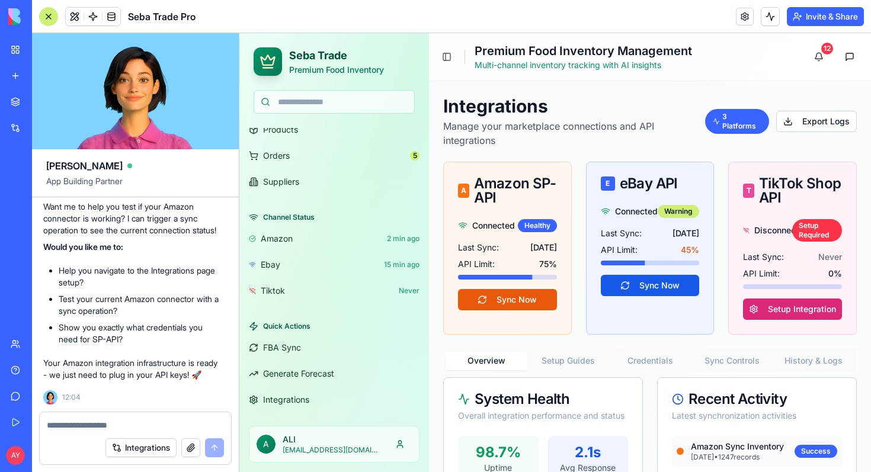
click at [519, 201] on div "A Amazon SP-API" at bounding box center [507, 191] width 99 height 28
click at [88, 426] on textarea at bounding box center [135, 426] width 177 height 12
type textarea "*****"
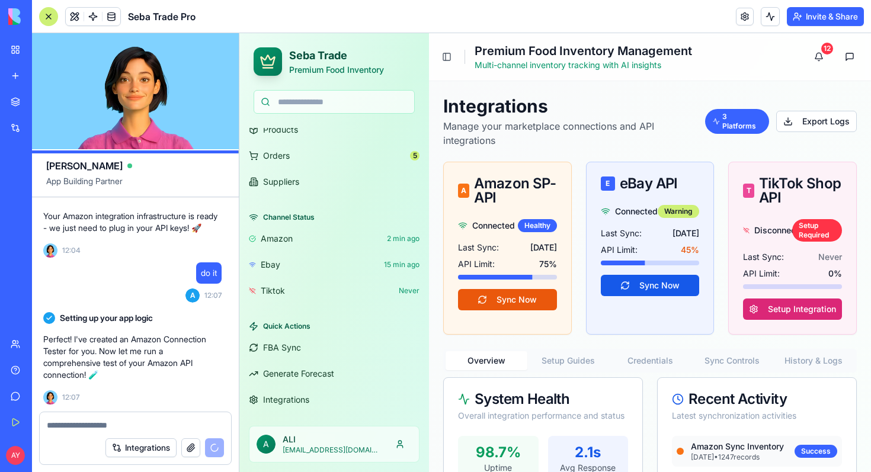
scroll to position [15419, 3]
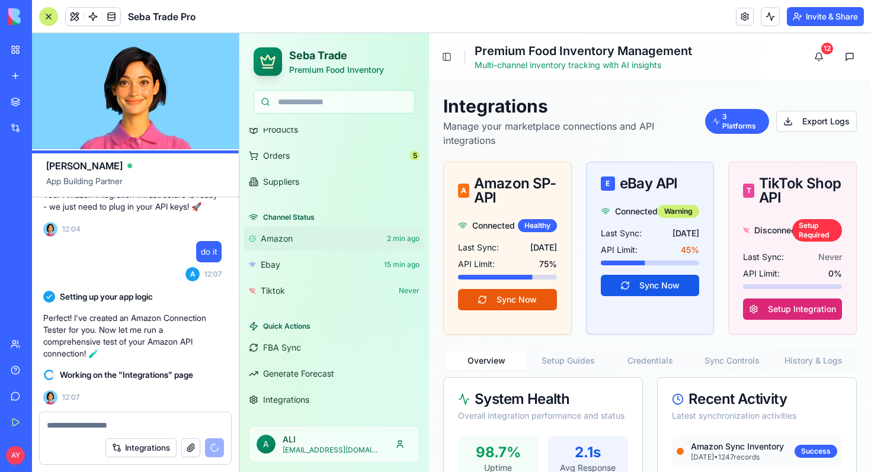
click at [270, 242] on span "amazon" at bounding box center [277, 239] width 32 height 12
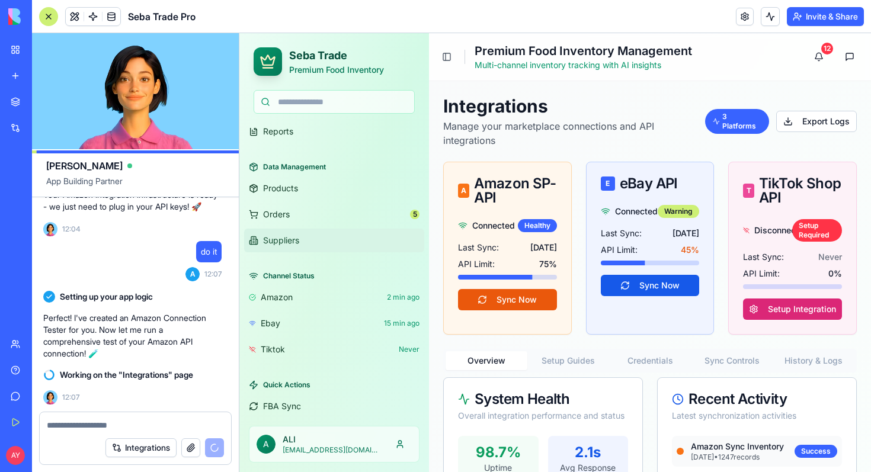
scroll to position [252, 0]
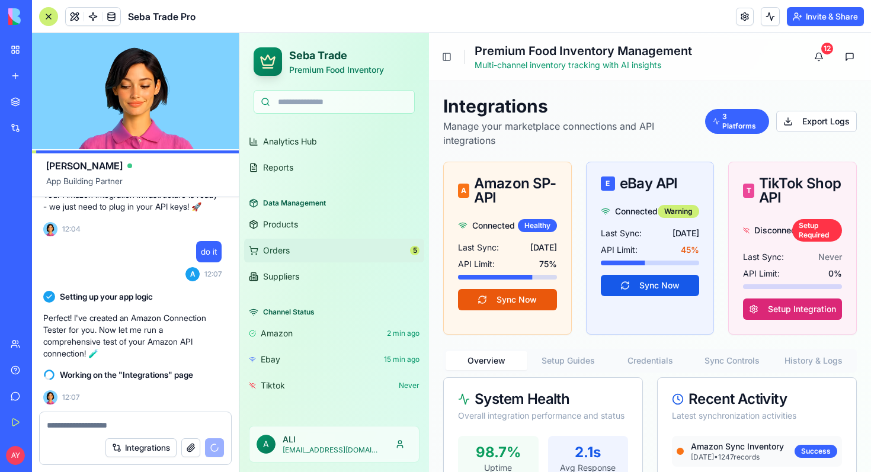
click at [280, 252] on span "Orders" at bounding box center [276, 251] width 27 height 12
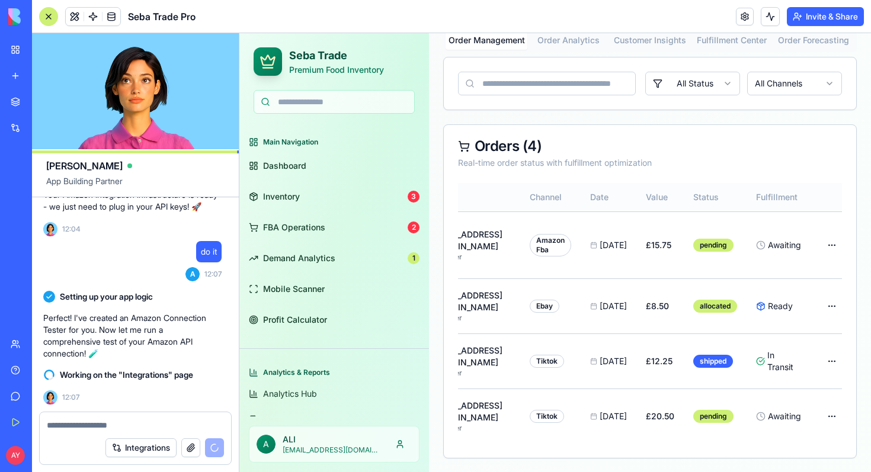
scroll to position [0, 151]
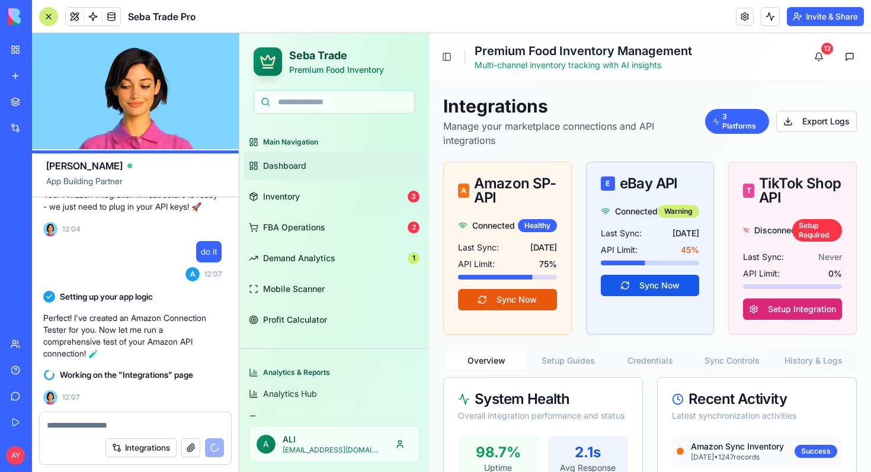
click at [280, 168] on span "Dashboard" at bounding box center [284, 166] width 43 height 12
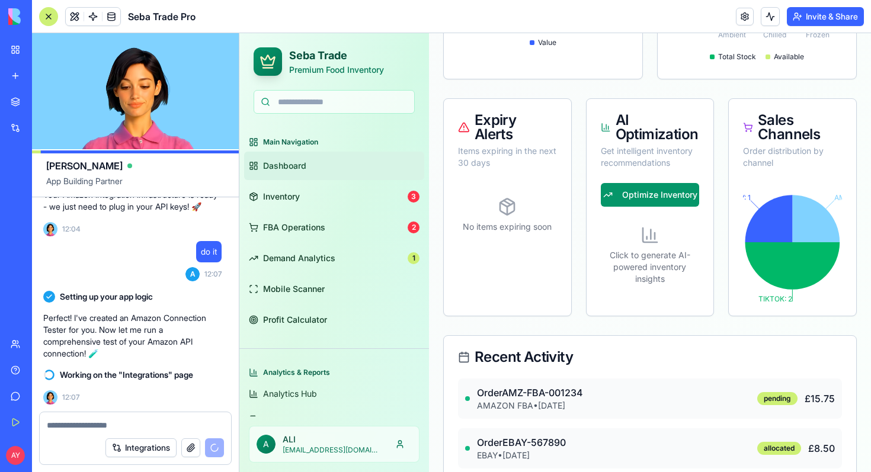
scroll to position [729, 0]
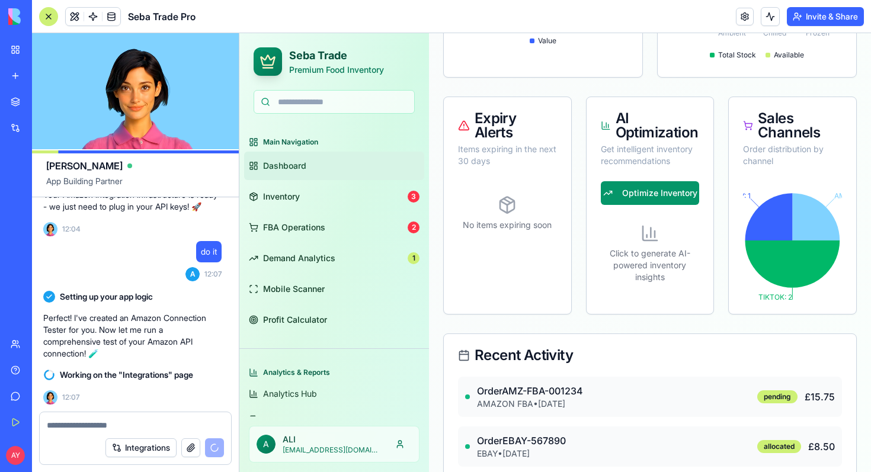
click at [88, 417] on div at bounding box center [135, 421] width 191 height 19
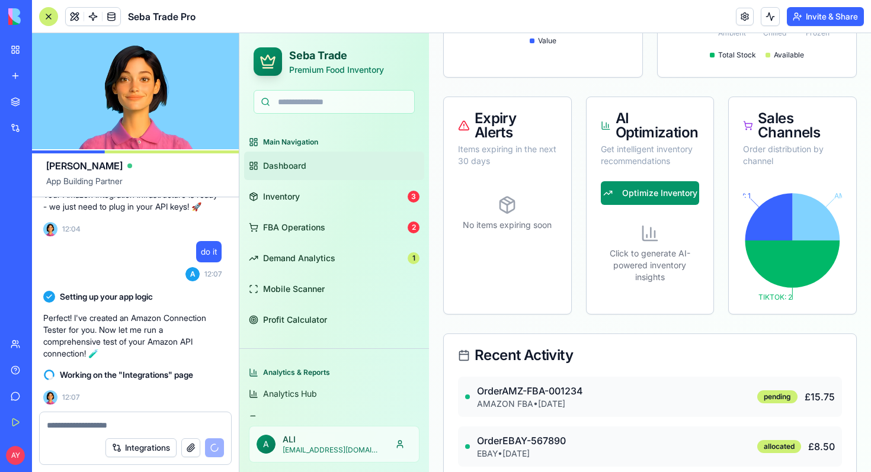
click at [78, 420] on textarea at bounding box center [135, 426] width 177 height 12
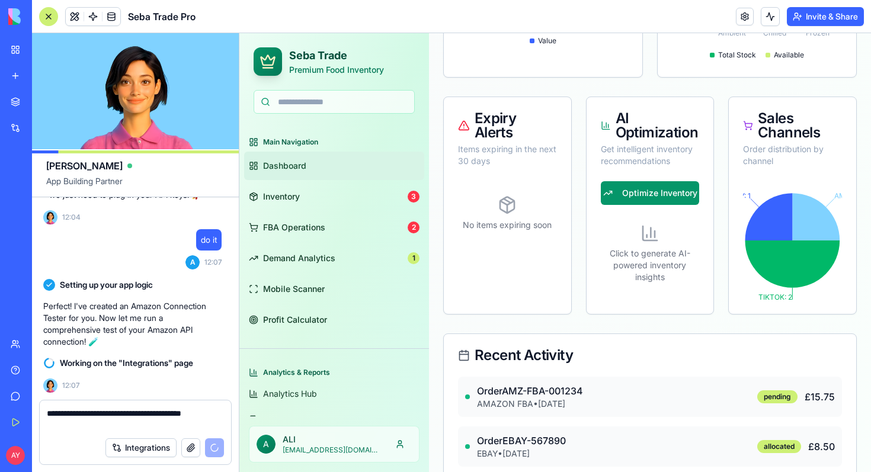
paste textarea "**********"
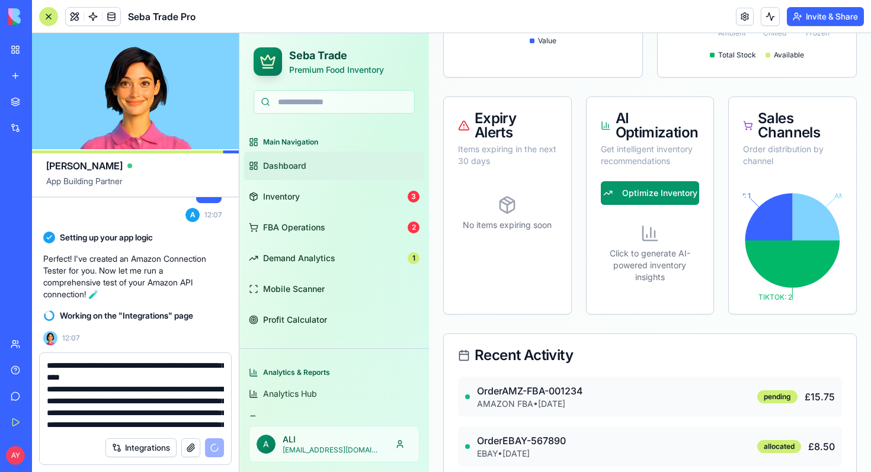
scroll to position [0, 0]
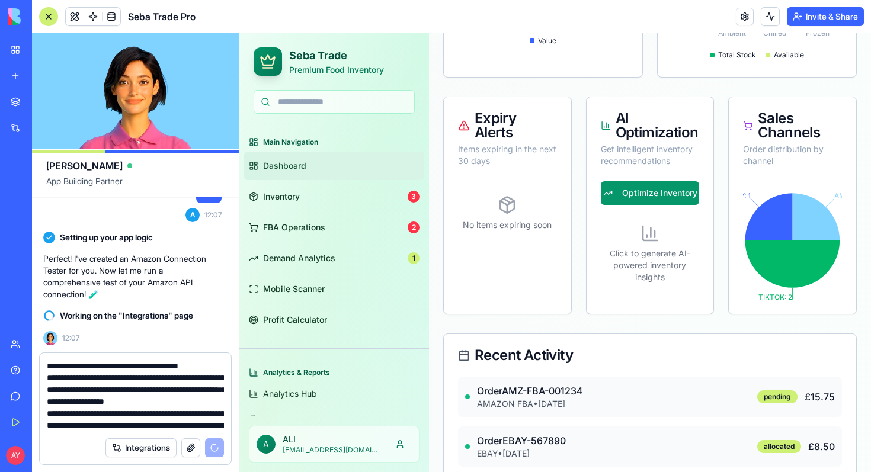
drag, startPoint x: 140, startPoint y: 377, endPoint x: 92, endPoint y: 389, distance: 49.6
click at [92, 389] on textarea "**********" at bounding box center [135, 395] width 177 height 71
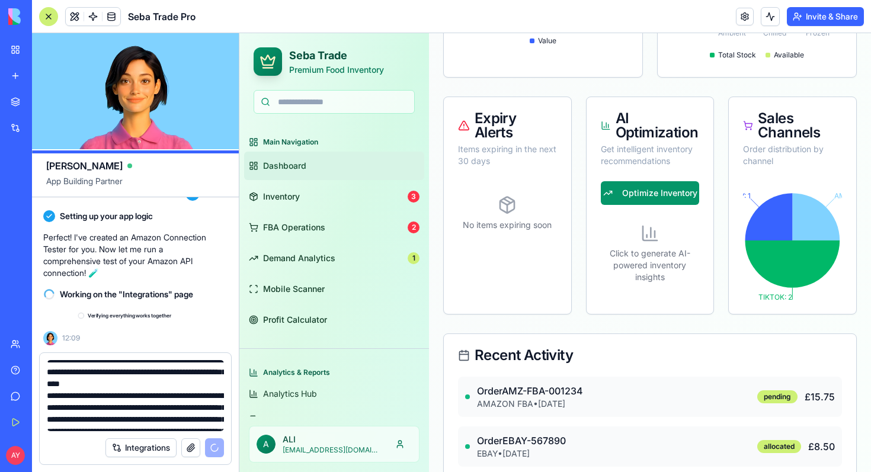
scroll to position [15500, 3]
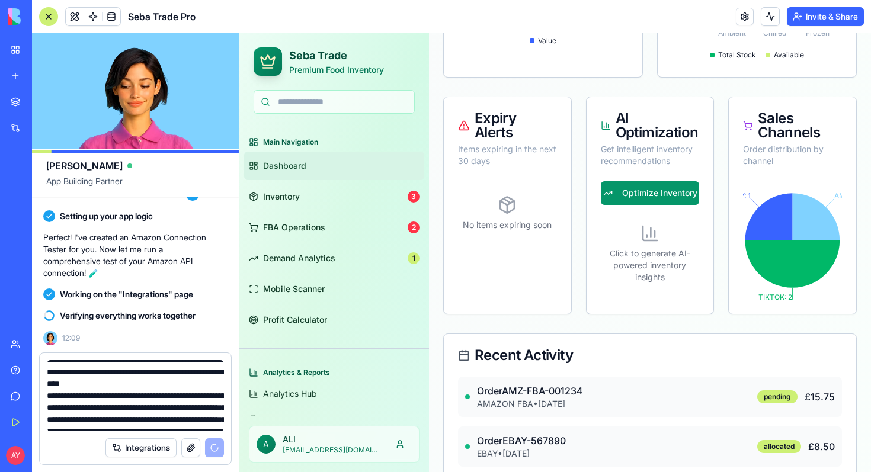
drag, startPoint x: 136, startPoint y: 387, endPoint x: 89, endPoint y: 398, distance: 48.6
click at [89, 398] on textarea "**********" at bounding box center [135, 395] width 177 height 71
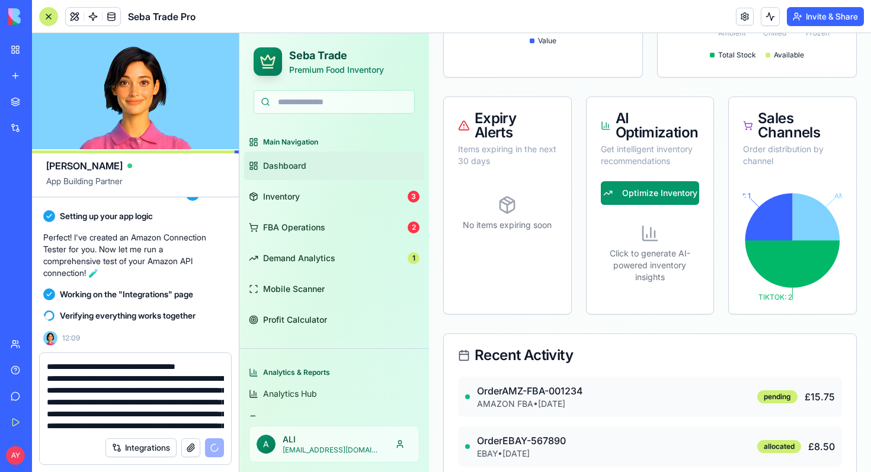
scroll to position [65, 0]
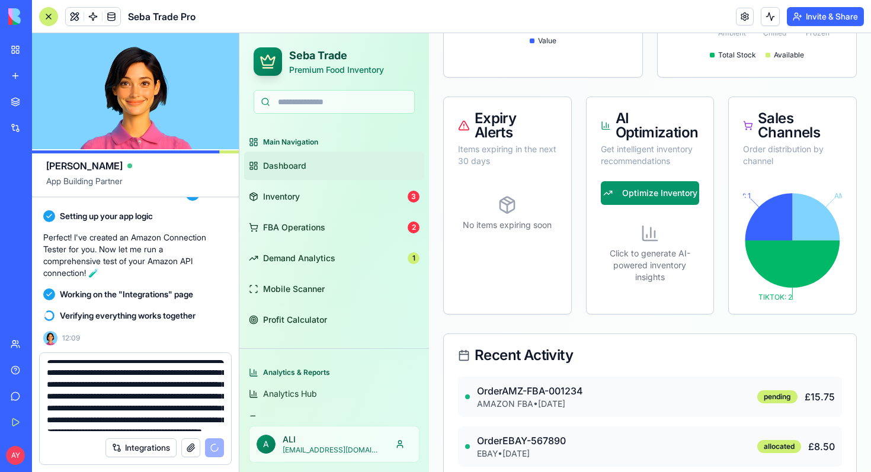
drag, startPoint x: 138, startPoint y: 396, endPoint x: 88, endPoint y: 411, distance: 52.5
click at [88, 411] on textarea "**********" at bounding box center [135, 395] width 177 height 71
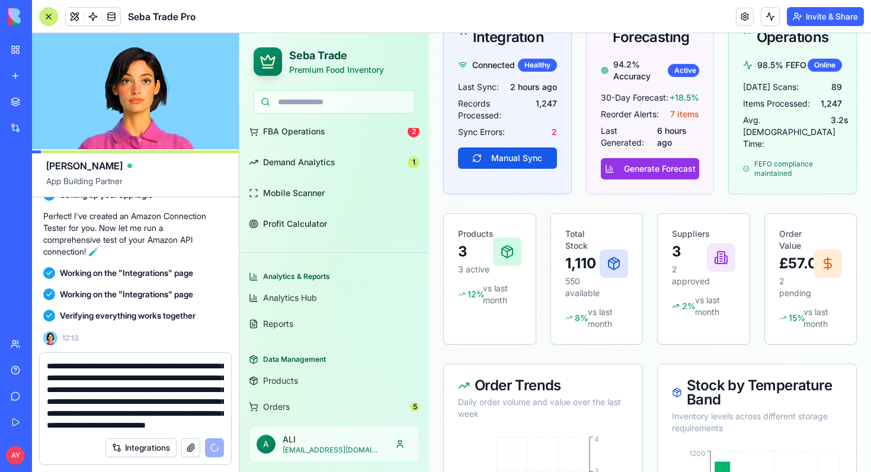
scroll to position [0, 0]
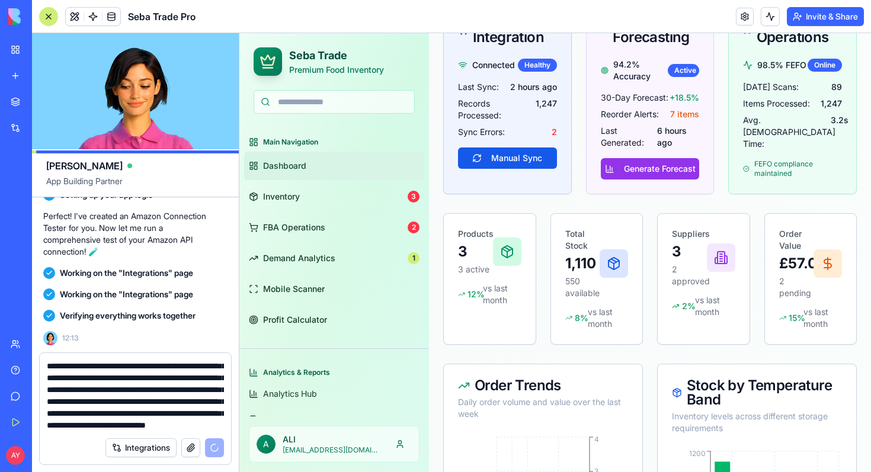
click at [303, 159] on link "Dashboard" at bounding box center [334, 166] width 180 height 28
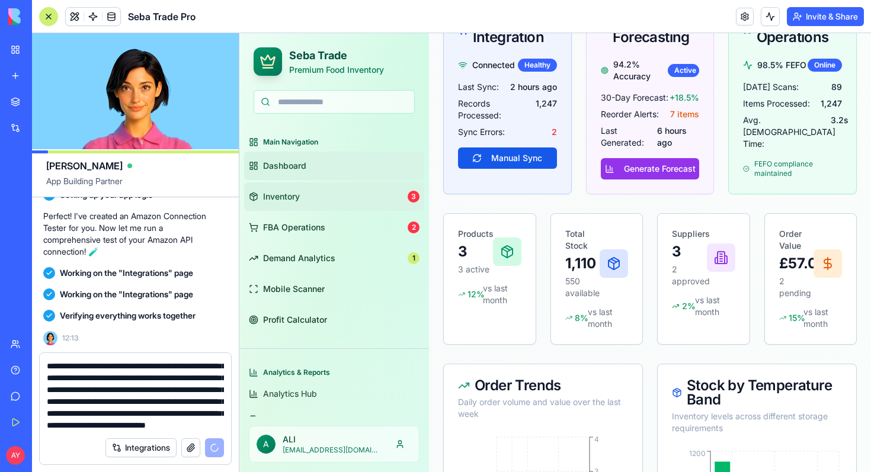
click at [295, 198] on span "Inventory" at bounding box center [281, 197] width 37 height 12
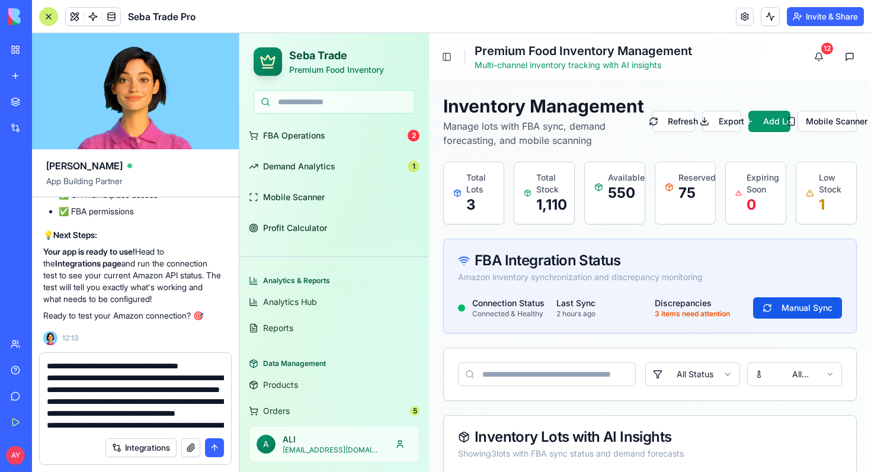
click at [212, 366] on textarea "**********" at bounding box center [135, 395] width 177 height 71
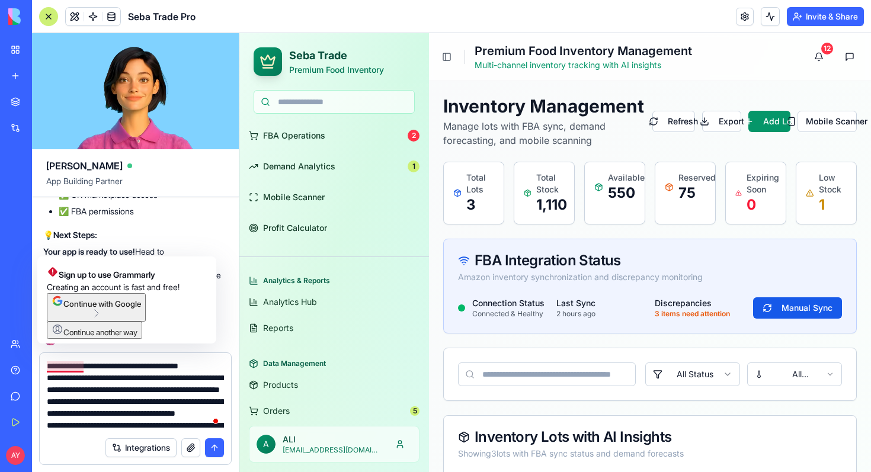
click at [47, 367] on textarea "**********" at bounding box center [135, 395] width 177 height 71
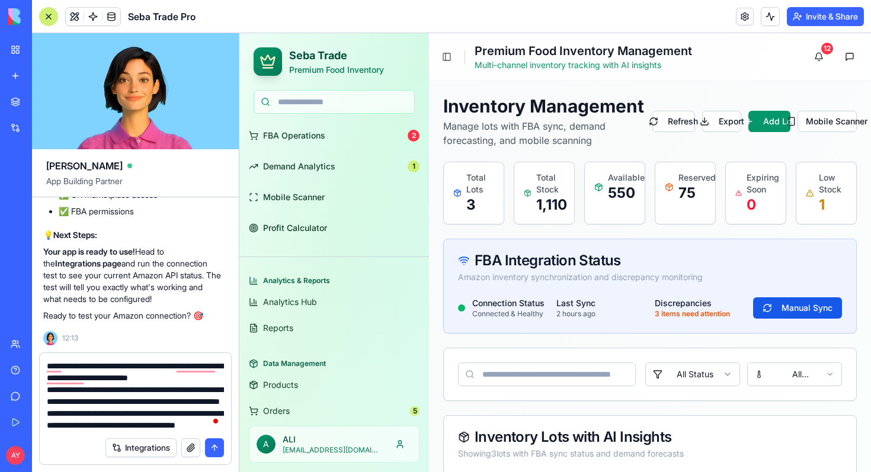
type textarea "**********"
click at [215, 450] on button "submit" at bounding box center [214, 448] width 19 height 19
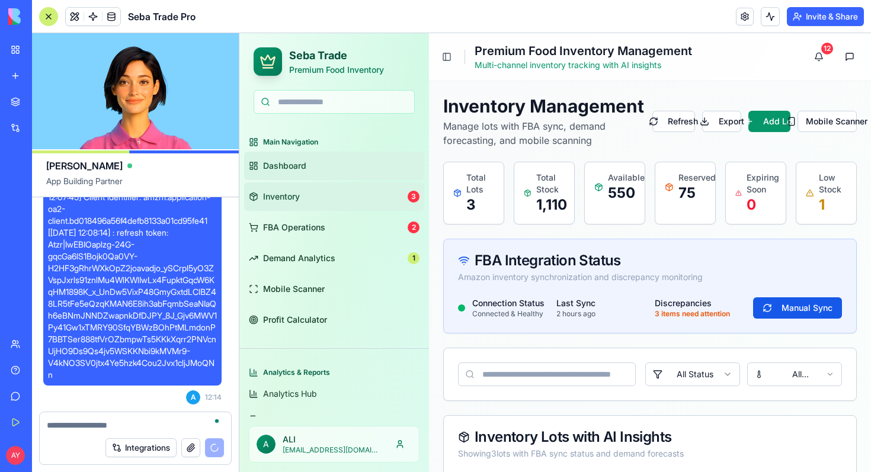
click at [295, 164] on span "Dashboard" at bounding box center [284, 166] width 43 height 12
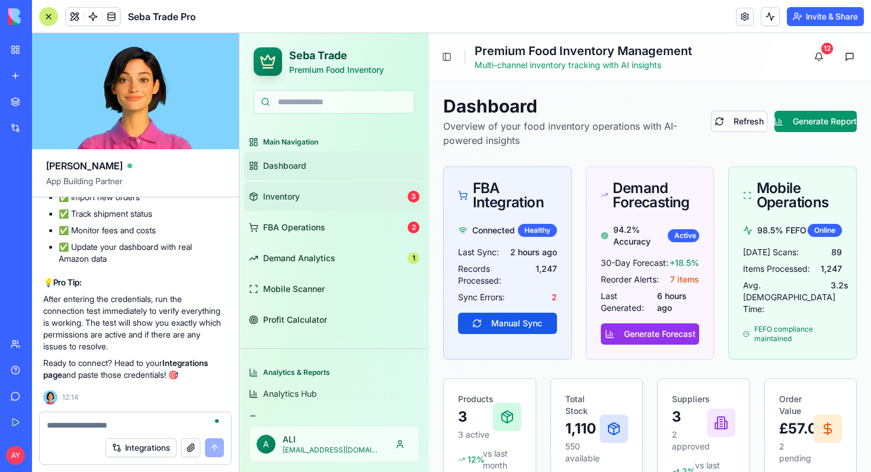
click at [307, 196] on link "Inventory 3" at bounding box center [334, 197] width 180 height 28
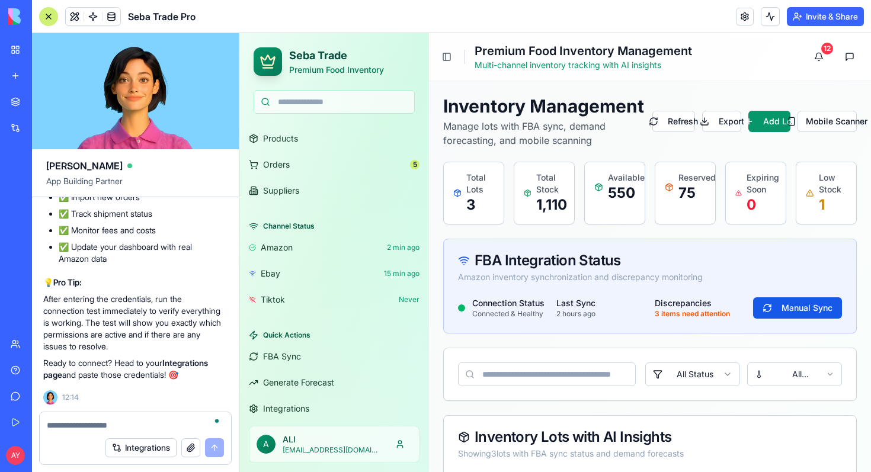
scroll to position [347, 0]
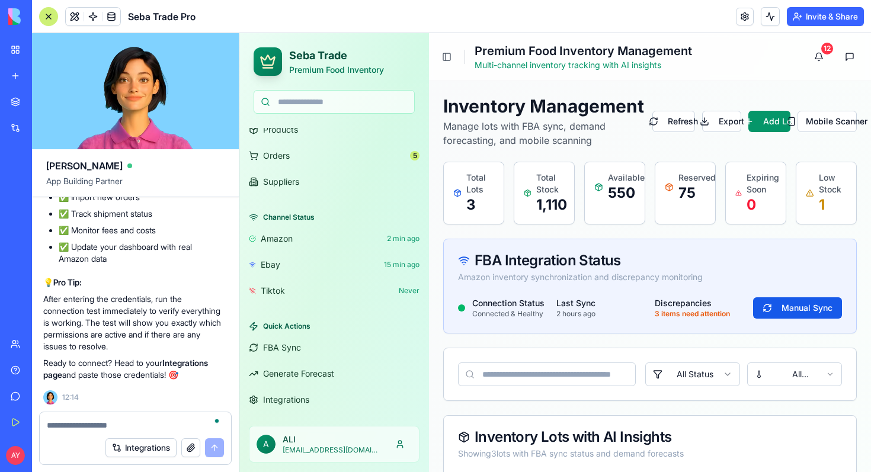
click at [241, 214] on div "Channel Status amazon 2 min ago ebay 15 min ago tiktok Never" at bounding box center [334, 255] width 190 height 104
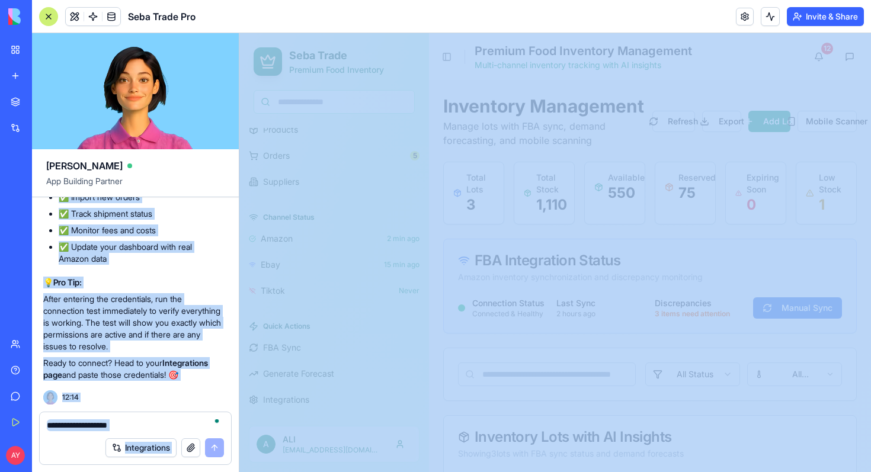
drag, startPoint x: 478, startPoint y: 248, endPoint x: 266, endPoint y: 217, distance: 214.4
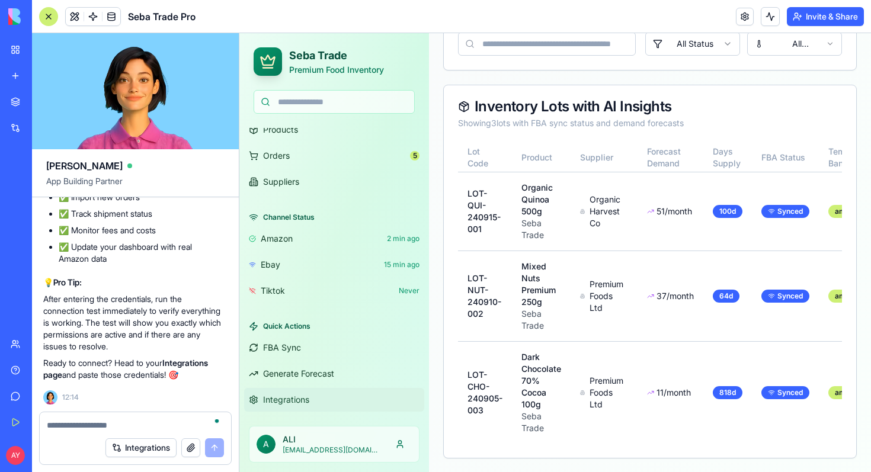
click at [286, 400] on span "Integrations" at bounding box center [286, 400] width 46 height 12
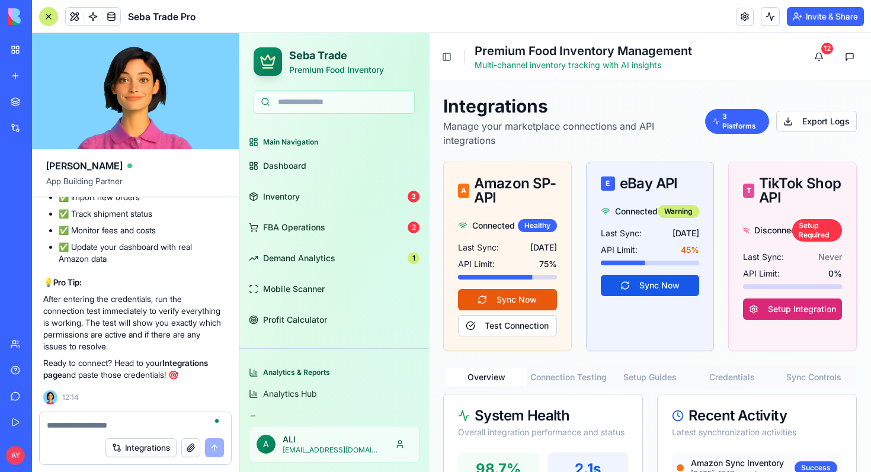
click at [498, 196] on div "A Amazon SP-API" at bounding box center [507, 191] width 99 height 28
click at [499, 332] on button "Test Connection" at bounding box center [507, 325] width 99 height 21
click at [507, 177] on div "A Amazon SP-API" at bounding box center [507, 191] width 99 height 28
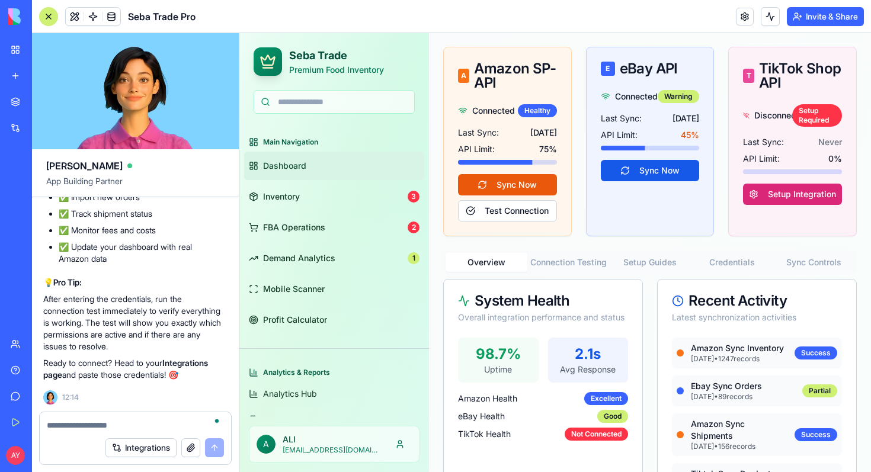
click at [295, 167] on span "Dashboard" at bounding box center [284, 166] width 43 height 12
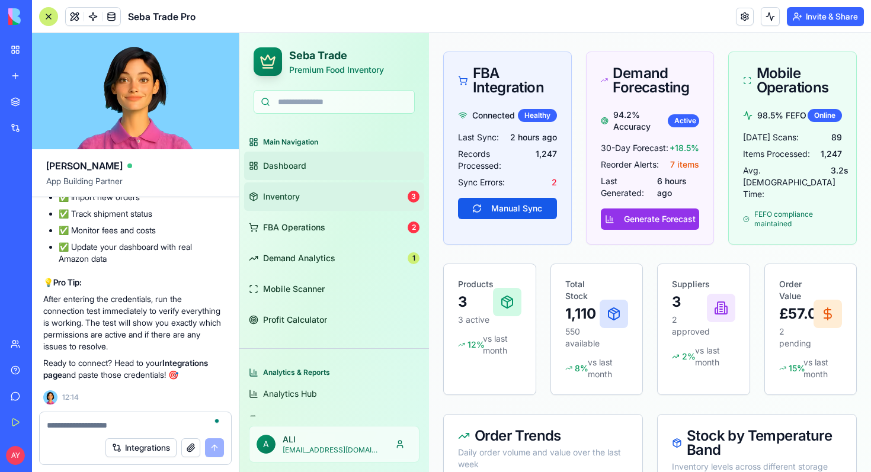
click at [294, 194] on span "Inventory" at bounding box center [281, 197] width 37 height 12
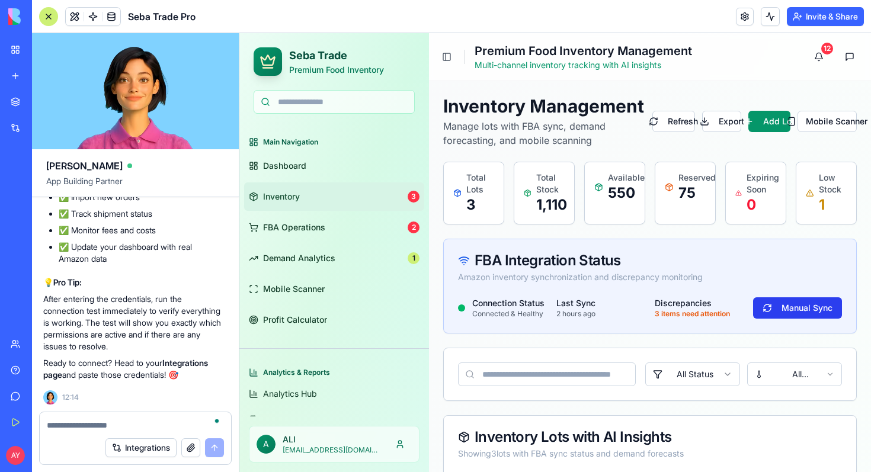
click at [790, 316] on button "Manual Sync" at bounding box center [797, 308] width 89 height 21
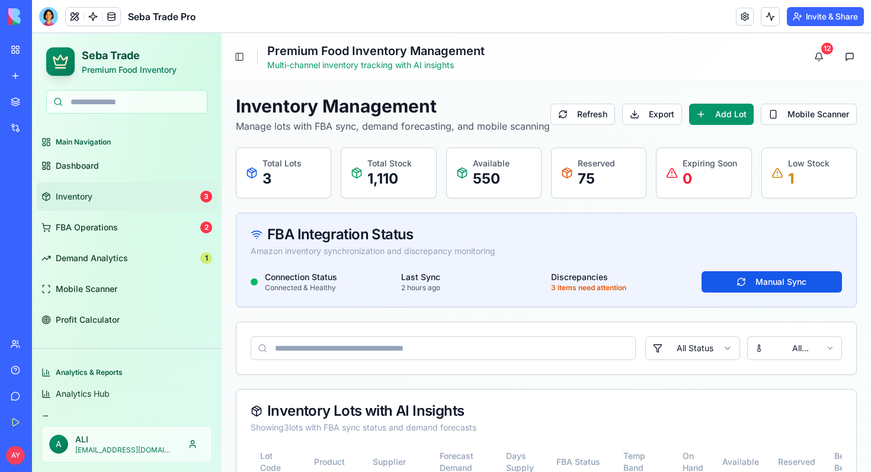
click at [89, 191] on span "Inventory" at bounding box center [74, 197] width 37 height 12
click at [92, 171] on span "Dashboard" at bounding box center [77, 166] width 43 height 12
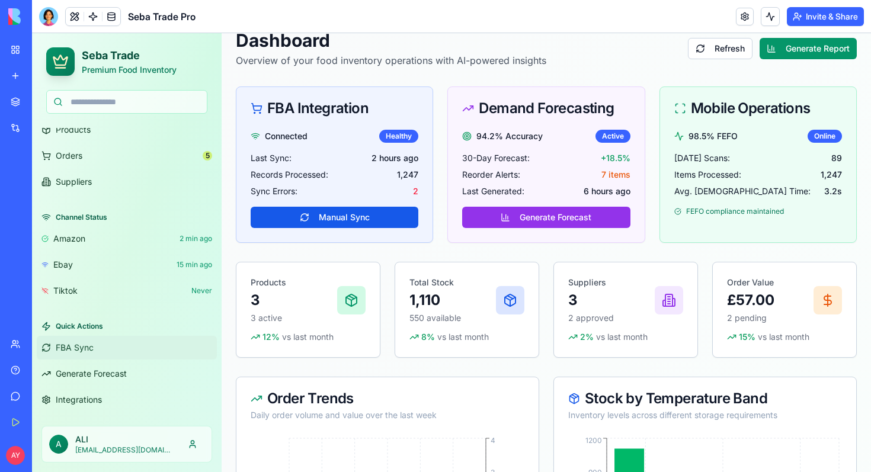
scroll to position [71, 0]
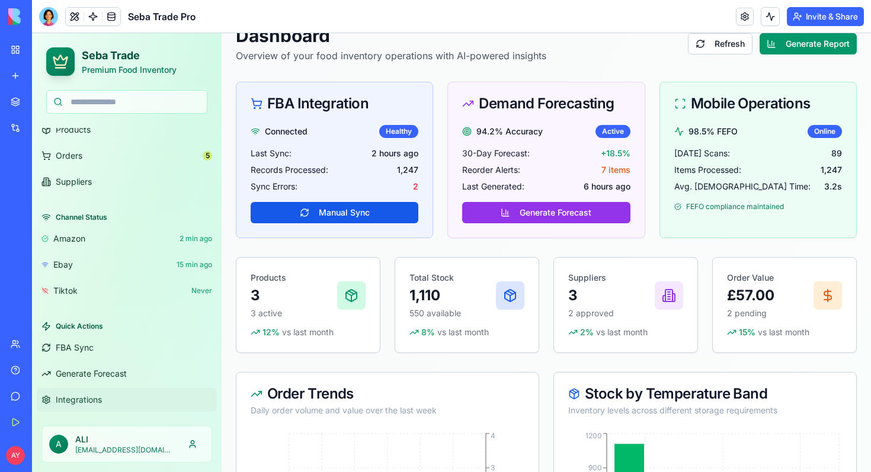
click at [85, 405] on span "Integrations" at bounding box center [79, 400] width 46 height 12
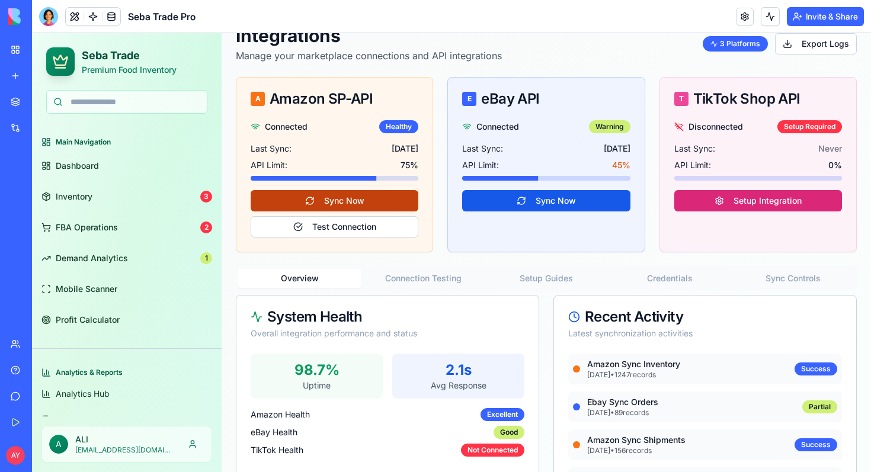
click at [306, 200] on button "Sync Now" at bounding box center [335, 200] width 168 height 21
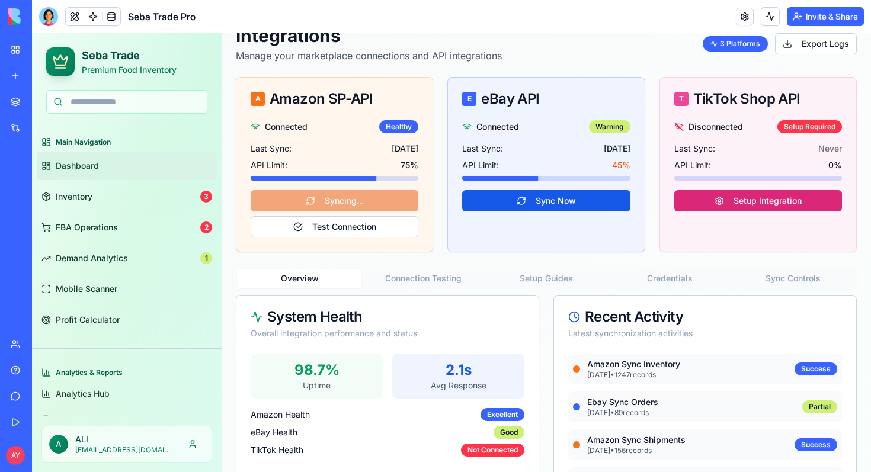
click at [91, 168] on span "Dashboard" at bounding box center [77, 166] width 43 height 12
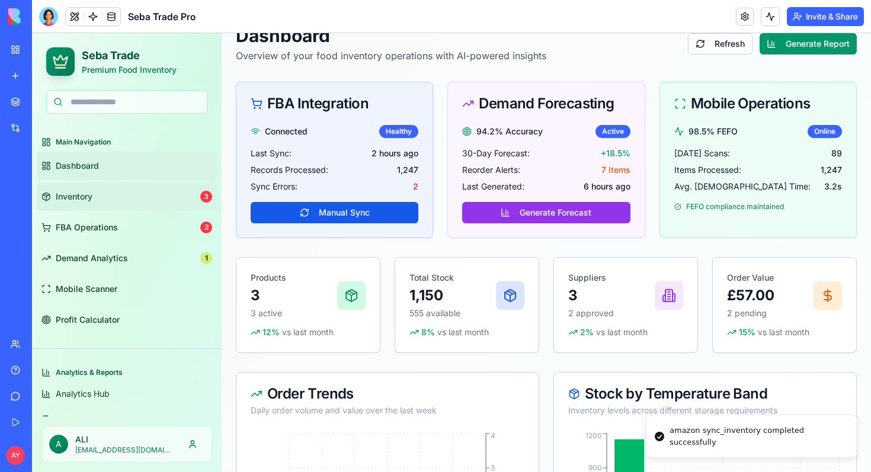
click at [84, 197] on span "Inventory" at bounding box center [74, 197] width 37 height 12
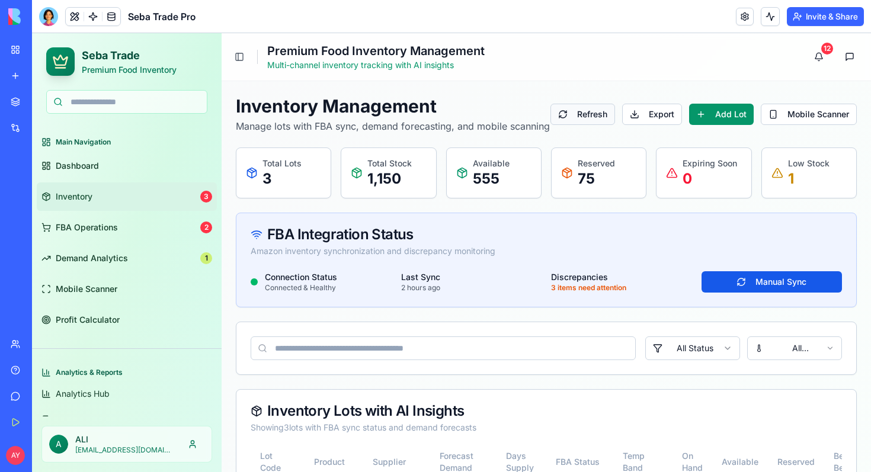
click at [575, 119] on button "Refresh" at bounding box center [583, 114] width 65 height 21
click at [572, 119] on button "Refresh" at bounding box center [583, 114] width 65 height 21
click at [824, 55] on html "Seba Trade Premium Food Inventory Main Navigation Dashboard Inventory 3 FBA Ope…" at bounding box center [451, 405] width 839 height 744
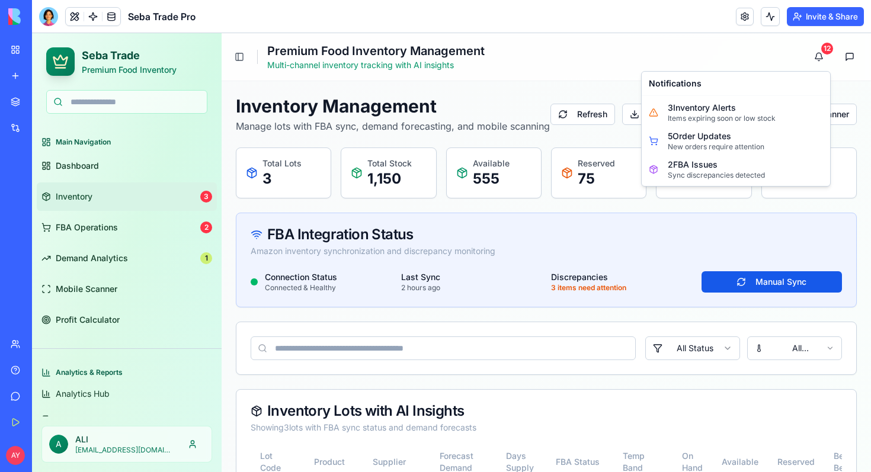
click at [453, 85] on html "Seba Trade Premium Food Inventory Main Navigation Dashboard Inventory 3 FBA Ope…" at bounding box center [451, 405] width 839 height 744
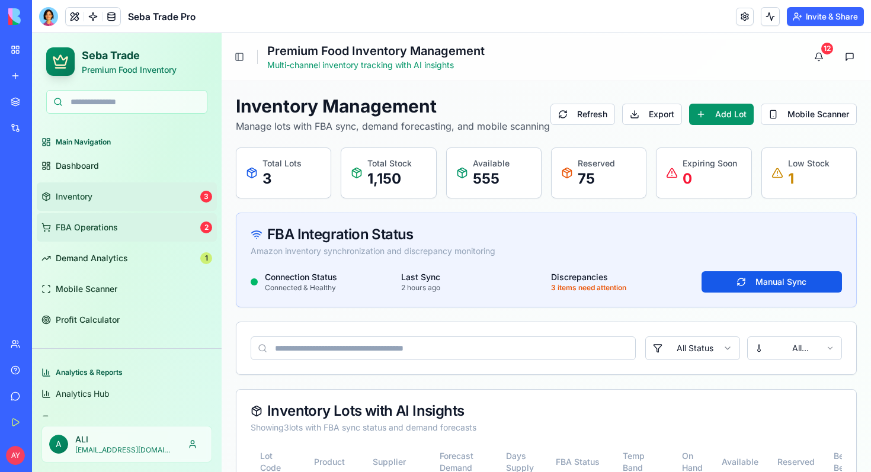
click at [117, 228] on link "FBA Operations 2" at bounding box center [127, 227] width 180 height 28
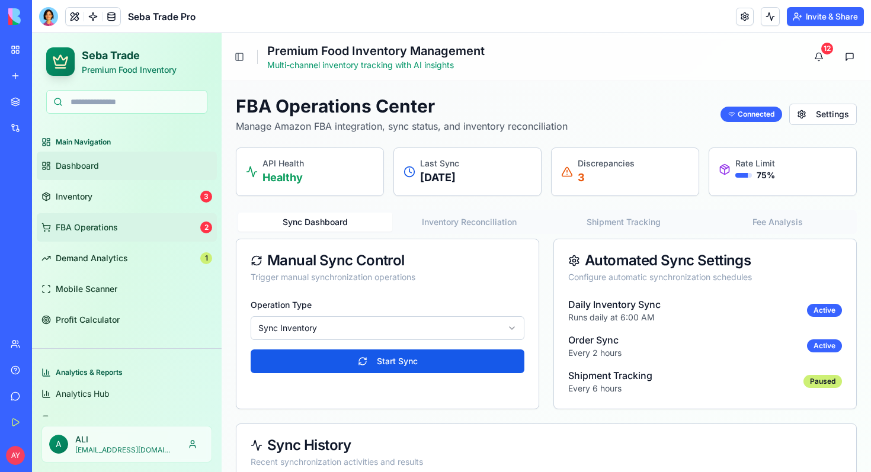
click at [81, 165] on span "Dashboard" at bounding box center [77, 166] width 43 height 12
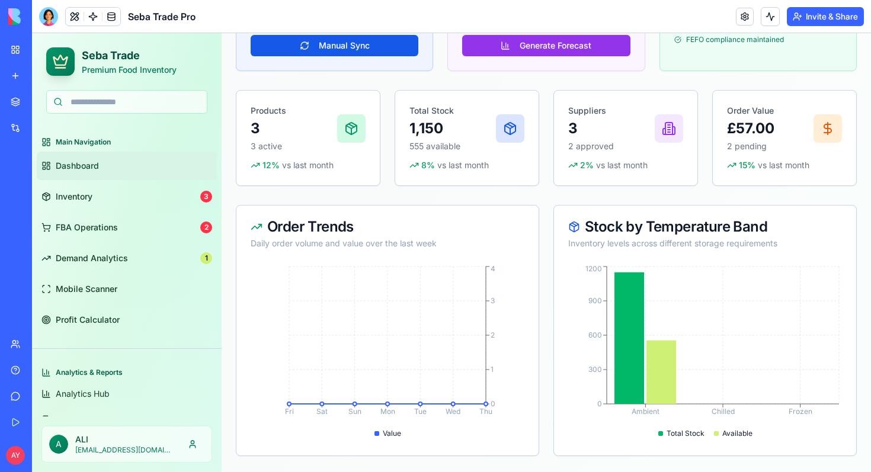
scroll to position [303, 0]
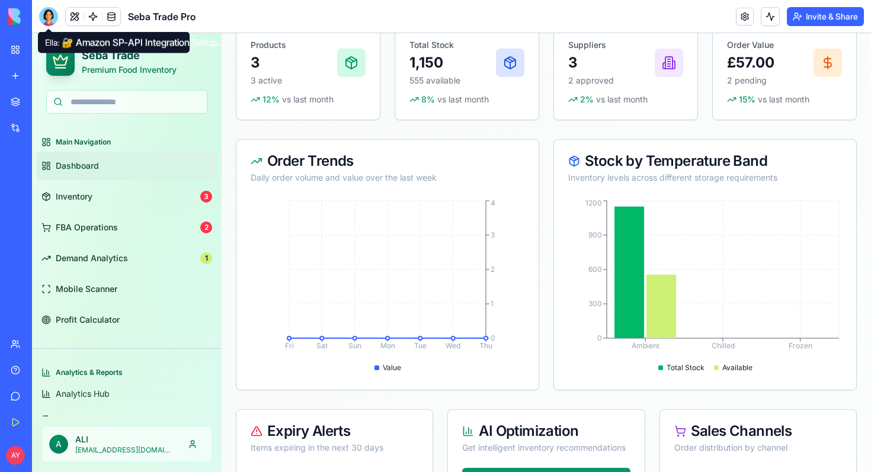
click at [46, 21] on div at bounding box center [48, 16] width 19 height 19
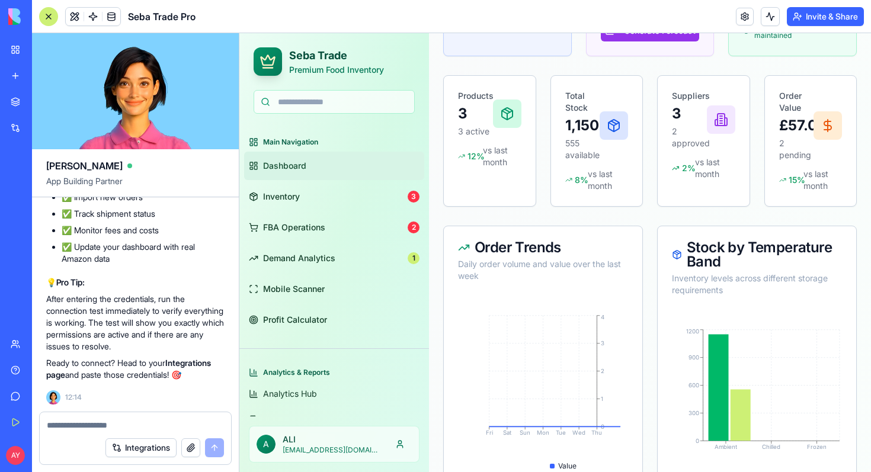
scroll to position [0, 0]
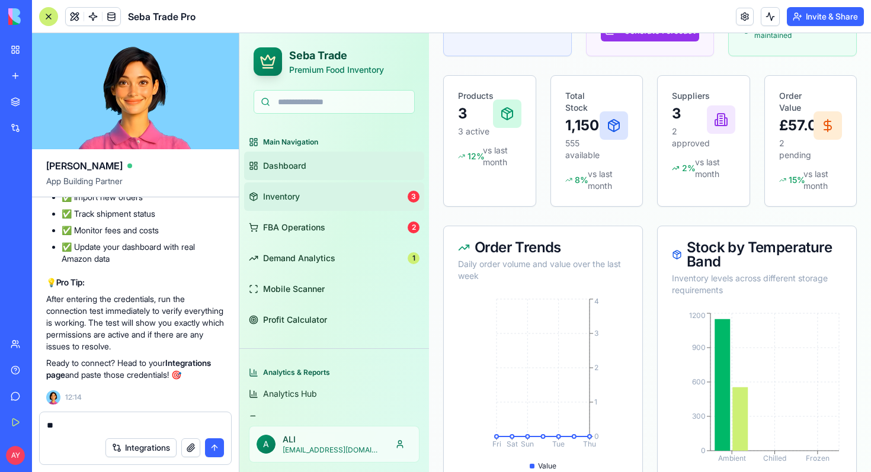
type textarea "*"
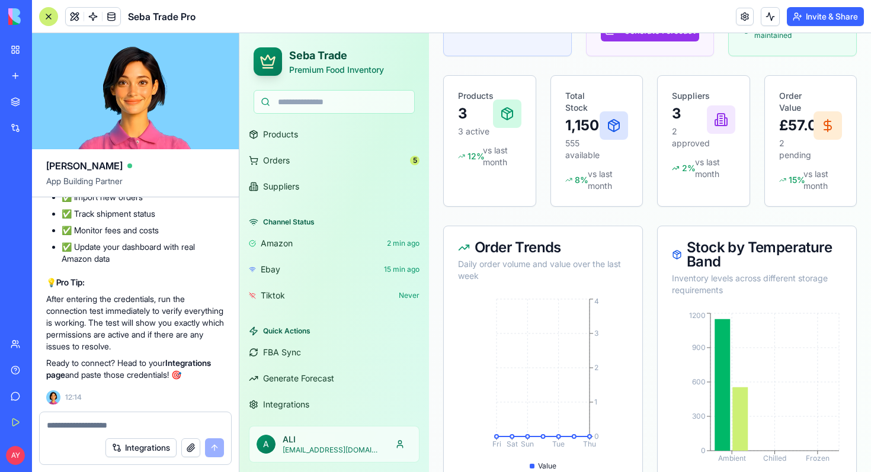
scroll to position [347, 0]
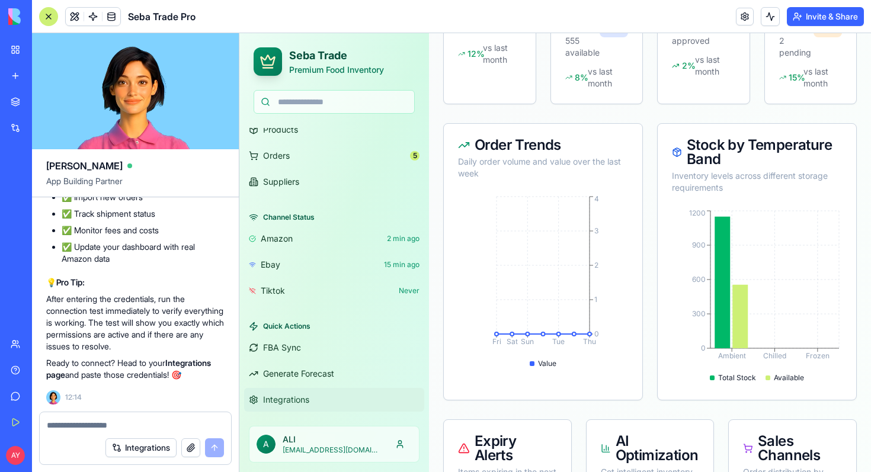
click at [276, 399] on span "Integrations" at bounding box center [286, 400] width 46 height 12
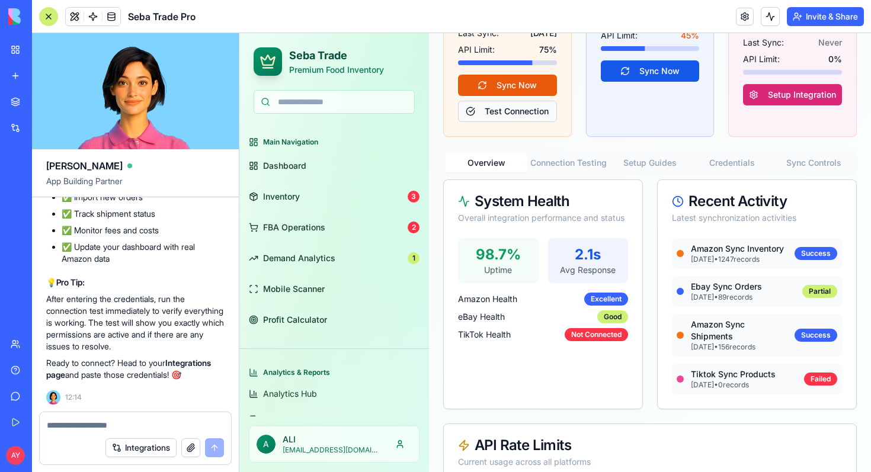
scroll to position [292, 0]
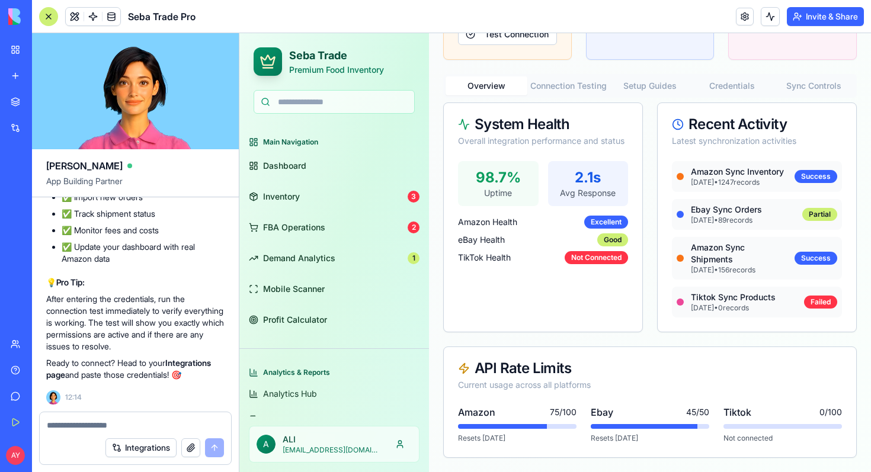
click at [587, 111] on div "System Health Overall integration performance and status" at bounding box center [543, 132] width 199 height 58
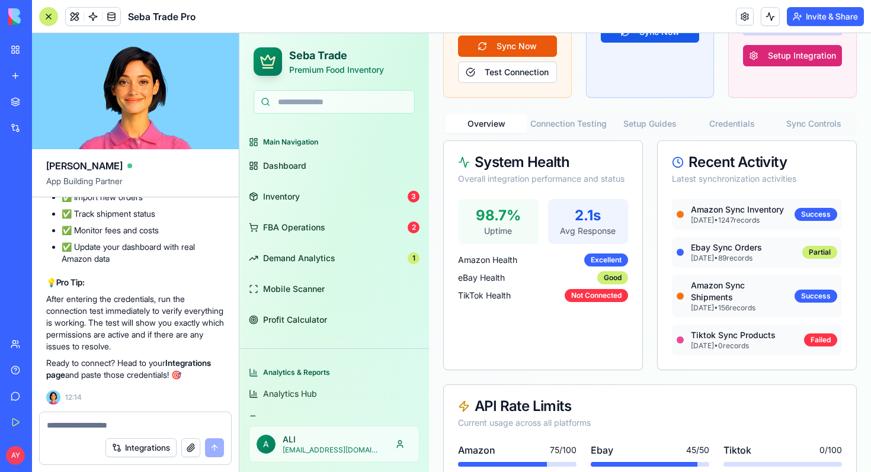
scroll to position [245, 0]
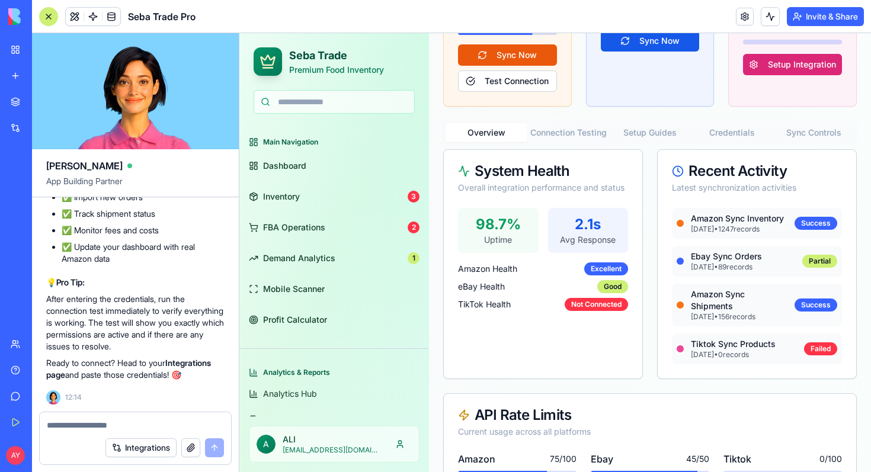
click at [741, 133] on div "Integrations Manage your marketplace connections and API integrations 3 Platfor…" at bounding box center [650, 178] width 414 height 654
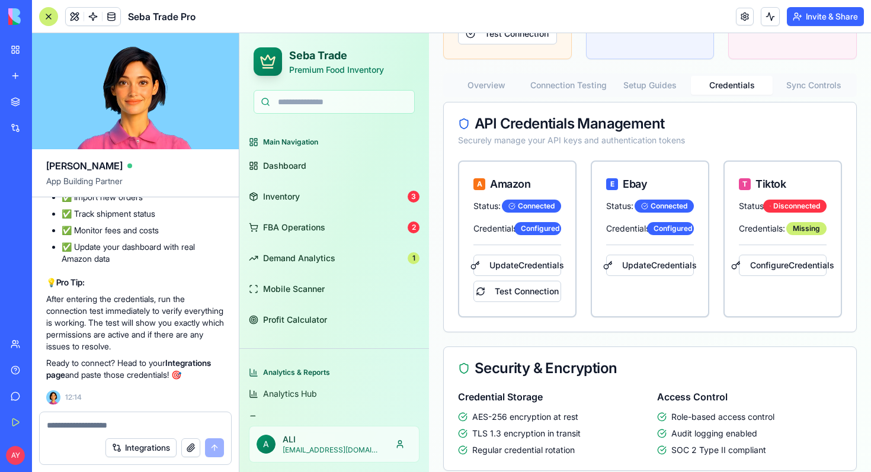
scroll to position [295, 0]
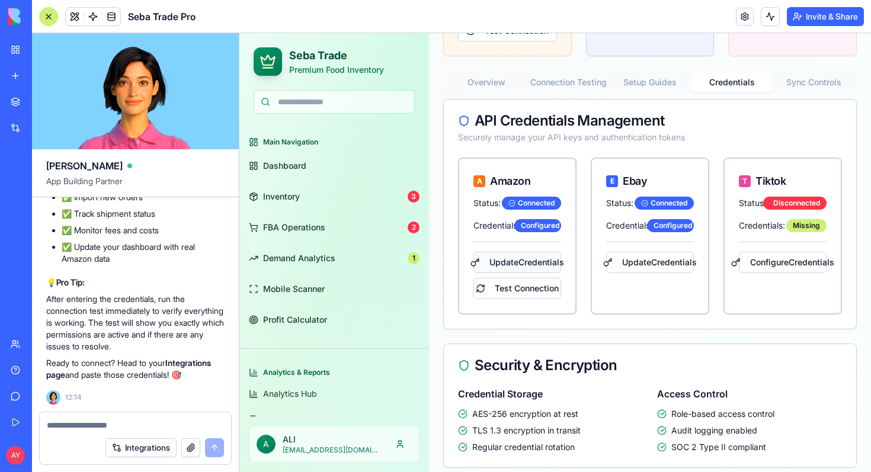
click at [529, 261] on button "Update Credentials" at bounding box center [518, 262] width 88 height 21
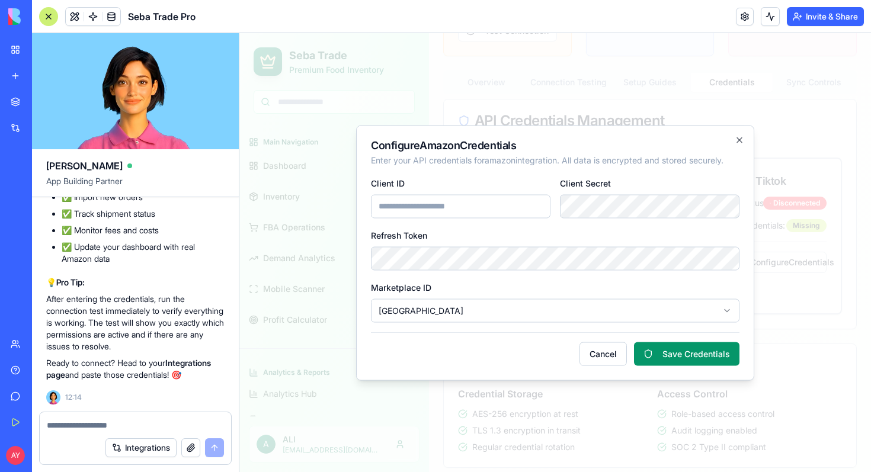
click at [391, 212] on input "Client ID" at bounding box center [461, 206] width 180 height 24
paste input "**********"
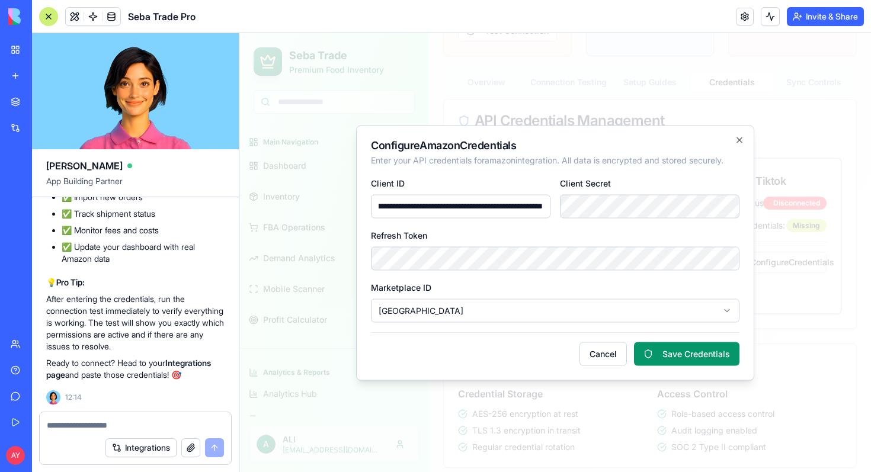
type input "**********"
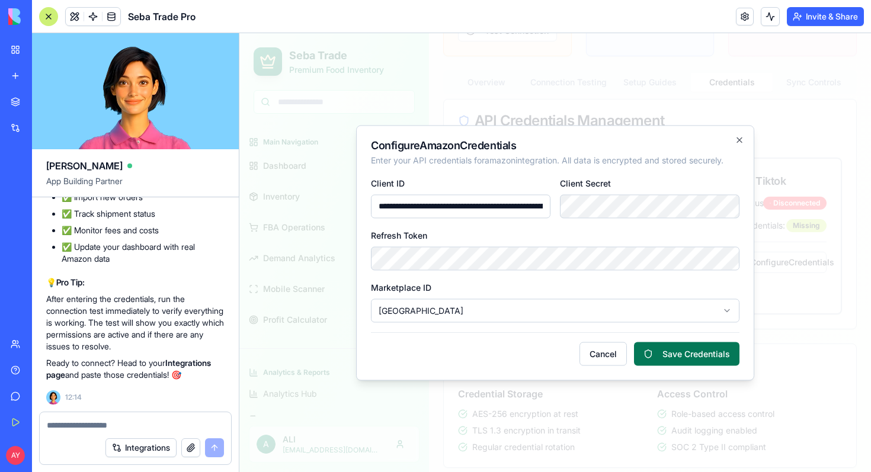
scroll to position [0, 0]
click at [659, 353] on button "Save Credentials" at bounding box center [686, 354] width 105 height 24
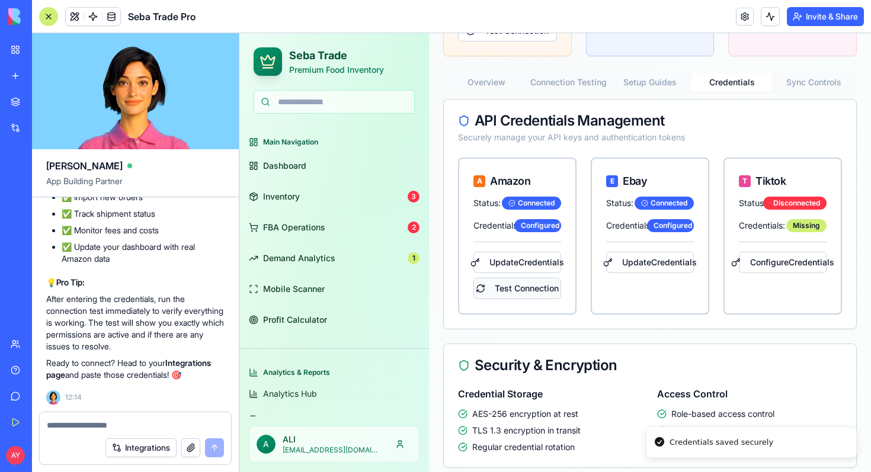
click at [506, 290] on button "Test Connection" at bounding box center [518, 288] width 88 height 21
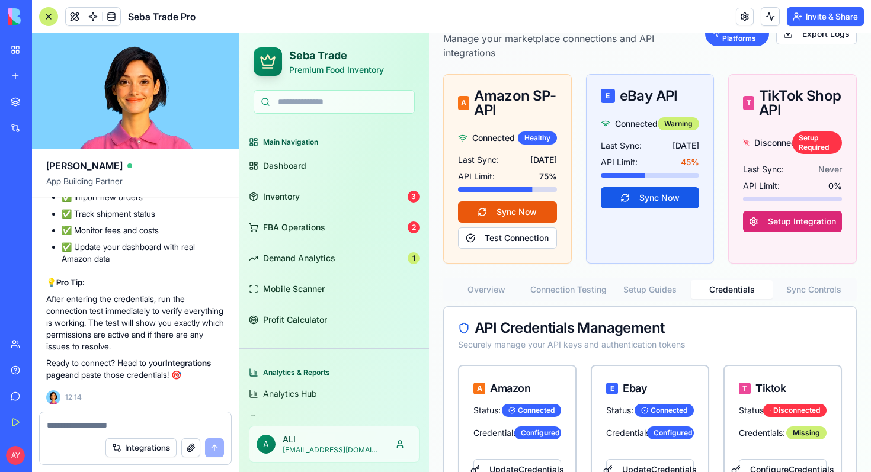
scroll to position [82, 0]
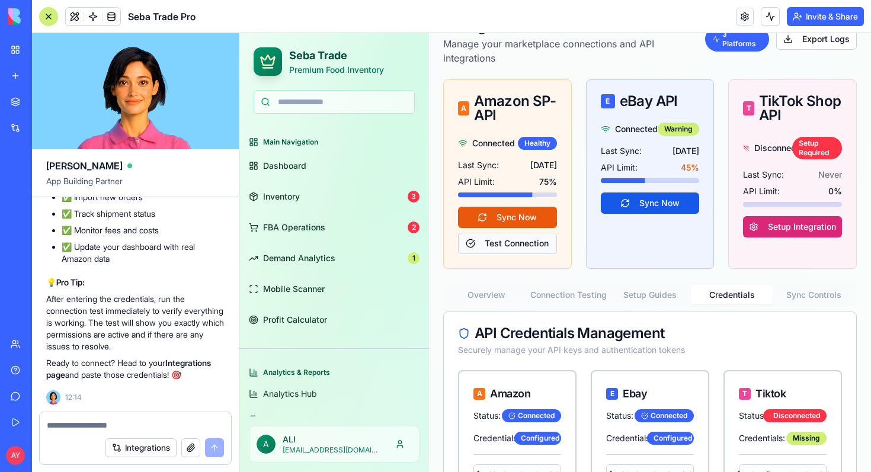
click at [495, 249] on button "Test Connection" at bounding box center [507, 243] width 99 height 21
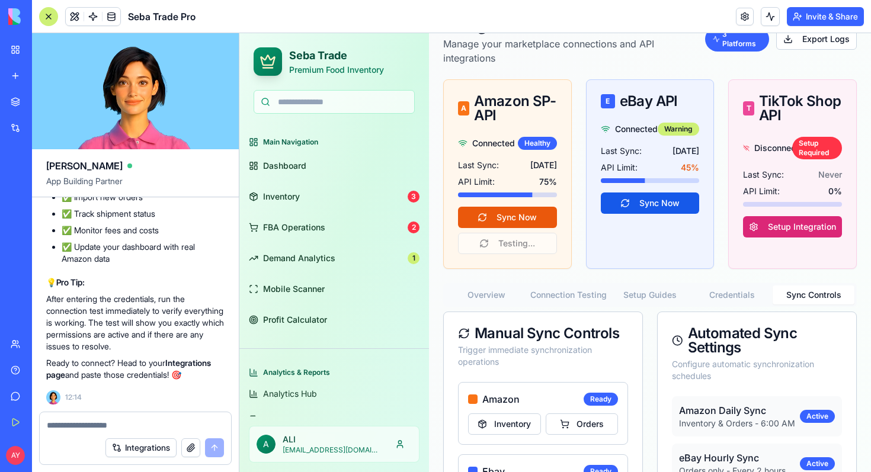
click at [801, 295] on button "Sync Controls" at bounding box center [814, 295] width 82 height 19
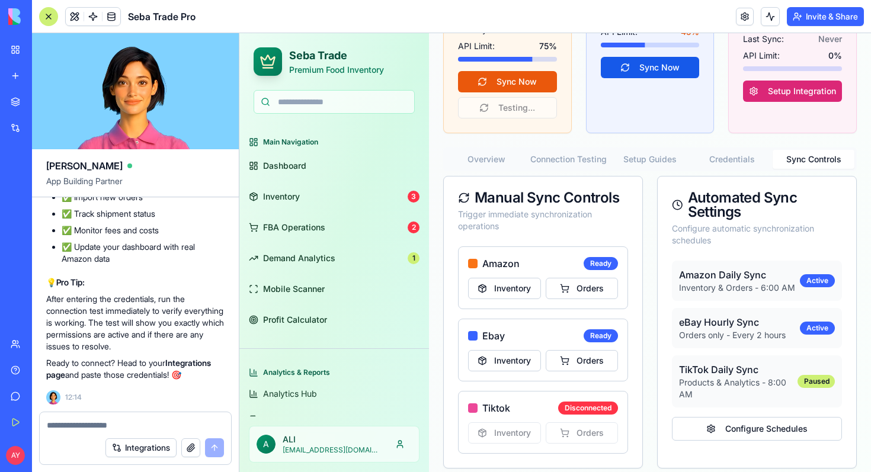
scroll to position [219, 0]
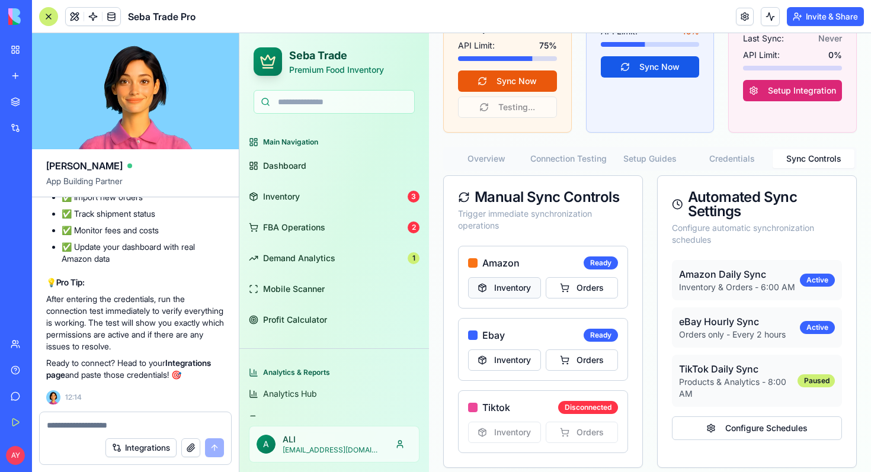
click at [497, 292] on button "Inventory" at bounding box center [504, 287] width 73 height 21
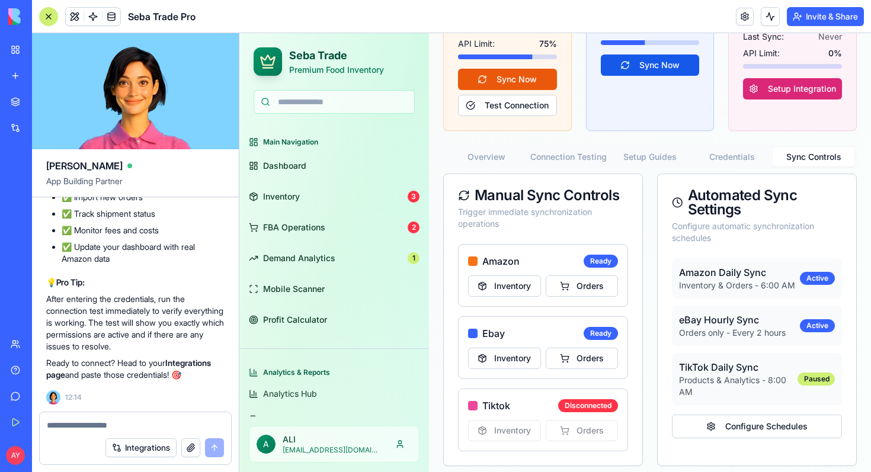
scroll to position [16977, 0]
click at [290, 229] on span "FBA Operations" at bounding box center [294, 228] width 62 height 12
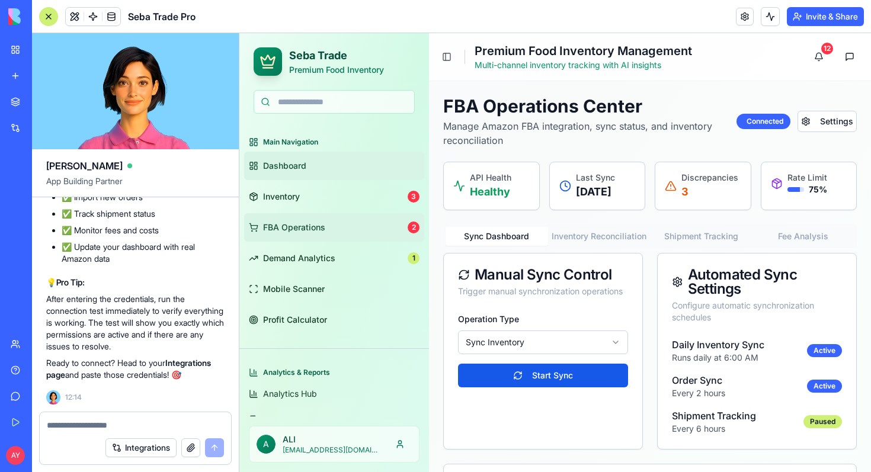
click at [308, 168] on link "Dashboard" at bounding box center [334, 166] width 180 height 28
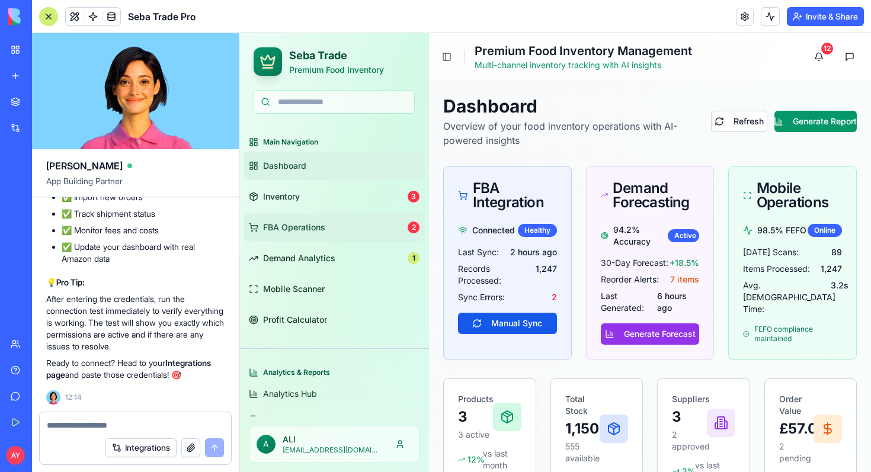
click at [264, 227] on span "FBA Operations" at bounding box center [294, 228] width 62 height 12
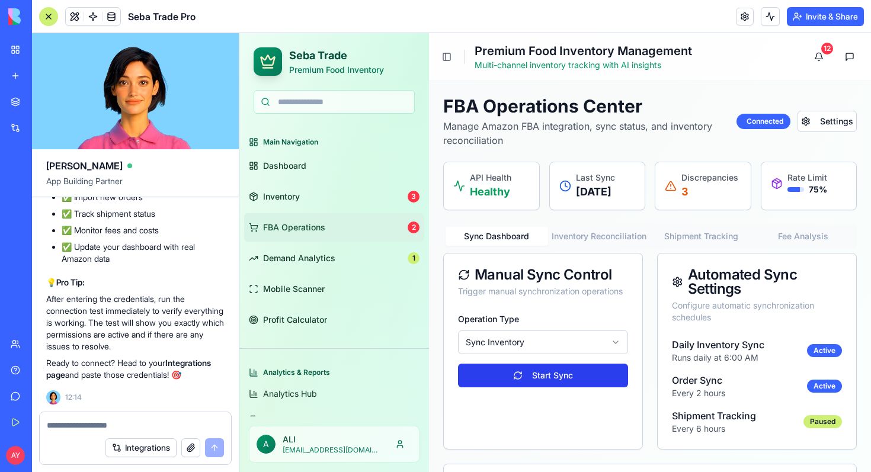
click at [543, 388] on button "Start Sync" at bounding box center [543, 376] width 170 height 24
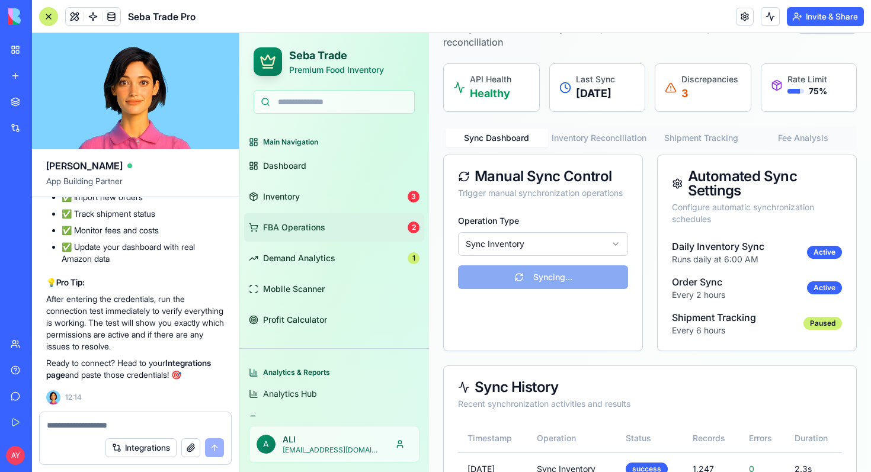
scroll to position [87, 0]
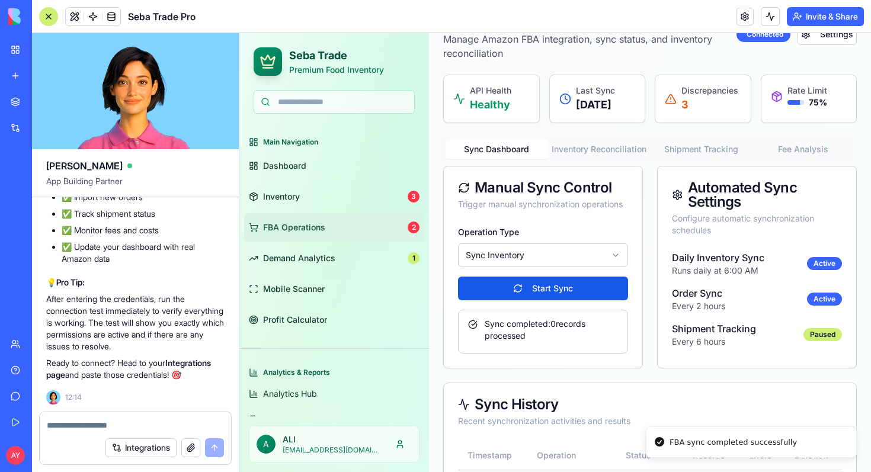
drag, startPoint x: 547, startPoint y: 339, endPoint x: 581, endPoint y: 352, distance: 36.2
click at [581, 342] on div "Sync completed: 0 records processed" at bounding box center [543, 330] width 150 height 24
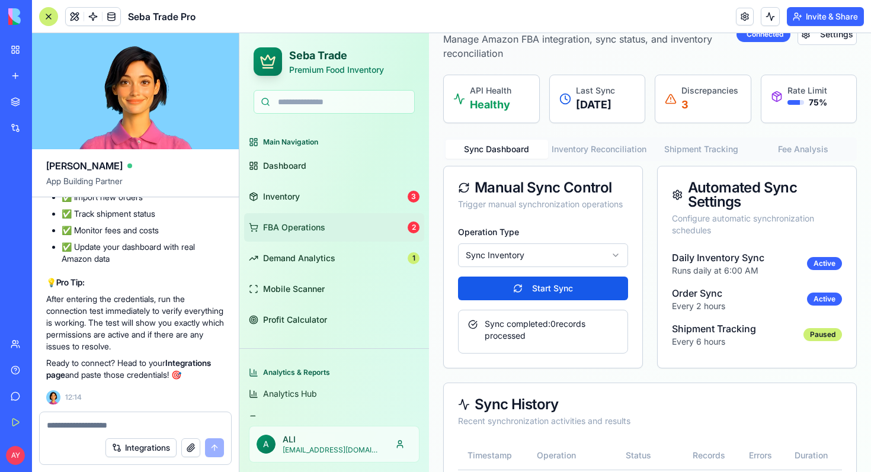
scroll to position [0, 0]
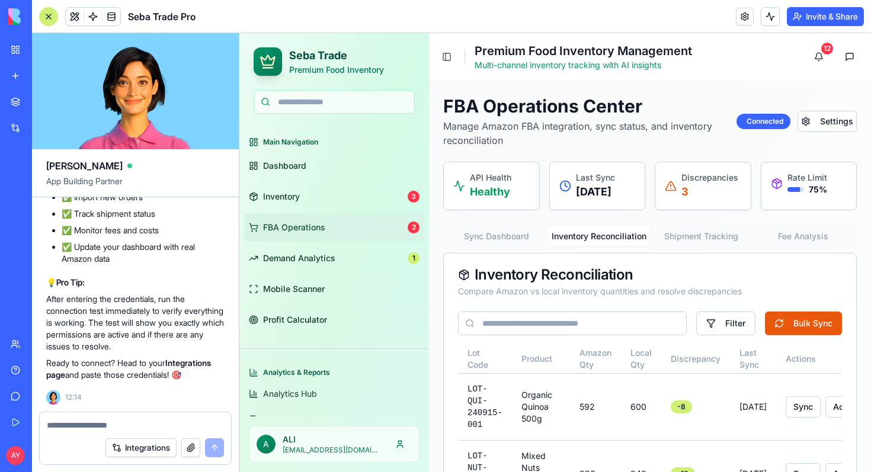
click at [609, 245] on button "Inventory Reconciliation" at bounding box center [599, 236] width 103 height 19
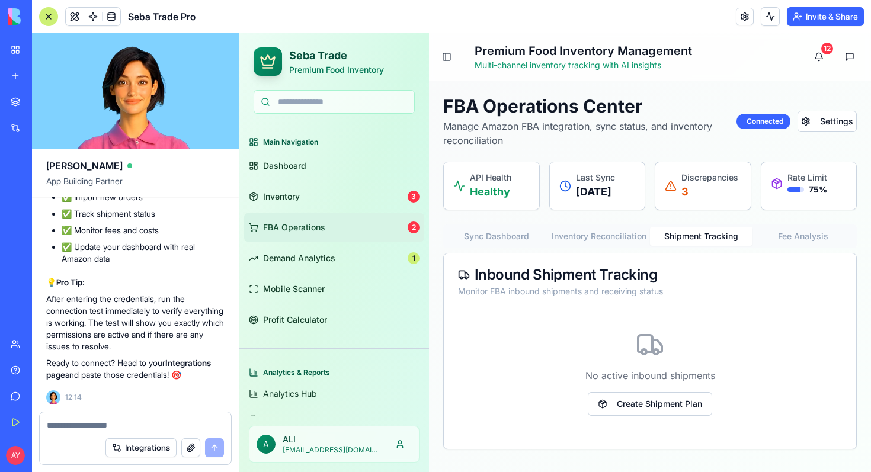
click at [681, 246] on button "Shipment Tracking" at bounding box center [701, 236] width 103 height 19
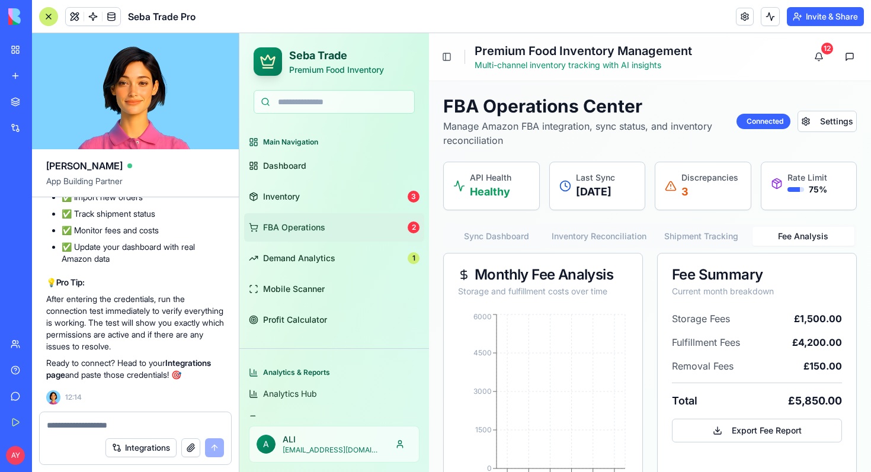
click at [792, 246] on button "Fee Analysis" at bounding box center [804, 236] width 103 height 19
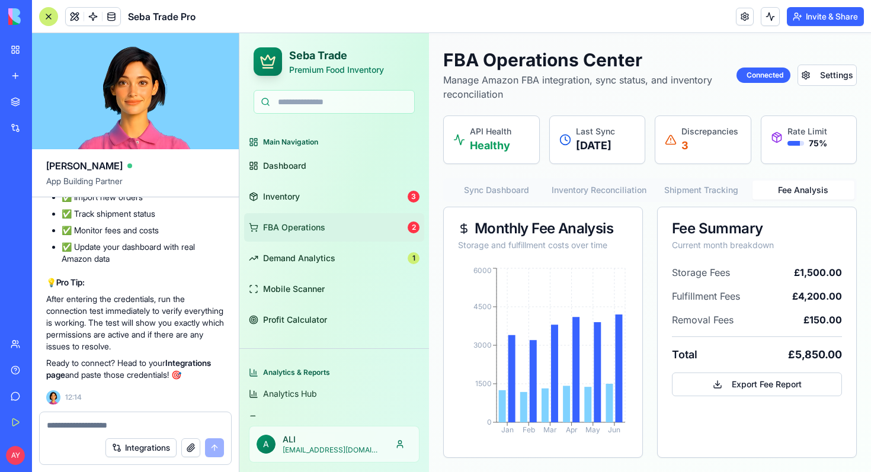
scroll to position [25, 0]
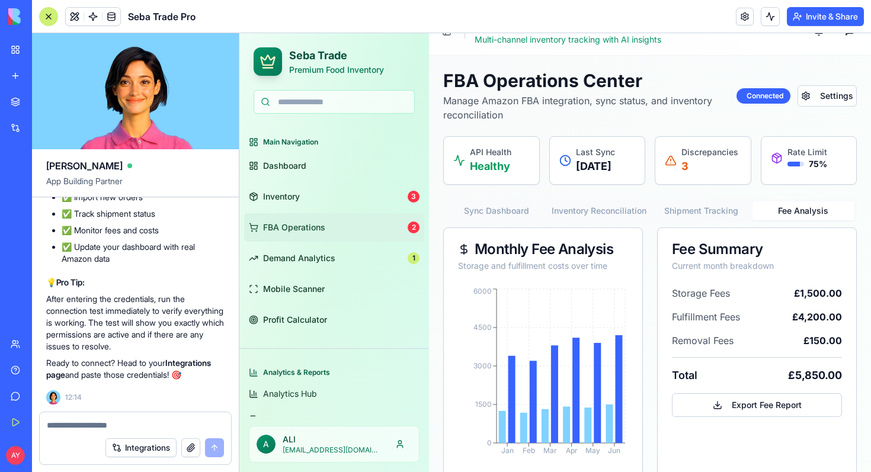
click at [498, 220] on button "Sync Dashboard" at bounding box center [497, 210] width 103 height 19
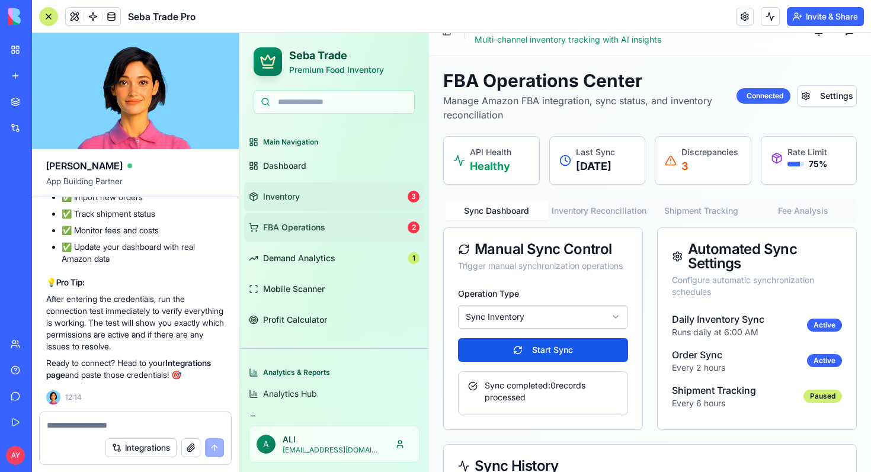
click at [348, 207] on link "Inventory 3" at bounding box center [334, 197] width 180 height 28
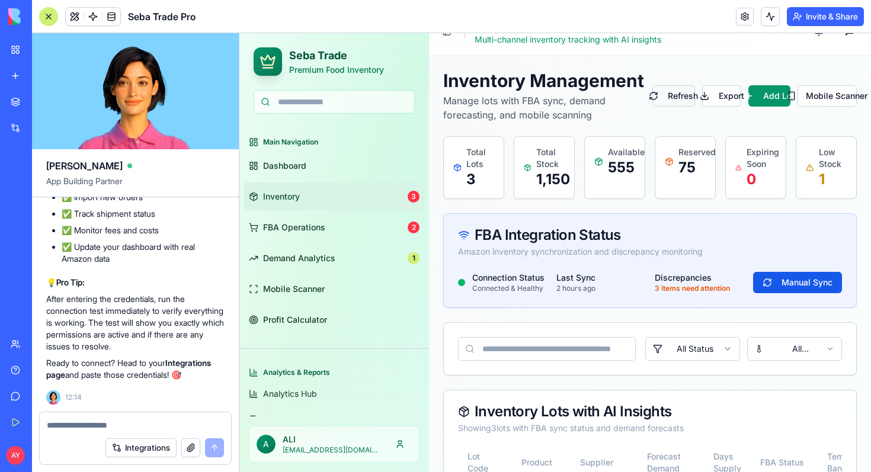
click at [667, 92] on button "Refresh" at bounding box center [673, 95] width 42 height 21
click at [660, 96] on button "Refresh" at bounding box center [673, 95] width 42 height 21
click at [46, 16] on div at bounding box center [48, 16] width 19 height 19
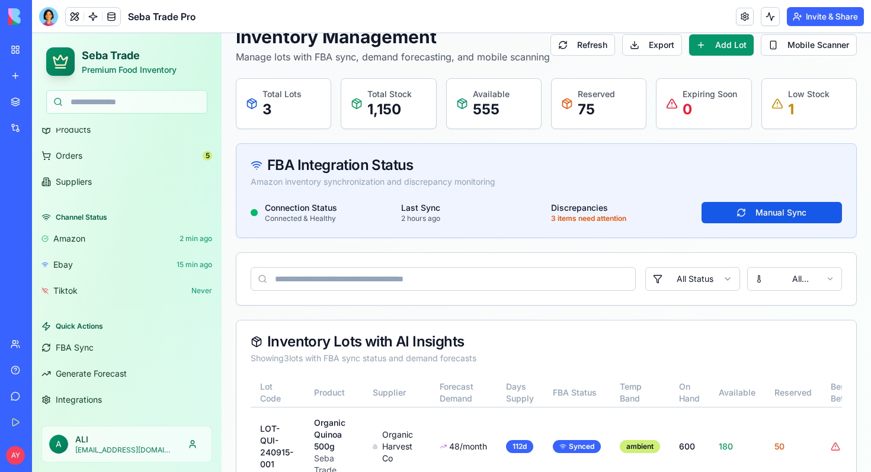
scroll to position [71, 0]
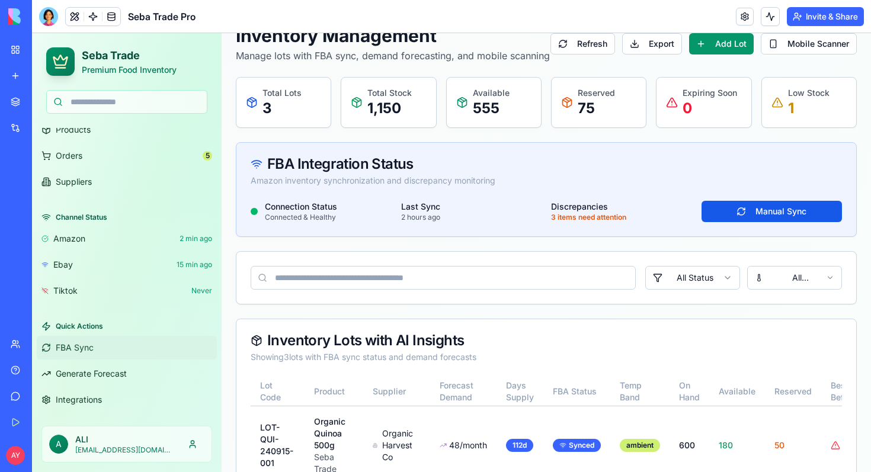
click at [79, 352] on span "FBA Sync" at bounding box center [75, 348] width 38 height 12
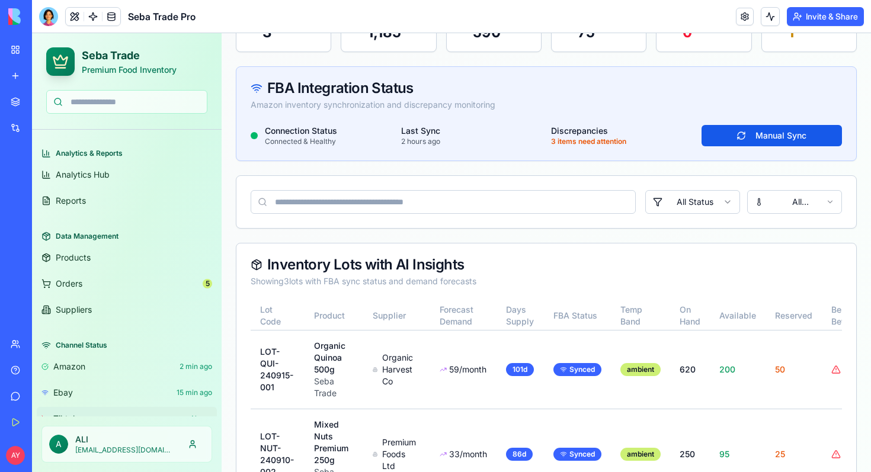
scroll to position [0, 0]
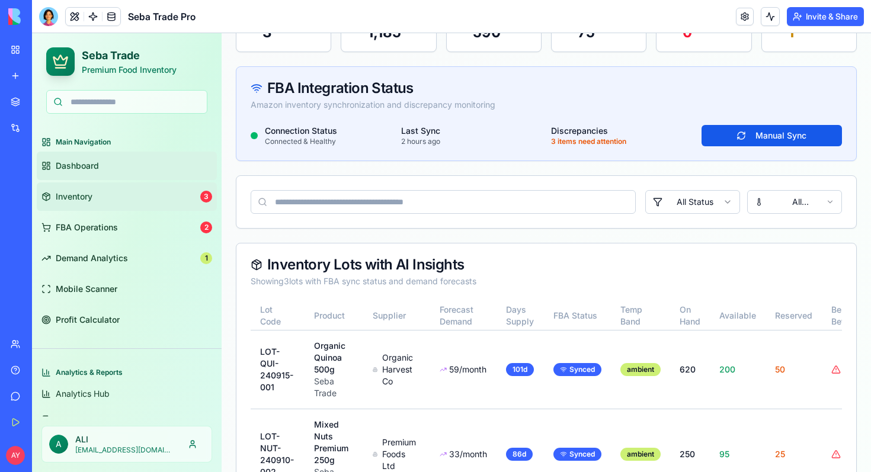
click at [95, 167] on span "Dashboard" at bounding box center [77, 166] width 43 height 12
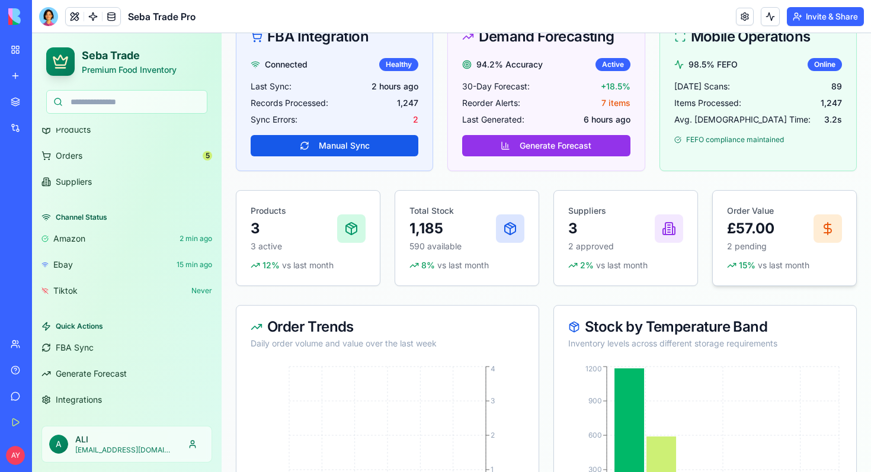
scroll to position [375, 0]
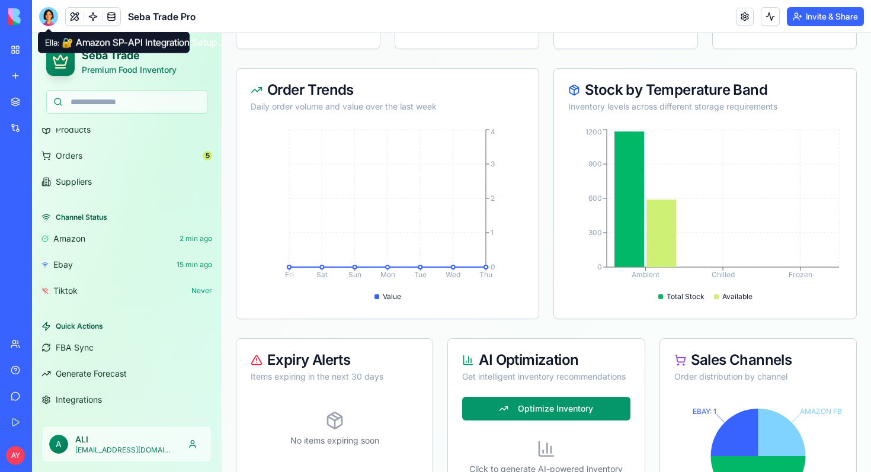
drag, startPoint x: 36, startPoint y: 15, endPoint x: 43, endPoint y: 16, distance: 7.2
click at [36, 15] on header "Seba Trade Pro Invite & Share" at bounding box center [451, 16] width 839 height 33
click at [52, 15] on div at bounding box center [48, 16] width 19 height 19
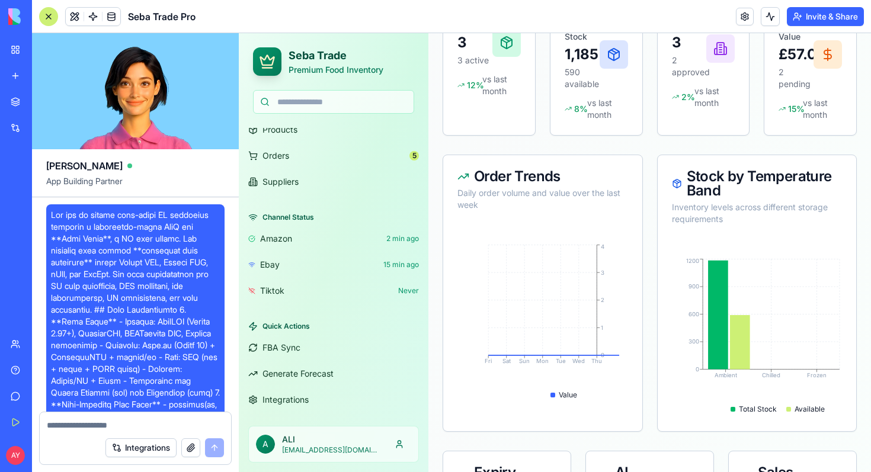
scroll to position [17056, 0]
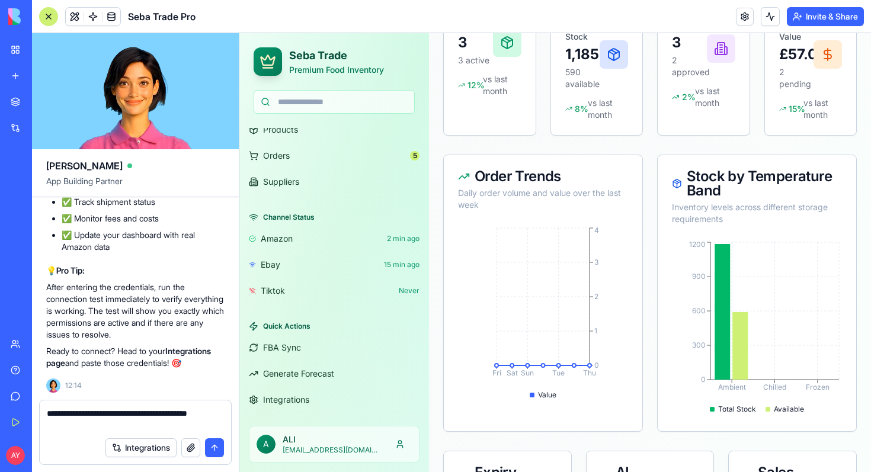
type textarea "**********"
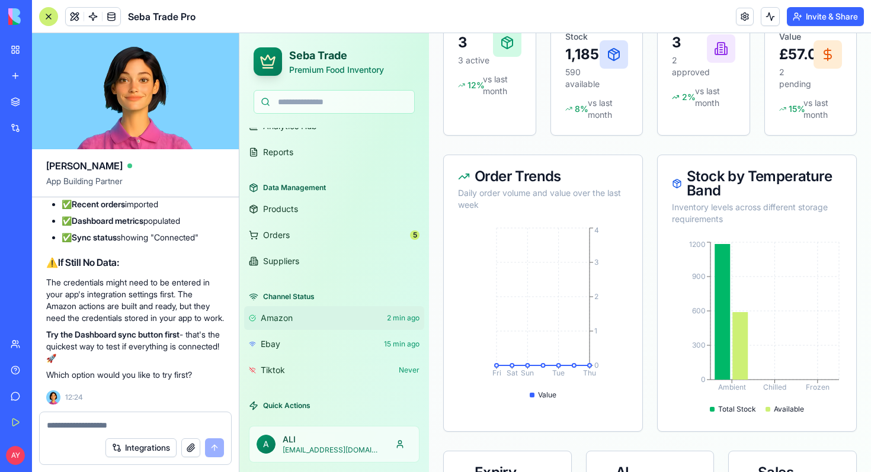
scroll to position [0, 0]
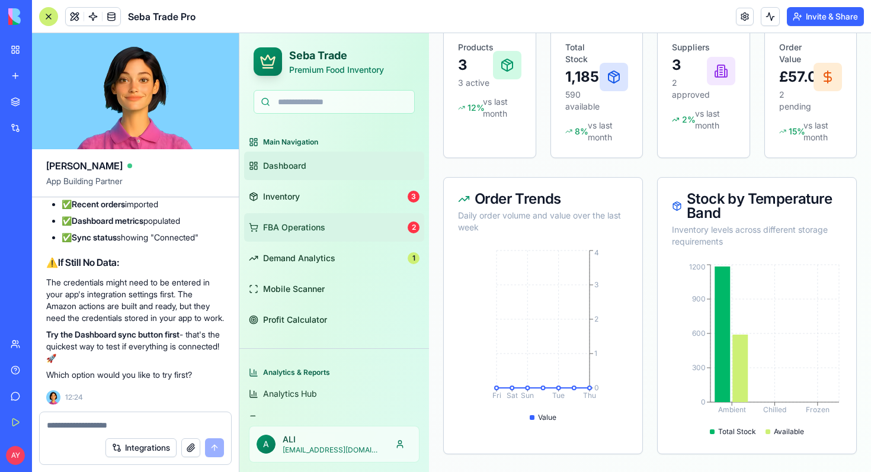
click at [291, 229] on span "FBA Operations" at bounding box center [294, 228] width 62 height 12
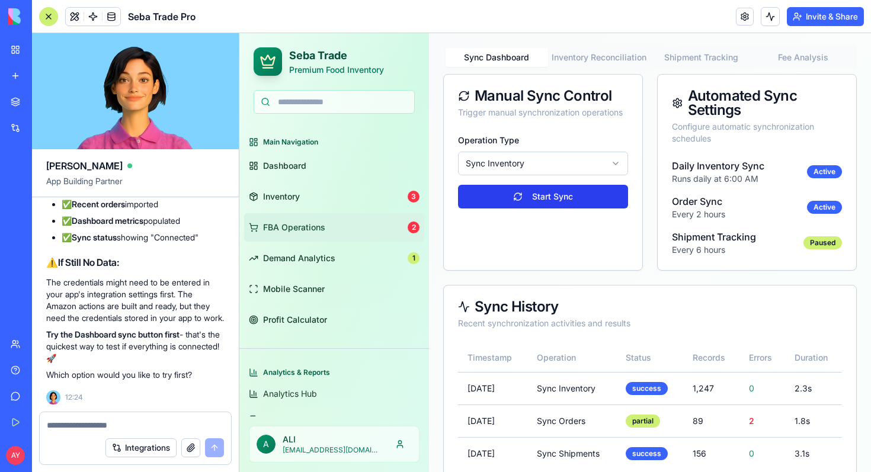
scroll to position [175, 0]
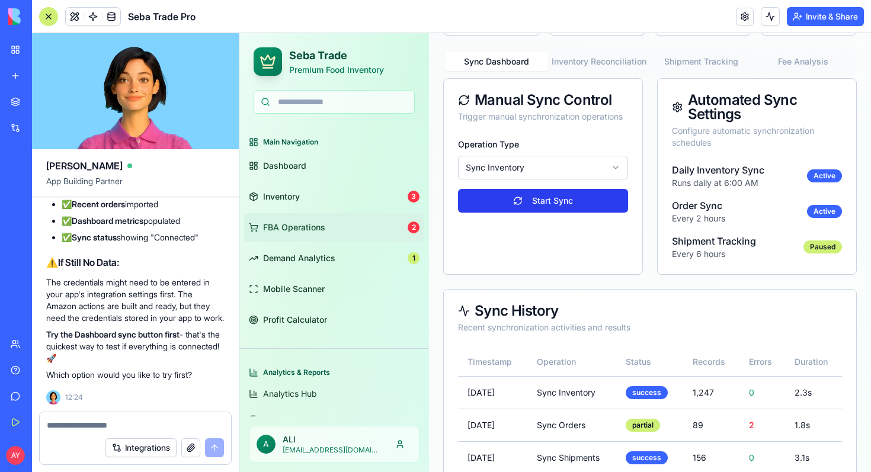
click at [519, 209] on button "Start Sync" at bounding box center [543, 201] width 170 height 24
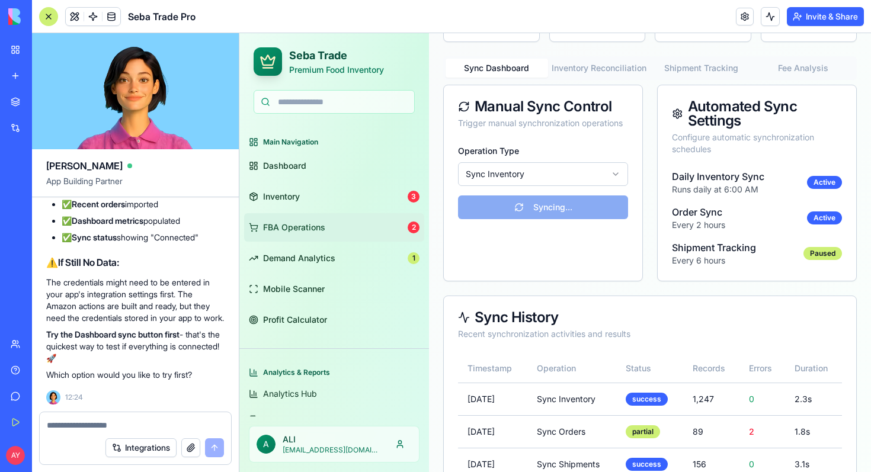
scroll to position [17544, 0]
click at [617, 194] on html "Seba Trade Premium Food Inventory Main Navigation Dashboard Inventory 3 FBA Ope…" at bounding box center [555, 187] width 632 height 645
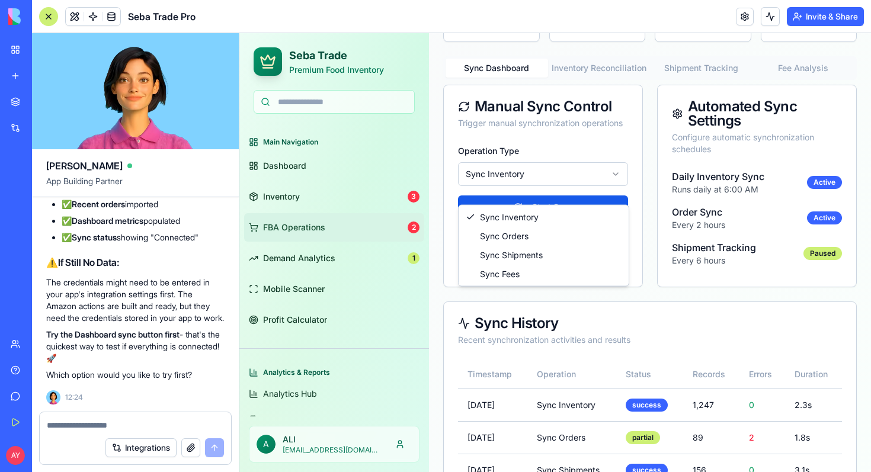
click at [567, 164] on html "Seba Trade Premium Food Inventory Main Navigation Dashboard Inventory 3 FBA Ope…" at bounding box center [555, 190] width 632 height 651
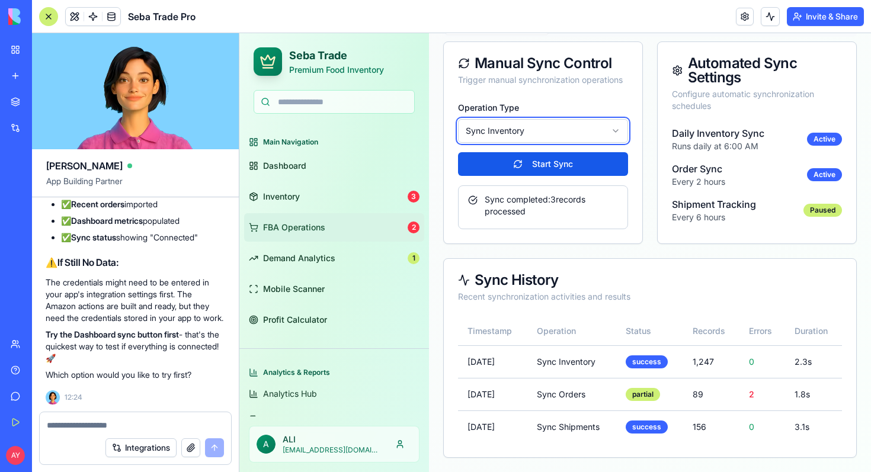
scroll to position [17571, 1]
click at [308, 200] on link "Inventory 3" at bounding box center [334, 197] width 180 height 28
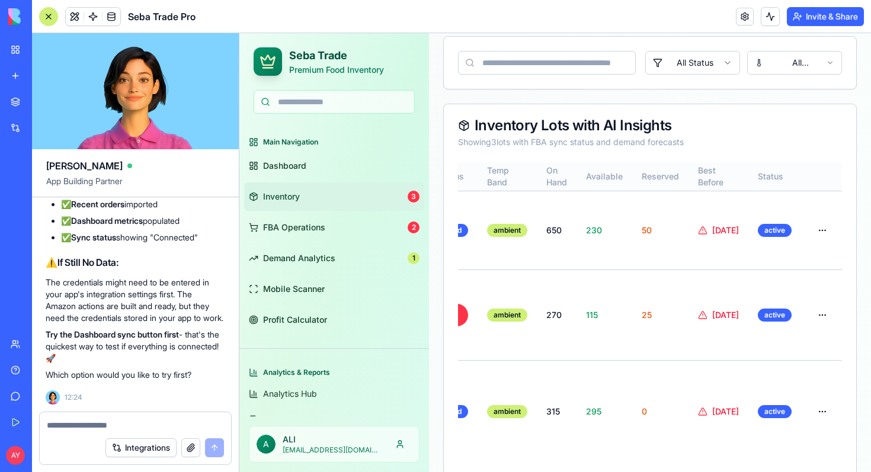
scroll to position [0, 341]
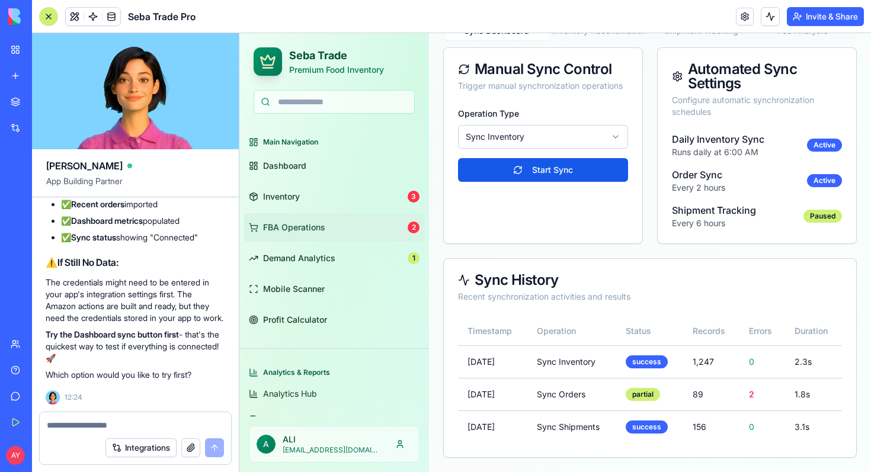
click at [339, 230] on link "FBA Operations 2" at bounding box center [334, 227] width 180 height 28
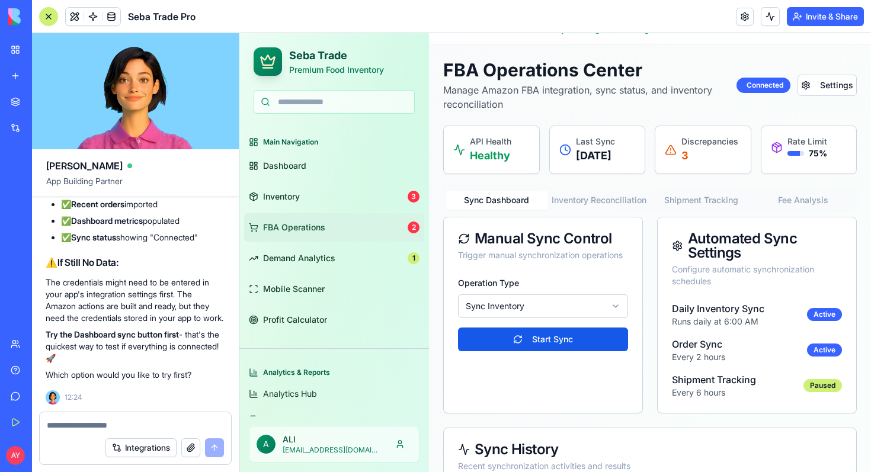
scroll to position [38, 0]
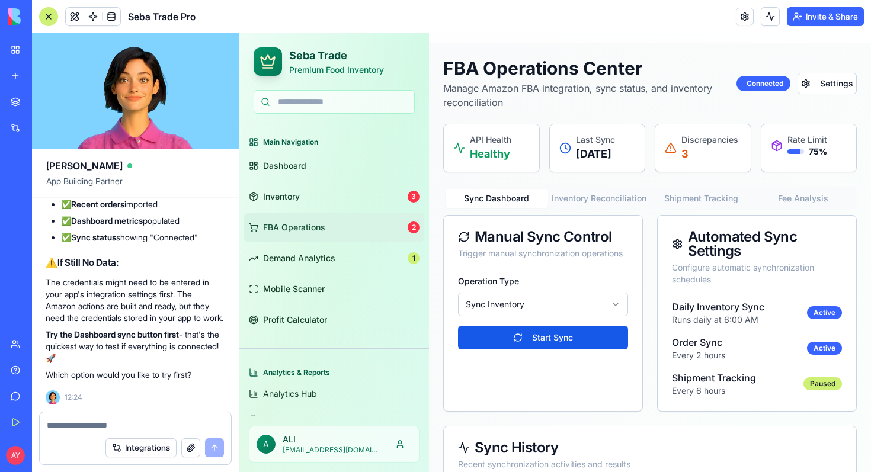
click at [477, 146] on p "Healthy" at bounding box center [490, 154] width 41 height 17
click at [603, 208] on button "Inventory Reconciliation" at bounding box center [599, 198] width 103 height 19
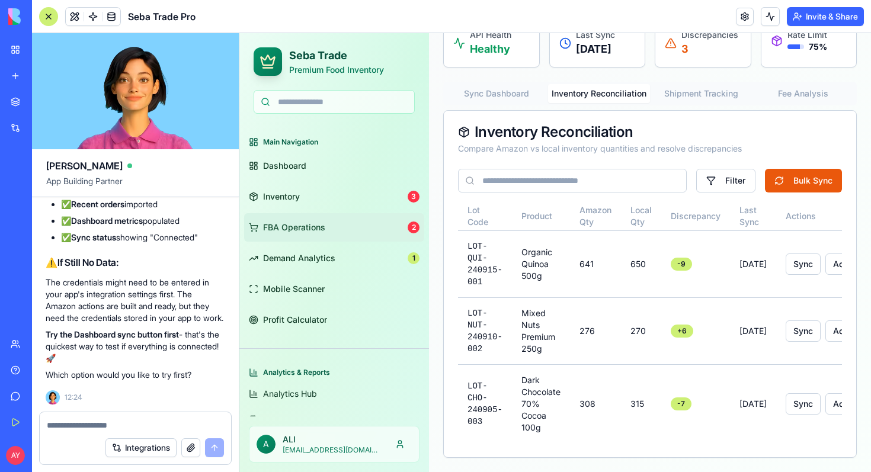
scroll to position [0, 1]
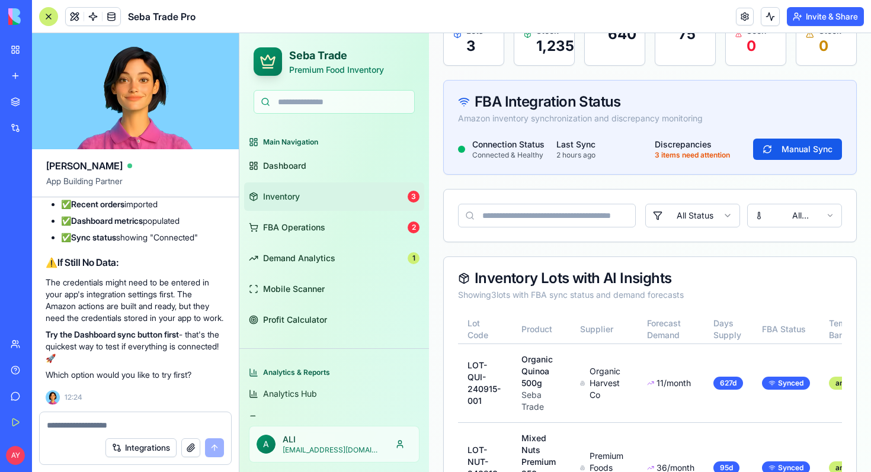
scroll to position [312, 0]
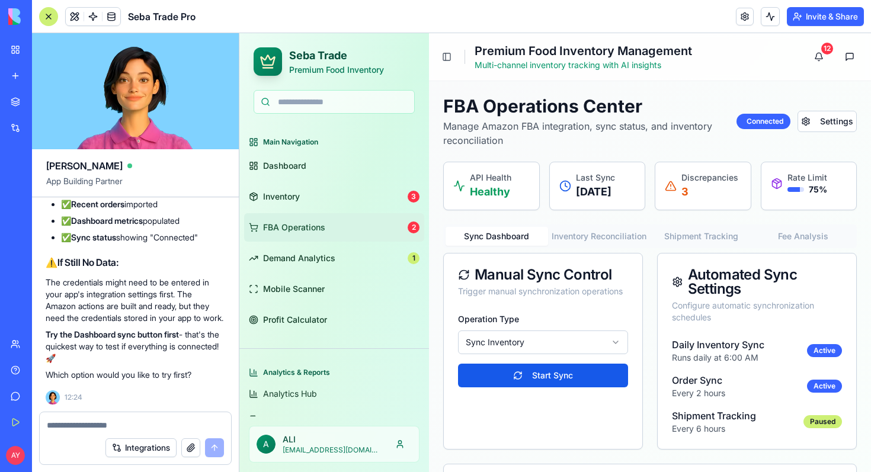
click at [602, 246] on button "Inventory Reconciliation" at bounding box center [599, 236] width 103 height 19
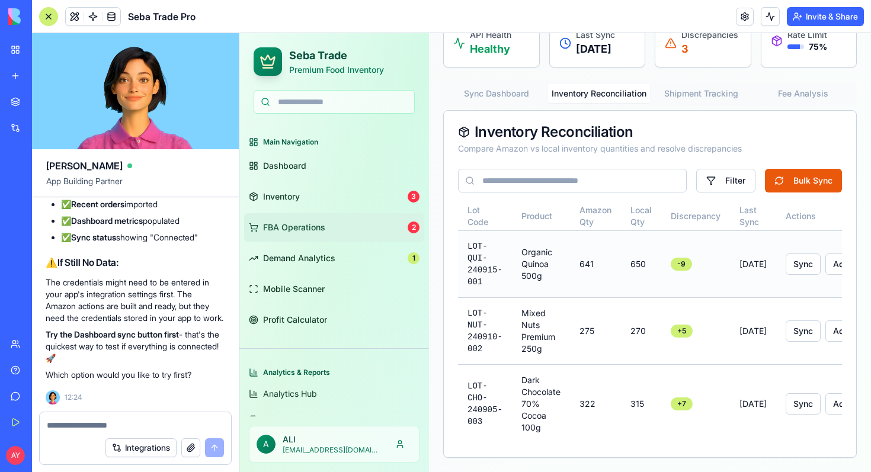
scroll to position [0, 1]
click at [798, 275] on button "Sync" at bounding box center [802, 264] width 35 height 21
click at [811, 193] on button "Bulk Sync" at bounding box center [803, 181] width 77 height 24
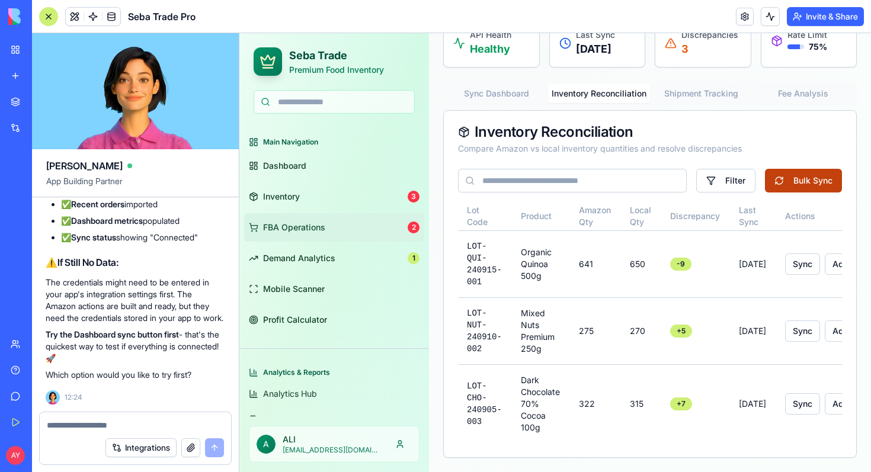
click at [792, 193] on button "Bulk Sync" at bounding box center [803, 181] width 77 height 24
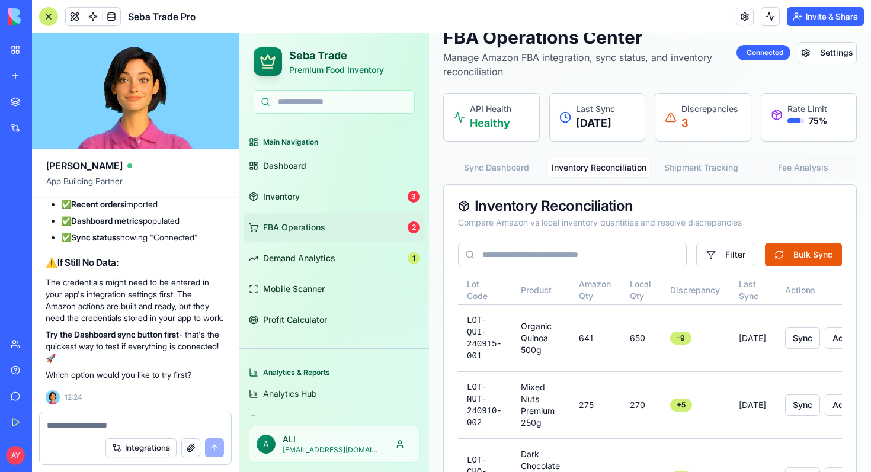
click at [697, 179] on div "FBA Operations Center Manage Amazon FBA integration, sync status, and inventory…" at bounding box center [650, 280] width 414 height 506
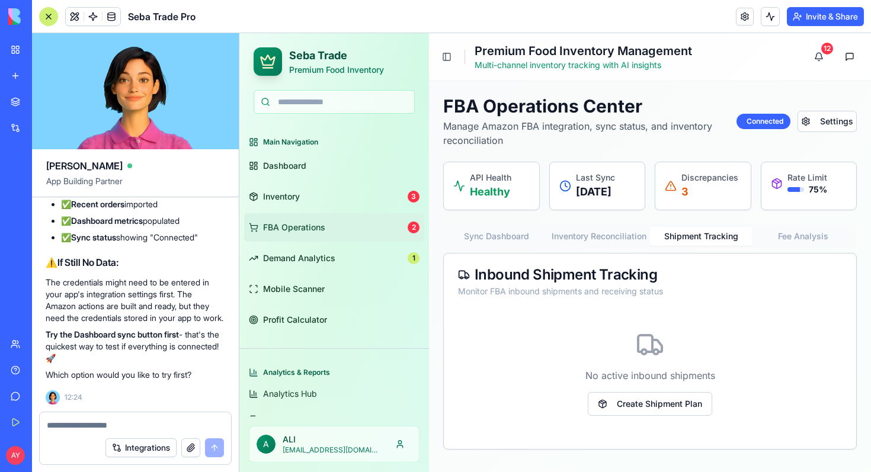
click at [494, 184] on p "Healthy" at bounding box center [490, 192] width 41 height 17
click at [278, 169] on span "Dashboard" at bounding box center [284, 166] width 43 height 12
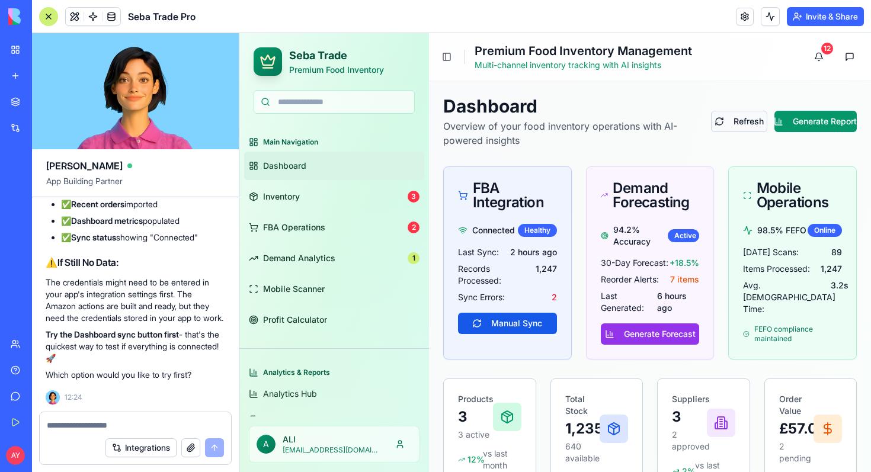
click at [733, 124] on button "Refresh" at bounding box center [739, 121] width 56 height 21
click at [741, 120] on button "Refresh" at bounding box center [739, 121] width 56 height 21
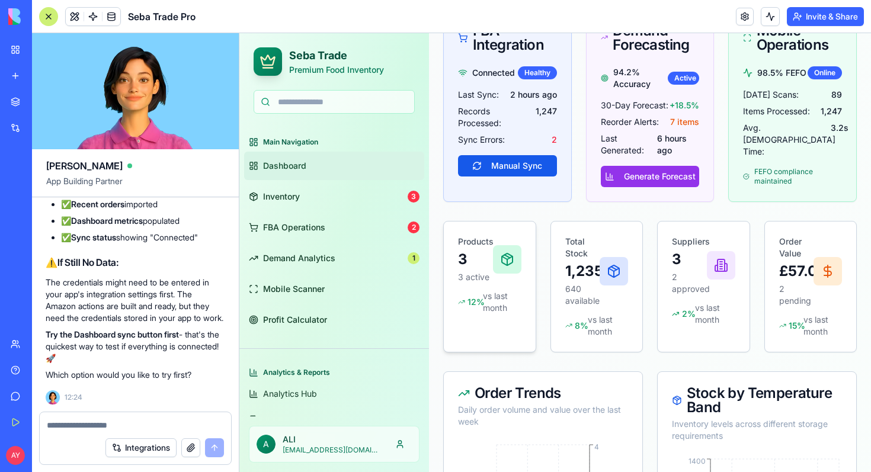
scroll to position [90, 0]
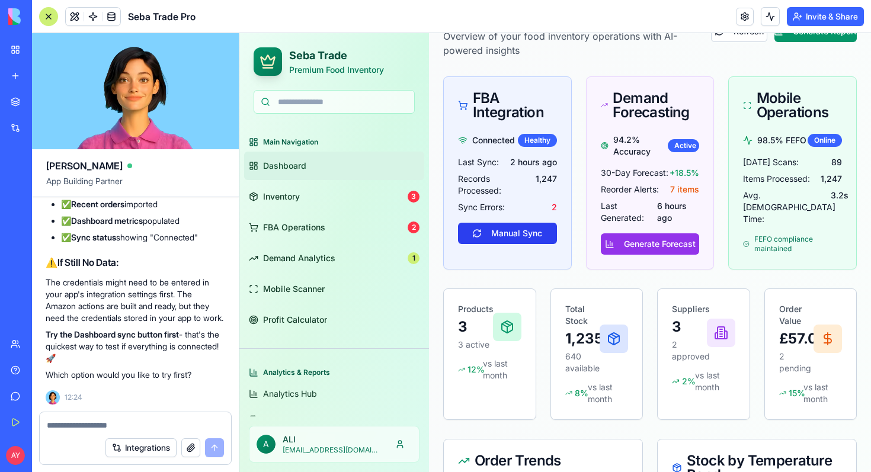
click at [507, 234] on button "Manual Sync" at bounding box center [507, 233] width 99 height 21
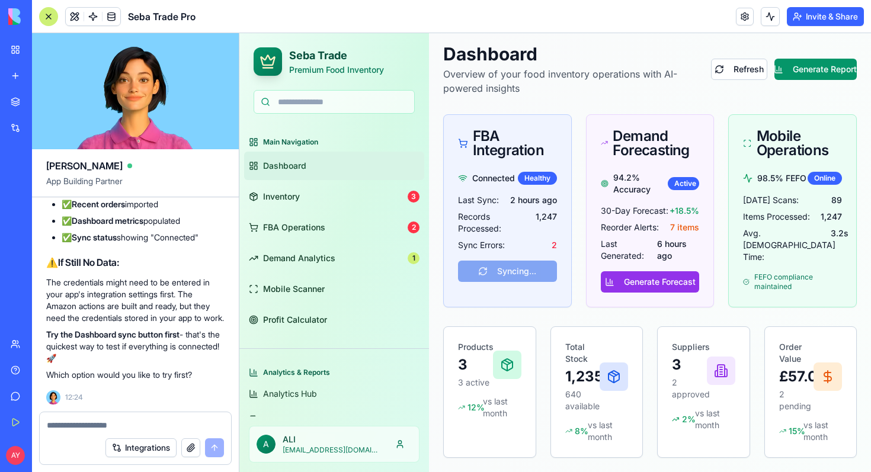
scroll to position [17862, 0]
click at [75, 425] on textarea at bounding box center [135, 426] width 177 height 12
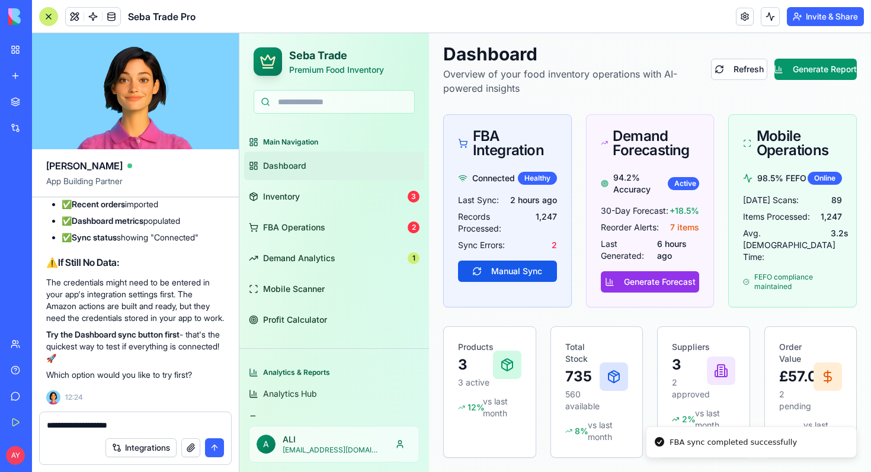
type textarea "**********"
click at [707, 442] on div "FBA sync completed successfully" at bounding box center [733, 443] width 127 height 12
click at [318, 232] on span "FBA Operations" at bounding box center [294, 228] width 62 height 12
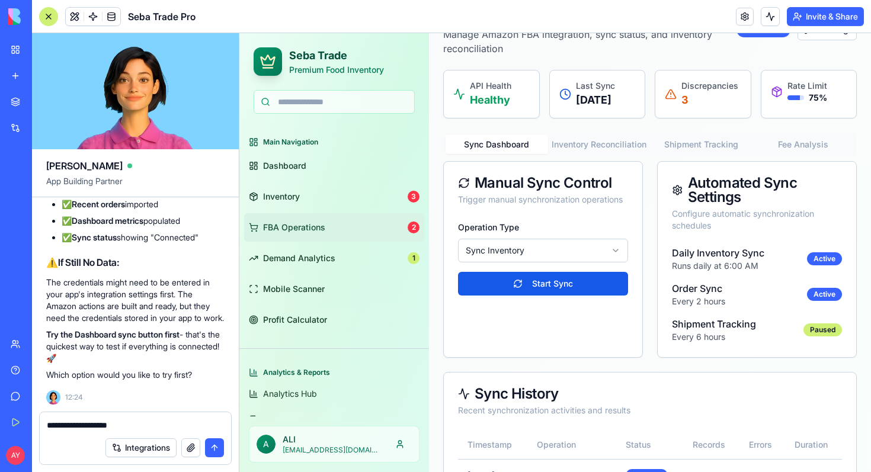
scroll to position [72, 0]
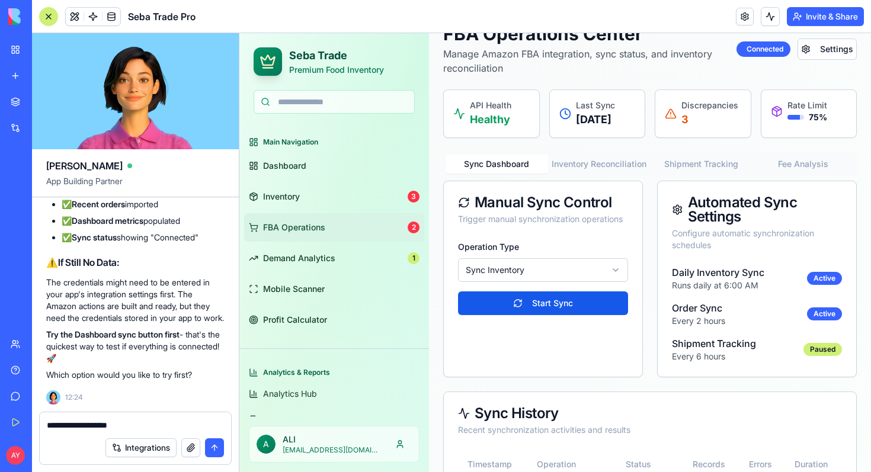
click at [614, 282] on html "Seba Trade Premium Food Inventory Main Navigation Dashboard Inventory 3 FBA Ope…" at bounding box center [555, 283] width 632 height 645
click at [546, 315] on button "Start Sync" at bounding box center [543, 304] width 170 height 24
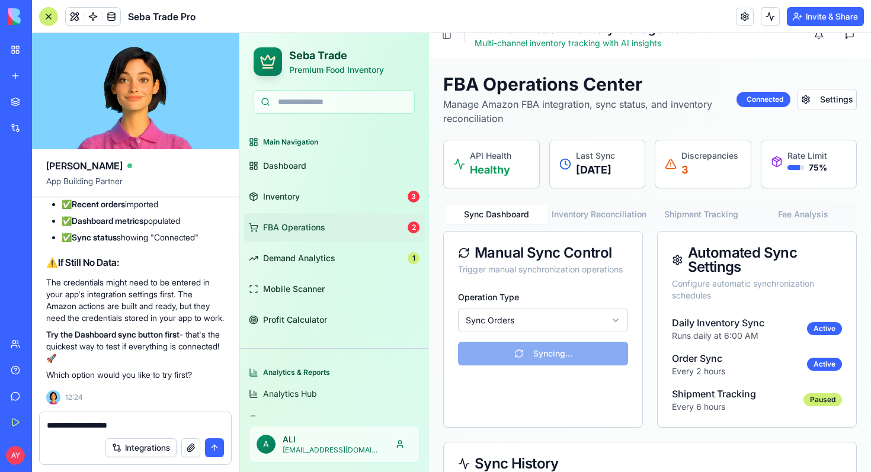
scroll to position [0, 0]
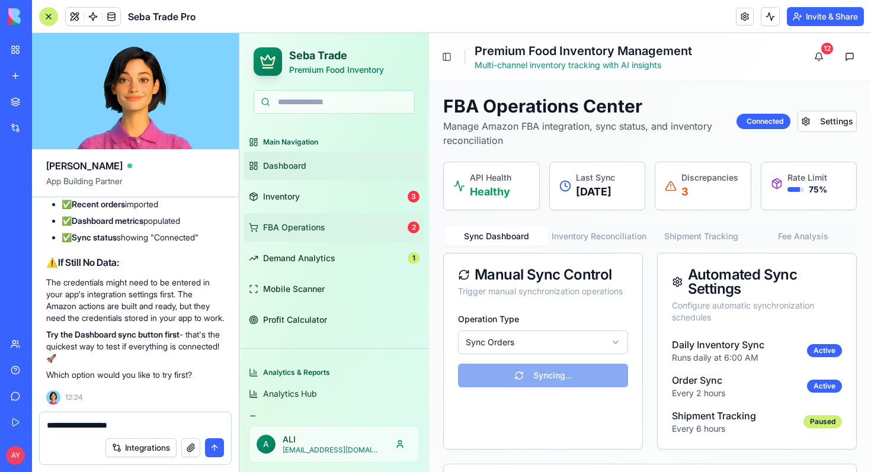
click at [289, 163] on span "Dashboard" at bounding box center [284, 166] width 43 height 12
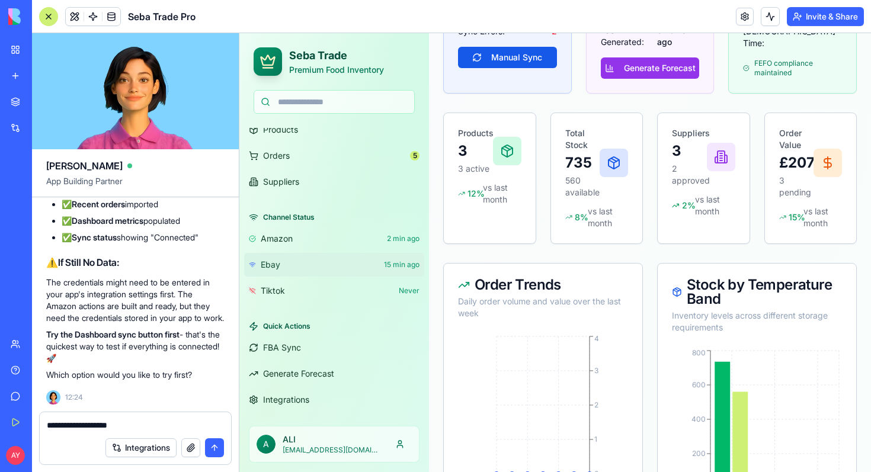
scroll to position [267, 0]
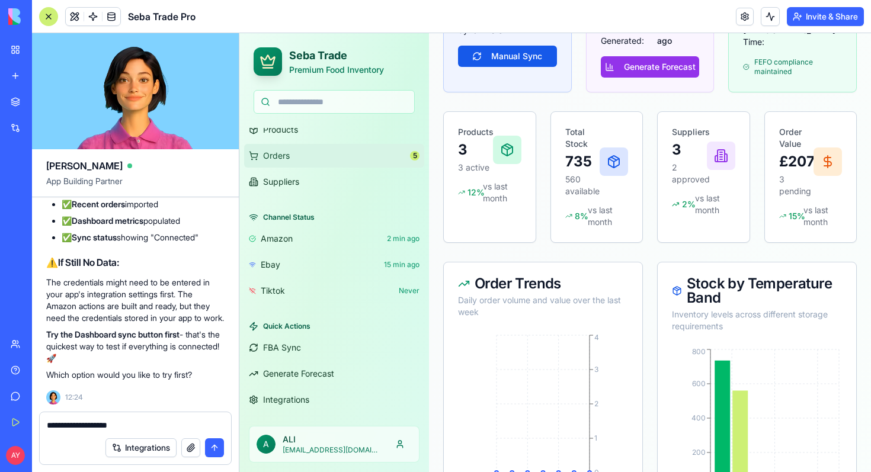
click at [347, 156] on link "Orders 5" at bounding box center [334, 156] width 180 height 24
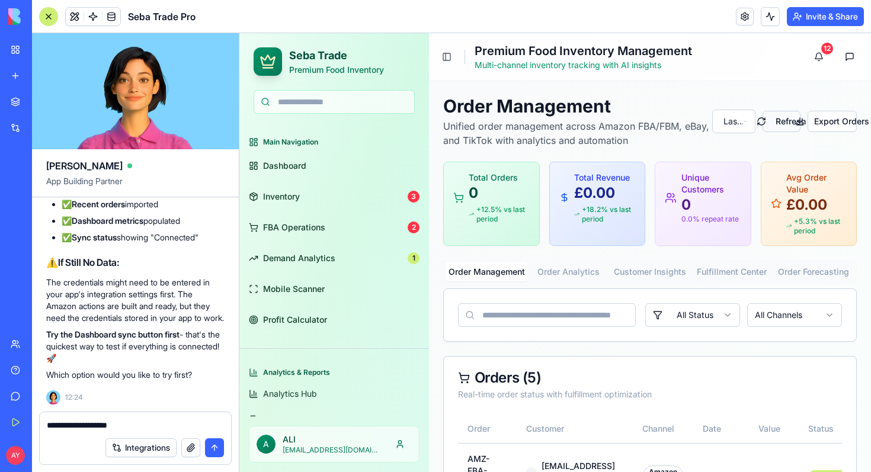
click at [767, 121] on button "Refresh" at bounding box center [782, 121] width 38 height 21
click at [366, 255] on link "Demand Analytics 1" at bounding box center [334, 258] width 180 height 28
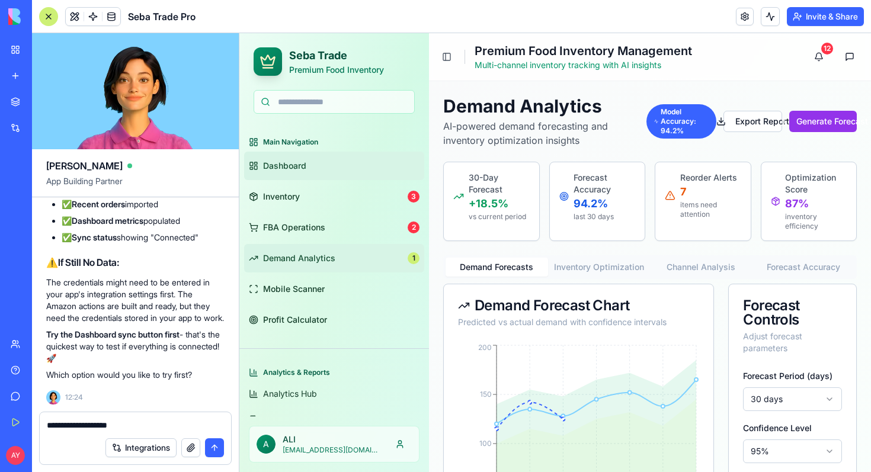
click at [306, 172] on link "Dashboard" at bounding box center [334, 166] width 180 height 28
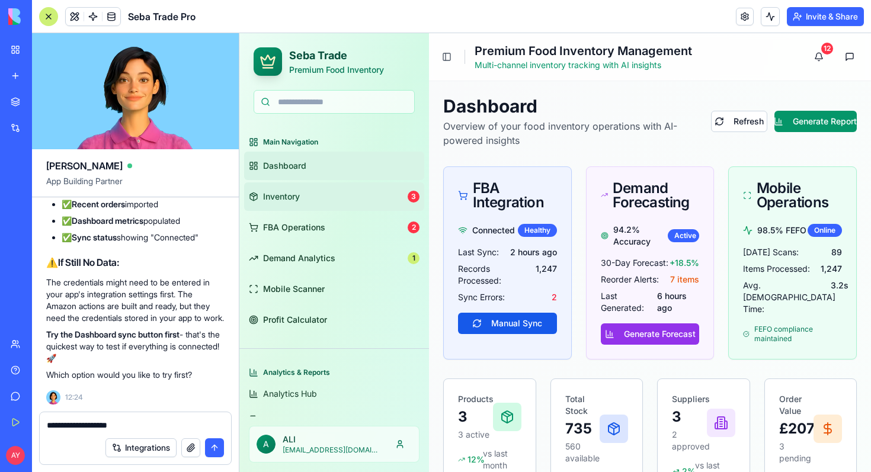
click at [302, 196] on link "Inventory 3" at bounding box center [334, 197] width 180 height 28
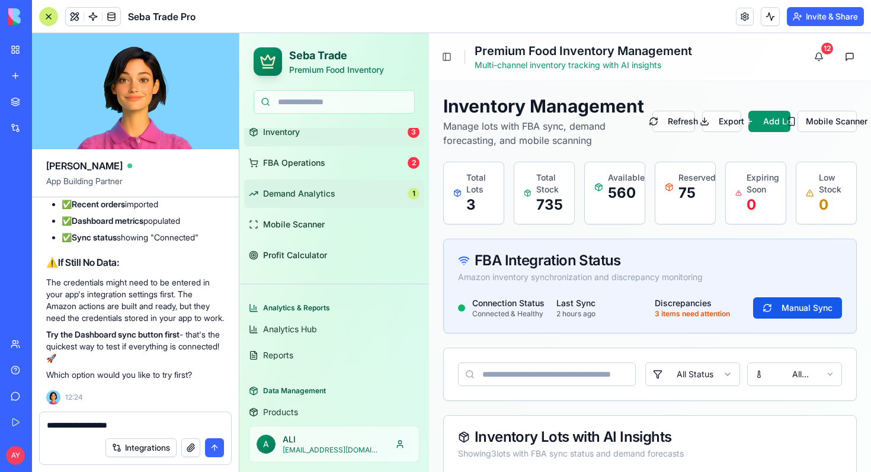
scroll to position [93, 0]
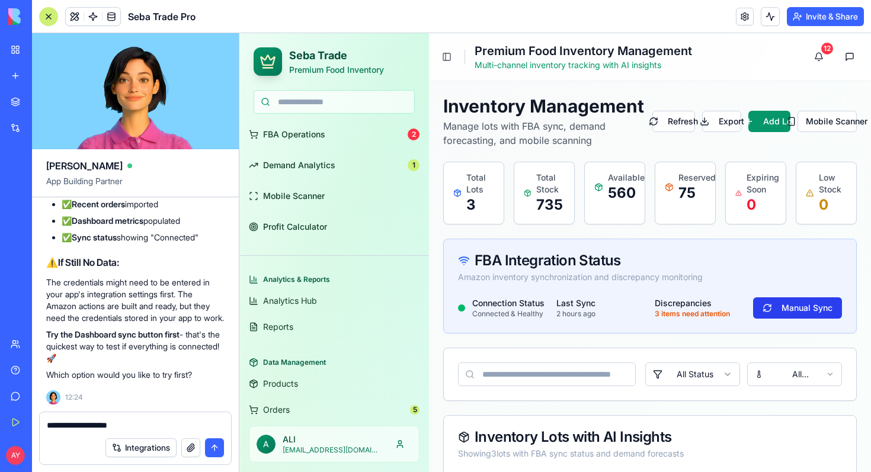
click at [810, 311] on button "Manual Sync" at bounding box center [797, 308] width 89 height 21
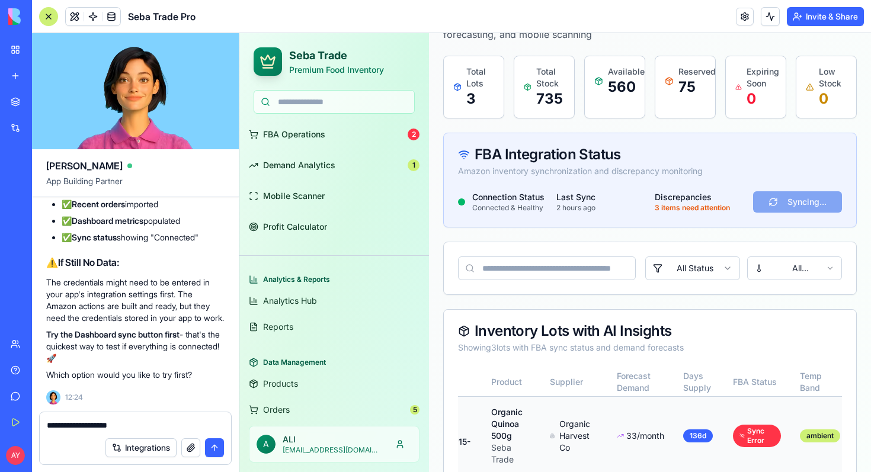
scroll to position [331, 0]
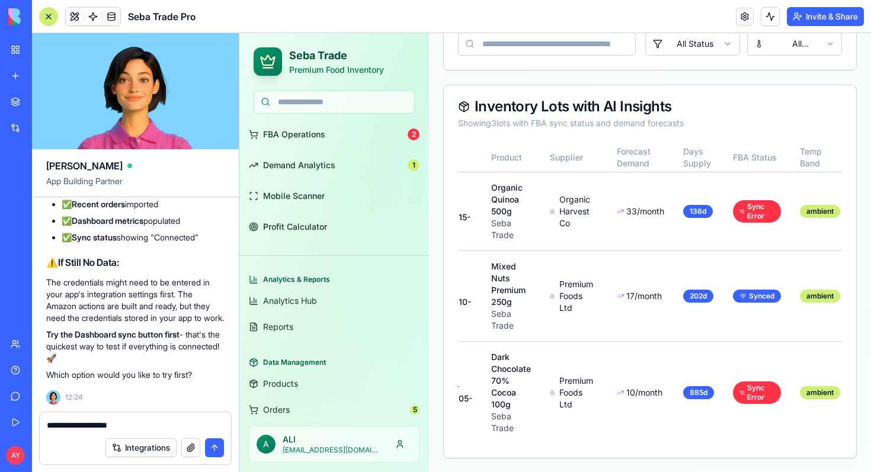
click at [52, 15] on div at bounding box center [48, 16] width 19 height 19
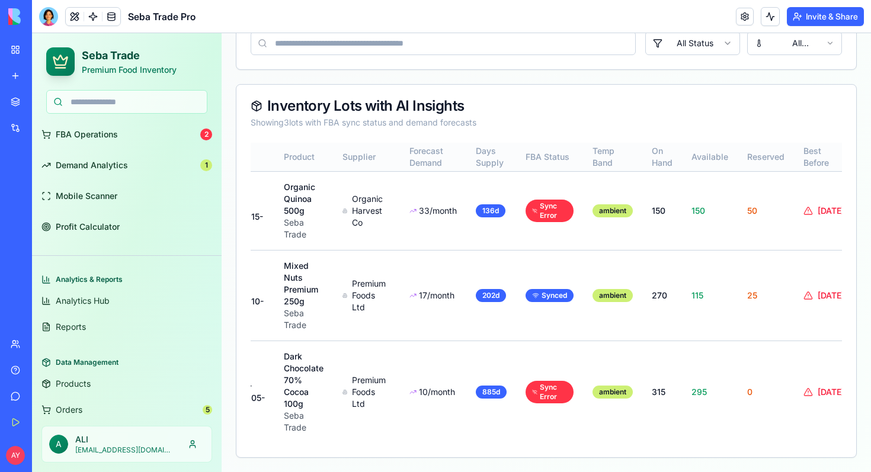
scroll to position [0, 0]
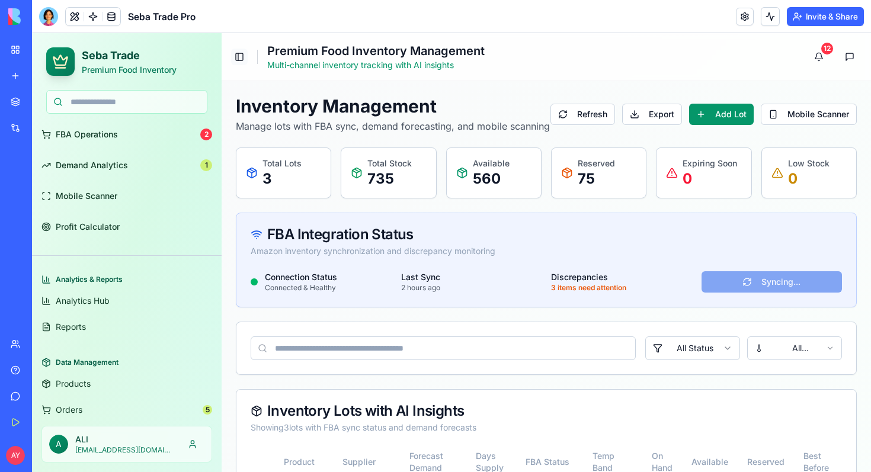
click at [237, 62] on button "Toggle Sidebar" at bounding box center [239, 57] width 17 height 17
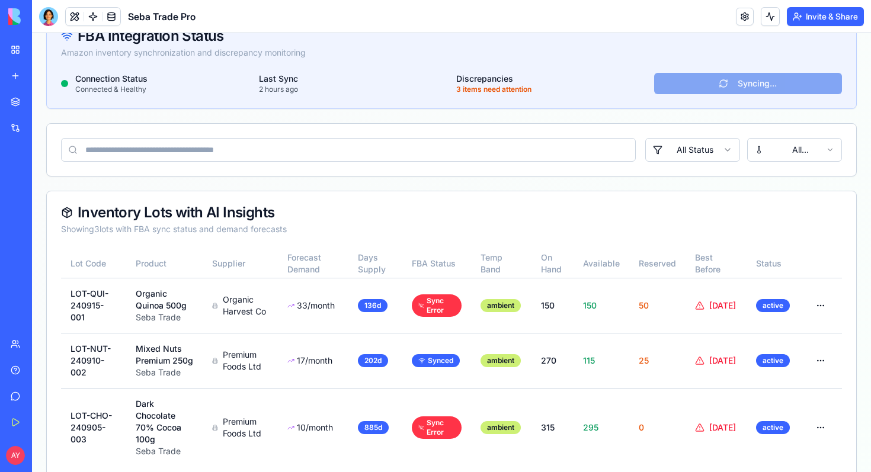
scroll to position [233, 0]
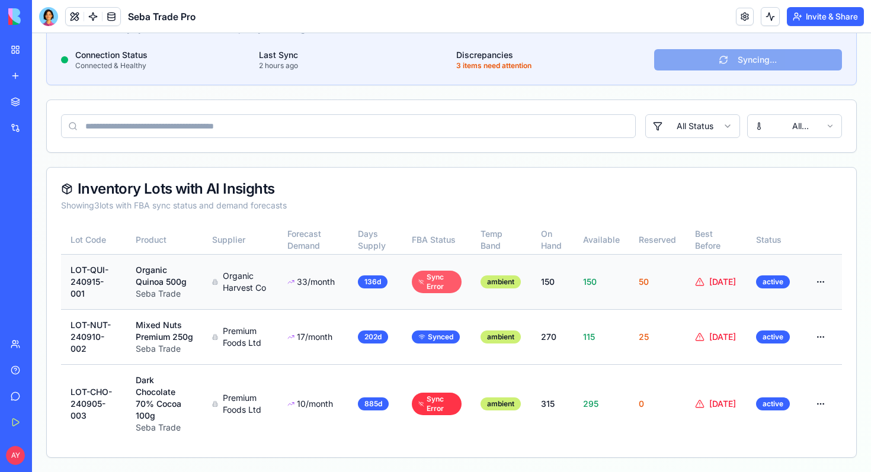
click at [435, 271] on div "Sync Error" at bounding box center [437, 282] width 50 height 23
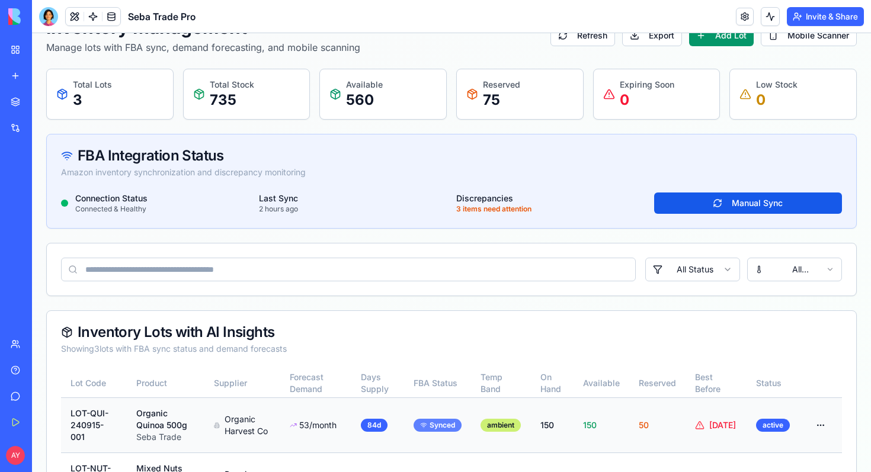
scroll to position [222, 0]
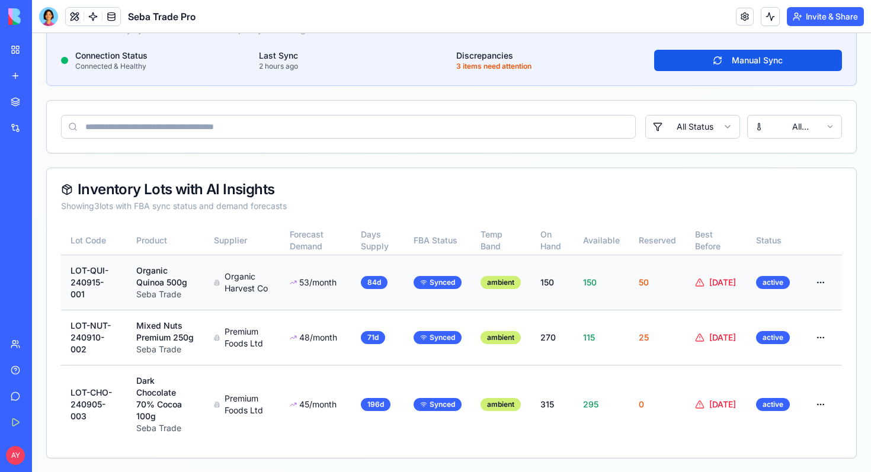
click at [823, 283] on html "Seba Trade Premium Food Inventory Main Navigation Dashboard Inventory 3 FBA Ope…" at bounding box center [451, 142] width 839 height 661
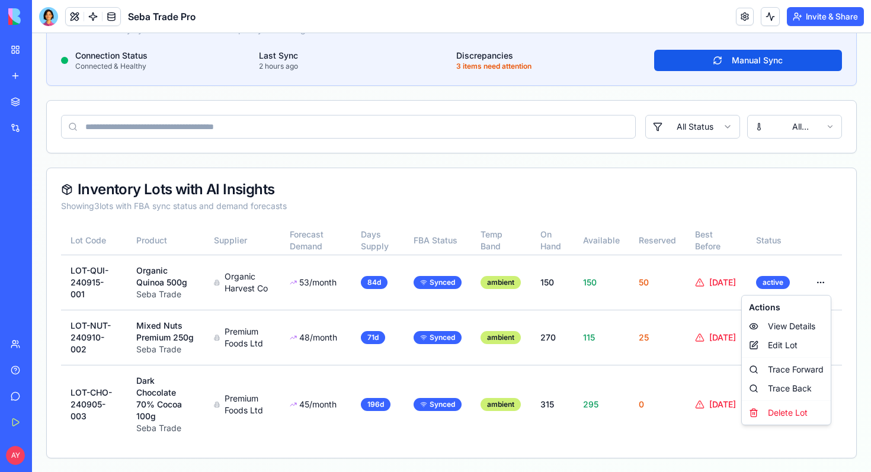
click at [826, 257] on html "Seba Trade Premium Food Inventory Main Navigation Dashboard Inventory 3 FBA Ope…" at bounding box center [451, 142] width 839 height 661
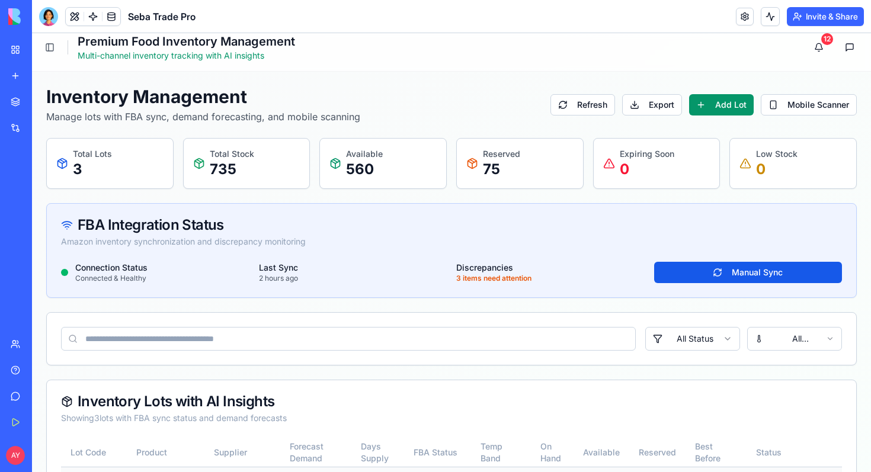
scroll to position [0, 0]
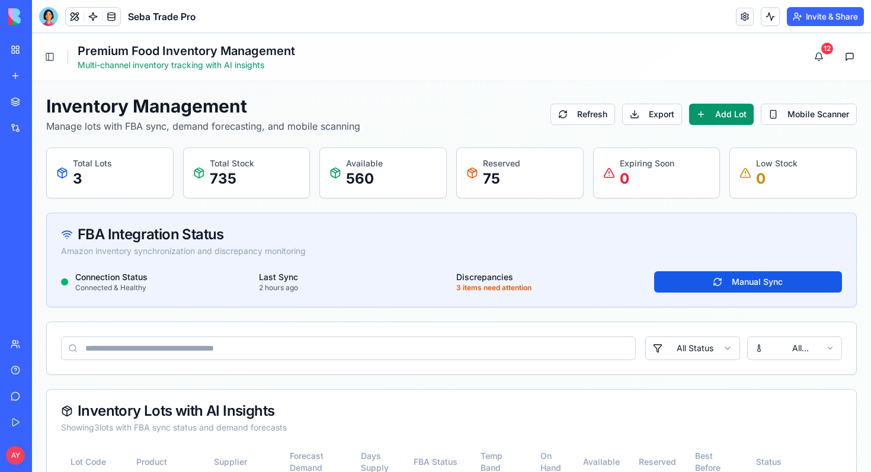
click at [216, 162] on p "Total Stock" at bounding box center [232, 164] width 44 height 12
click at [47, 21] on div at bounding box center [48, 16] width 19 height 19
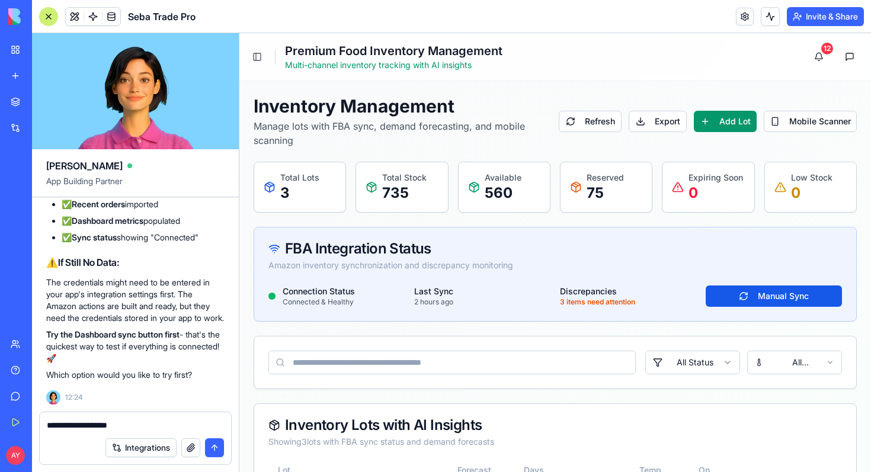
click at [130, 420] on textarea "**********" at bounding box center [135, 426] width 177 height 12
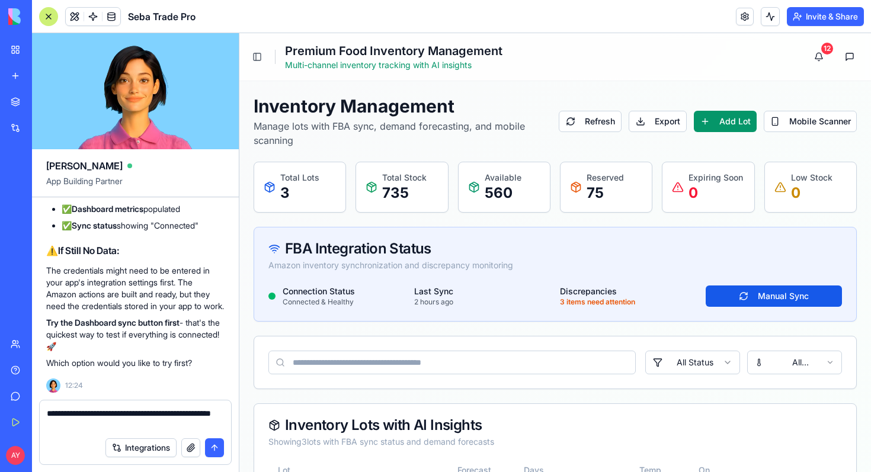
type textarea "**********"
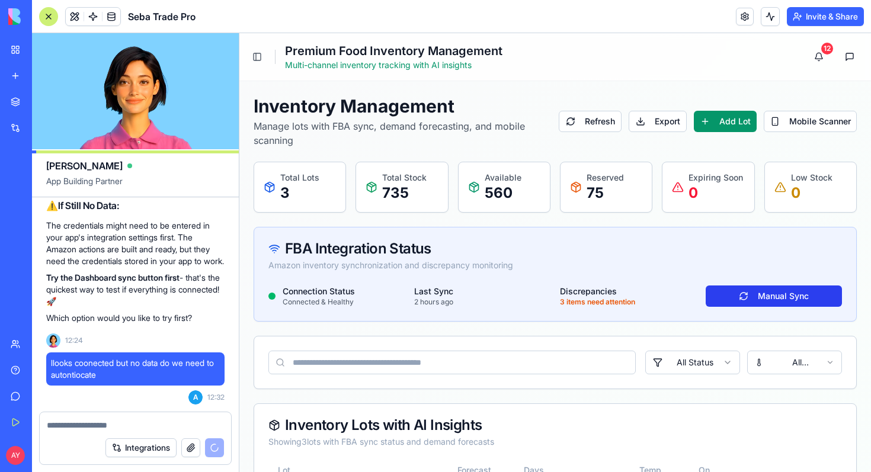
click at [752, 297] on button "Manual Sync" at bounding box center [774, 296] width 136 height 21
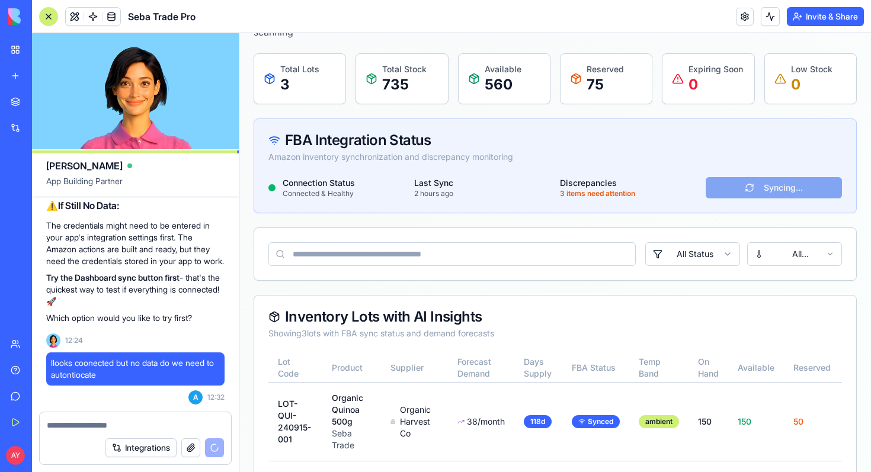
scroll to position [164, 0]
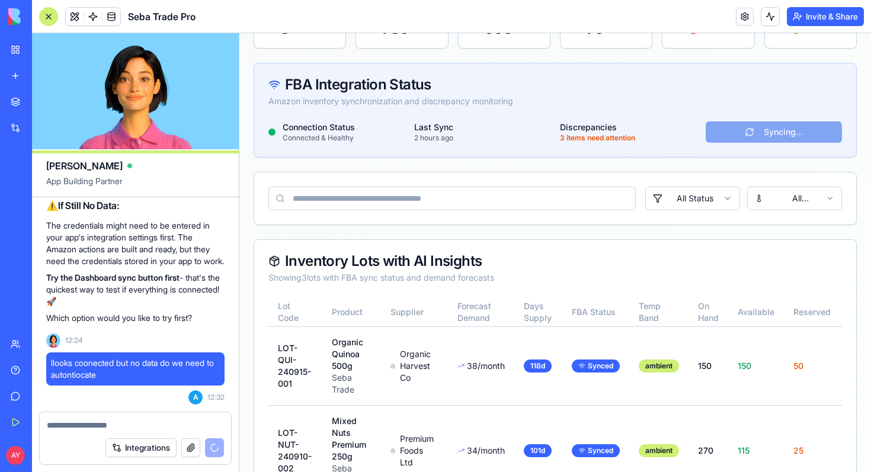
click at [723, 199] on html "Seba Trade Premium Food Inventory Main Navigation Dashboard Inventory 3 FBA Ope…" at bounding box center [555, 248] width 632 height 759
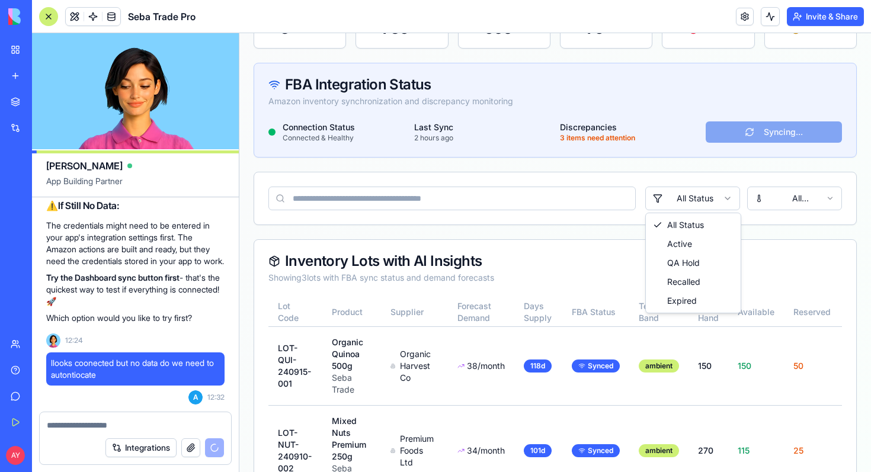
click at [794, 232] on html "Seba Trade Premium Food Inventory Main Navigation Dashboard Inventory 3 FBA Ope…" at bounding box center [555, 248] width 632 height 759
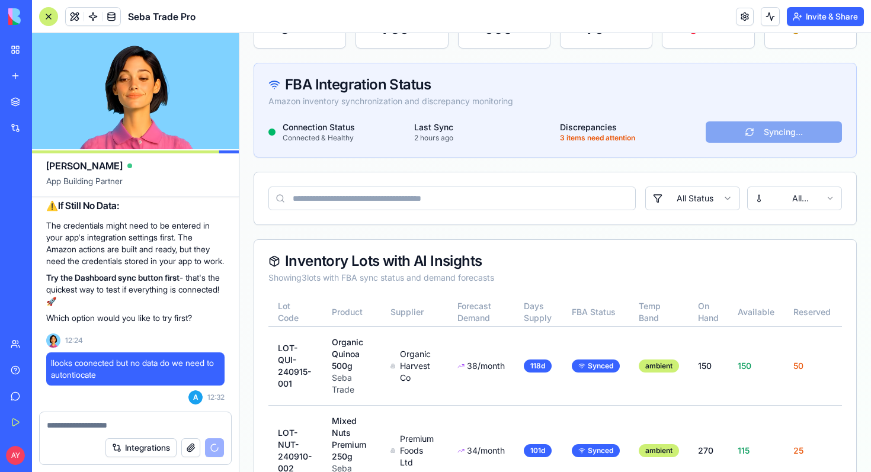
click at [826, 203] on html "Seba Trade Premium Food Inventory Main Navigation Dashboard Inventory 3 FBA Ope…" at bounding box center [555, 248] width 632 height 759
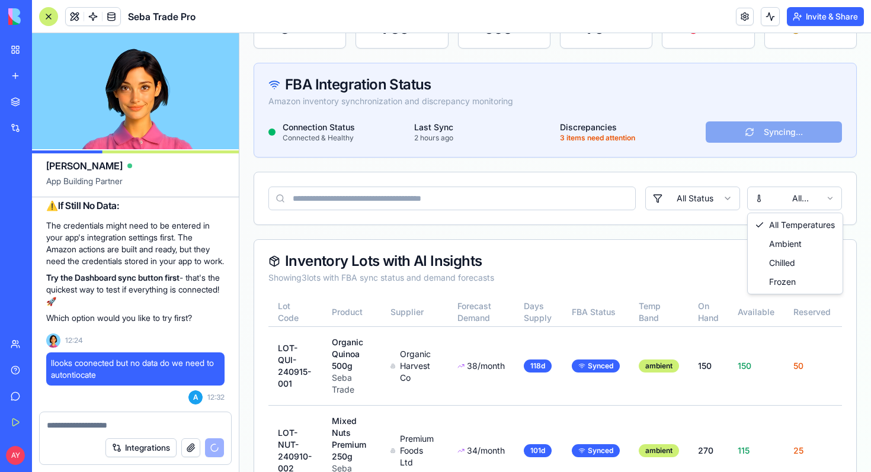
click at [650, 245] on html "Seba Trade Premium Food Inventory Main Navigation Dashboard Inventory 3 FBA Ope…" at bounding box center [555, 248] width 632 height 759
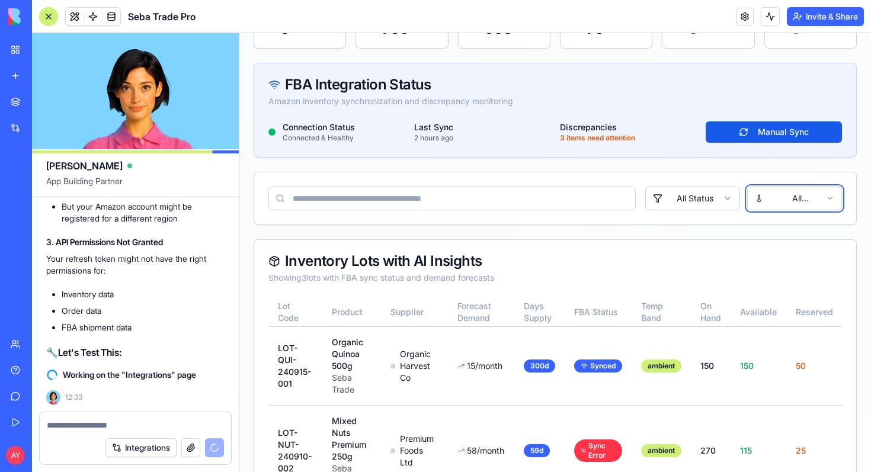
scroll to position [18429, 0]
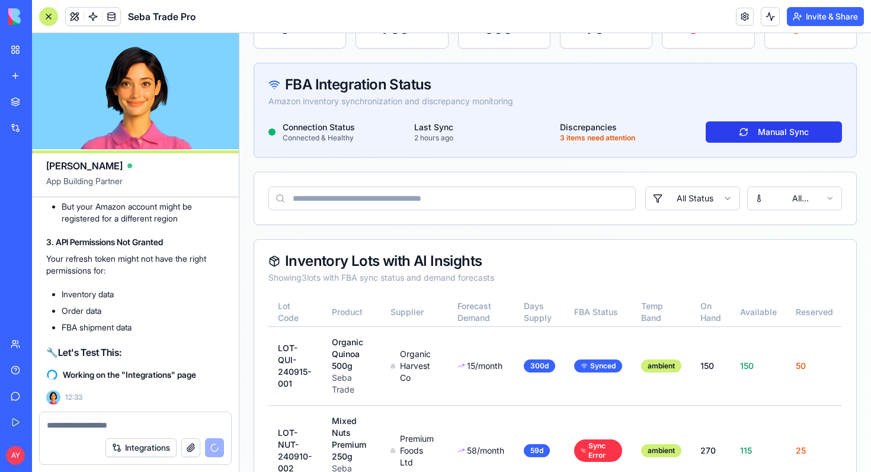
click at [755, 129] on button "Manual Sync" at bounding box center [774, 131] width 136 height 21
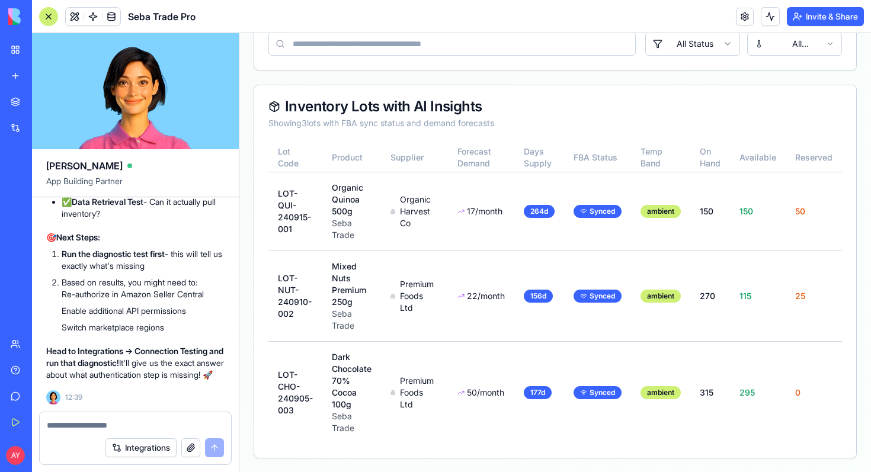
scroll to position [0, 0]
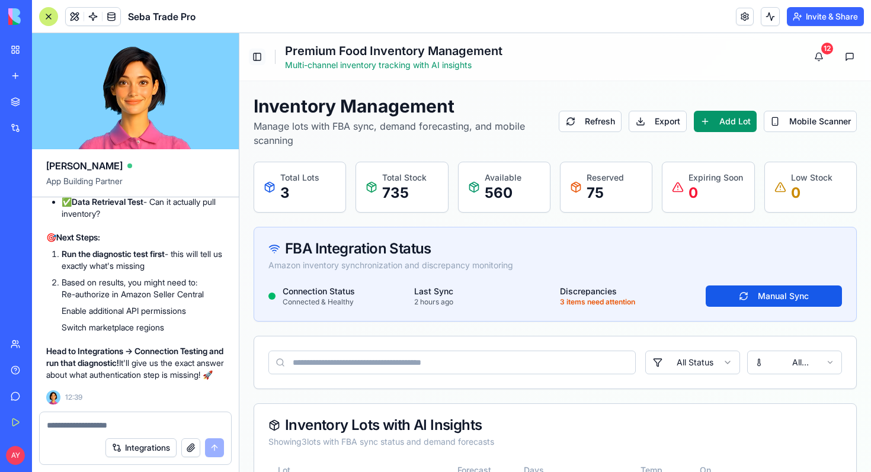
click at [258, 57] on button "Toggle Sidebar" at bounding box center [257, 57] width 17 height 17
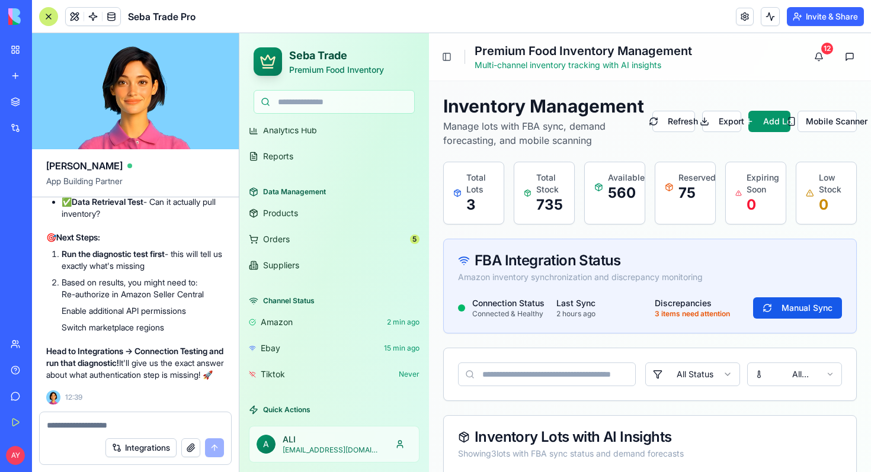
scroll to position [344, 0]
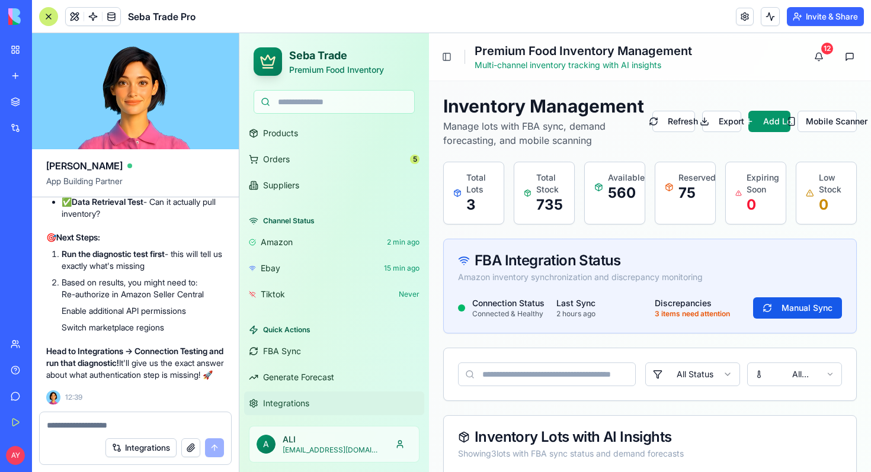
click at [309, 399] on span "Integrations" at bounding box center [286, 404] width 46 height 12
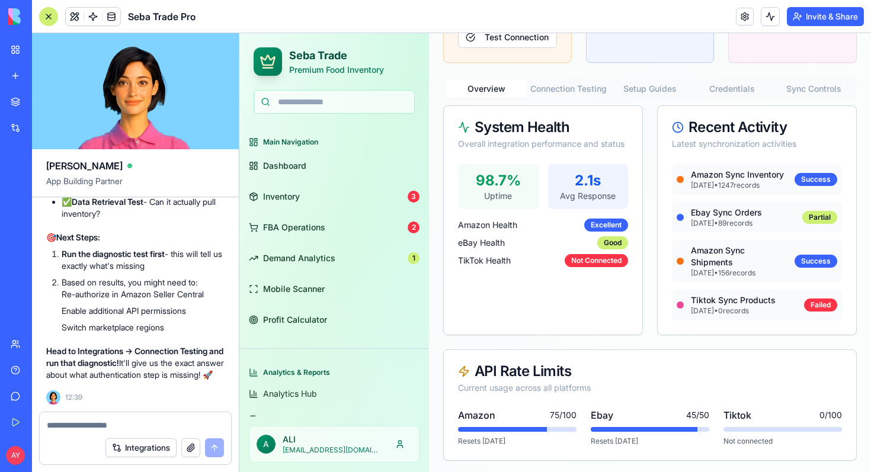
scroll to position [292, 0]
